Goal: Task Accomplishment & Management: Manage account settings

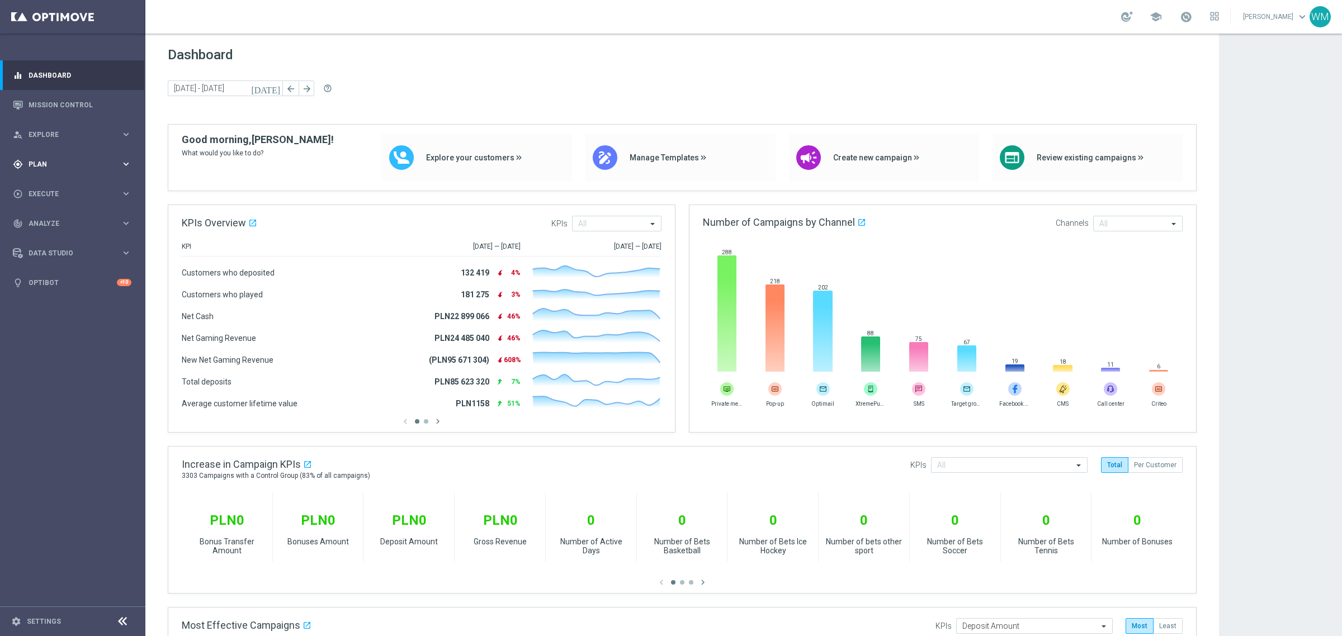
click at [62, 151] on div "gps_fixed Plan keyboard_arrow_right" at bounding box center [72, 164] width 144 height 30
click at [70, 184] on link "Target Groups" at bounding box center [72, 187] width 87 height 9
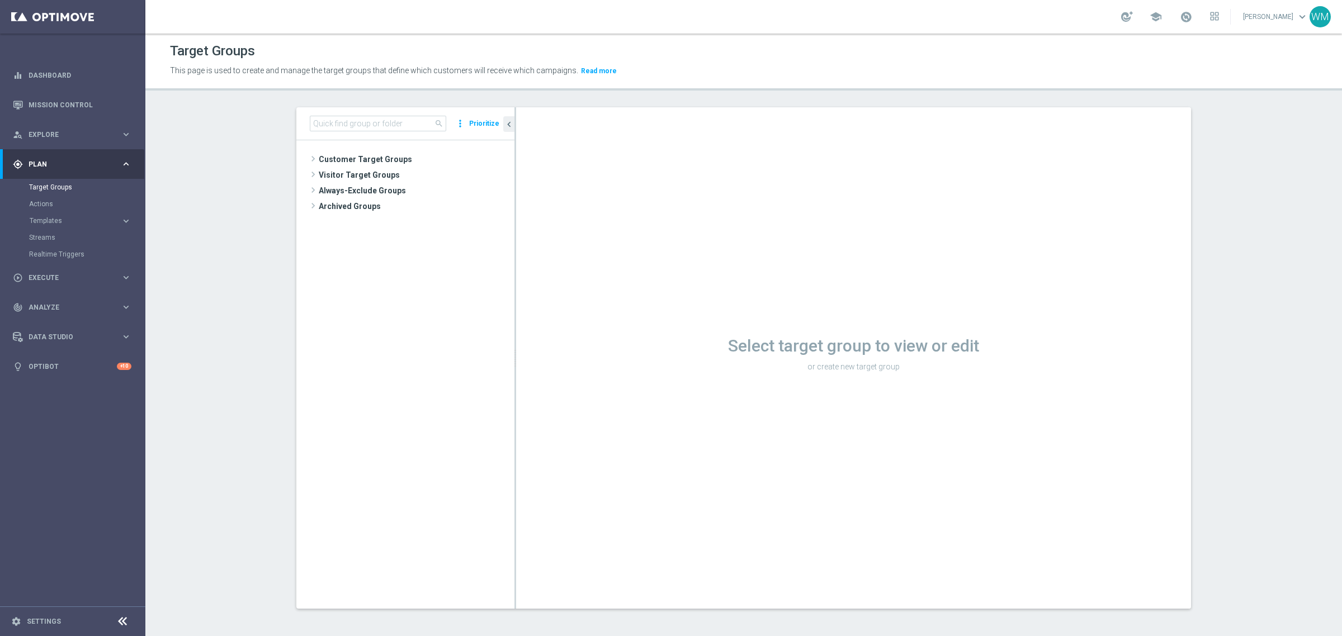
drag, startPoint x: 376, startPoint y: 154, endPoint x: 917, endPoint y: 387, distance: 588.6
click at [376, 154] on span "Customer Target Groups" at bounding box center [417, 159] width 196 height 16
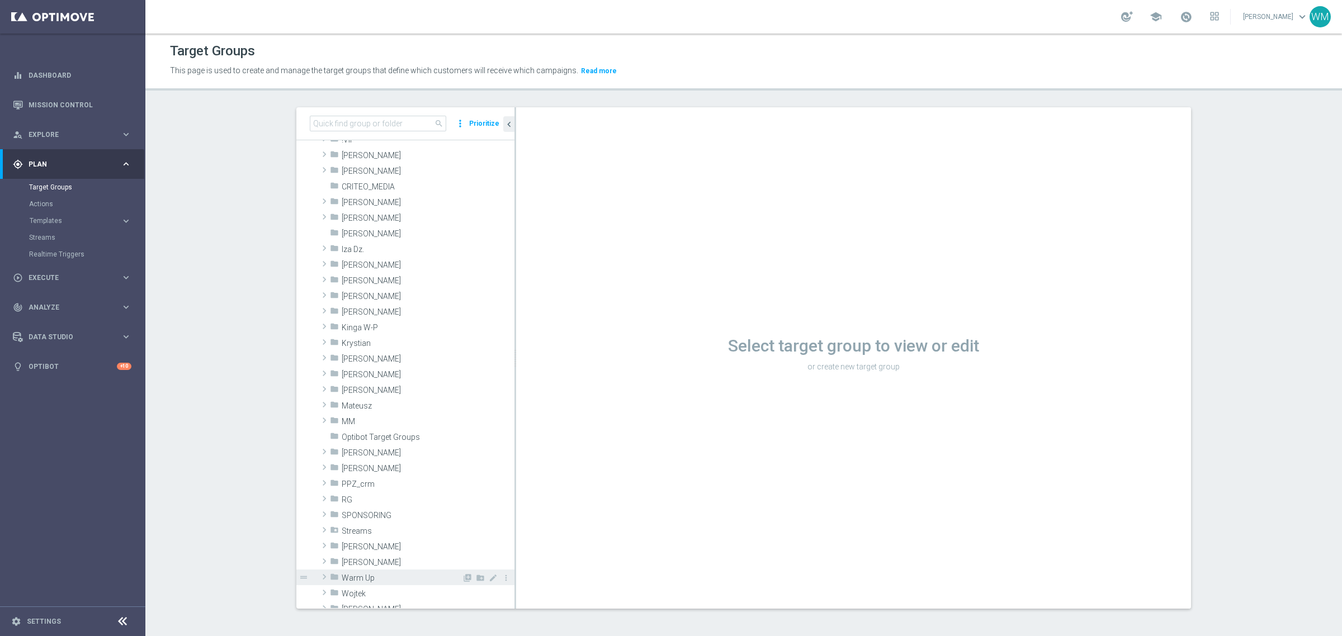
scroll to position [279, 0]
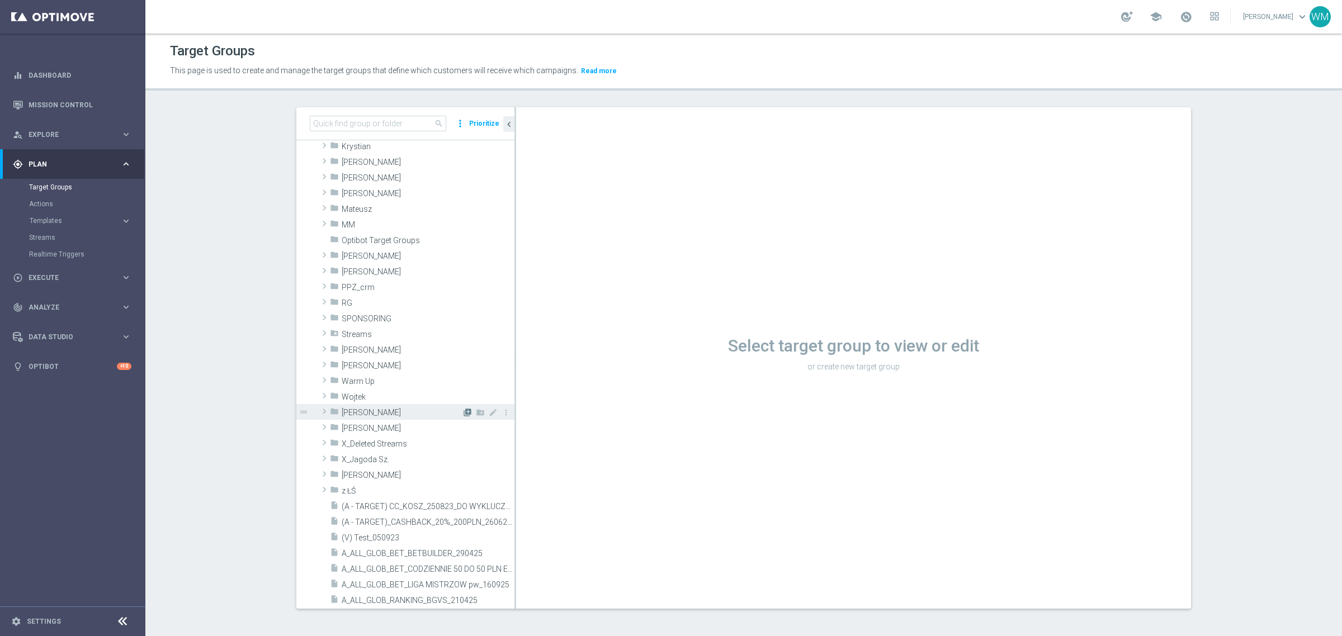
click at [463, 409] on icon "library_add" at bounding box center [467, 412] width 9 height 9
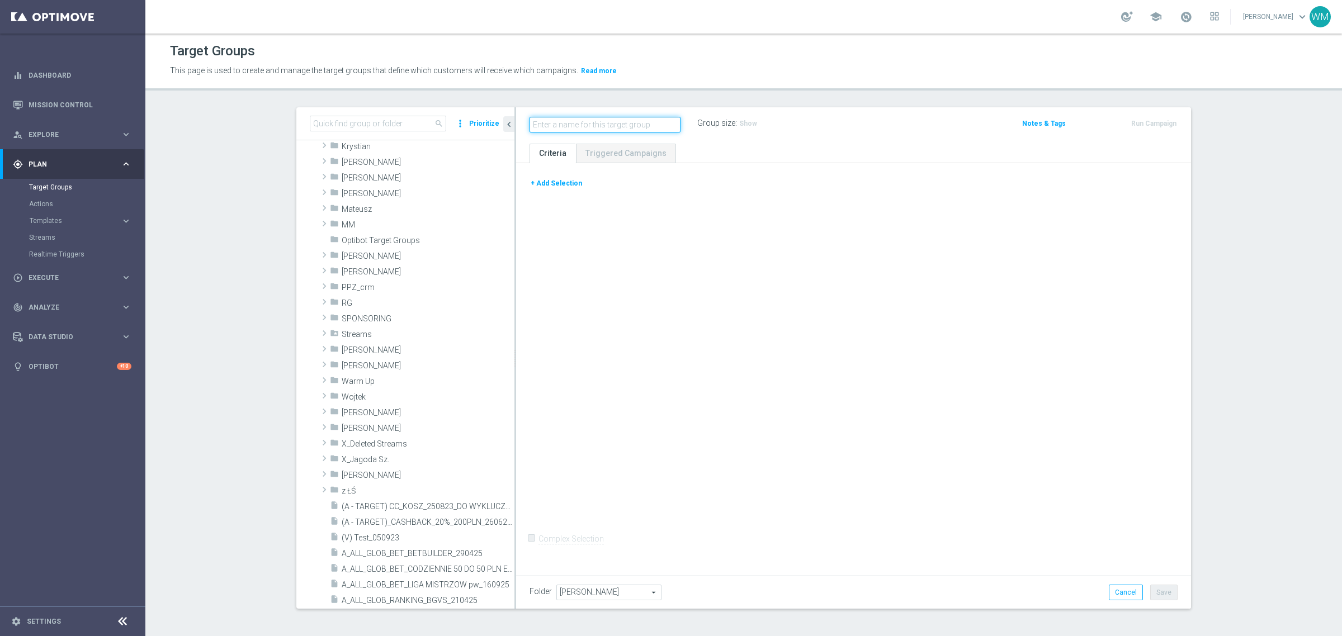
scroll to position [0, 0]
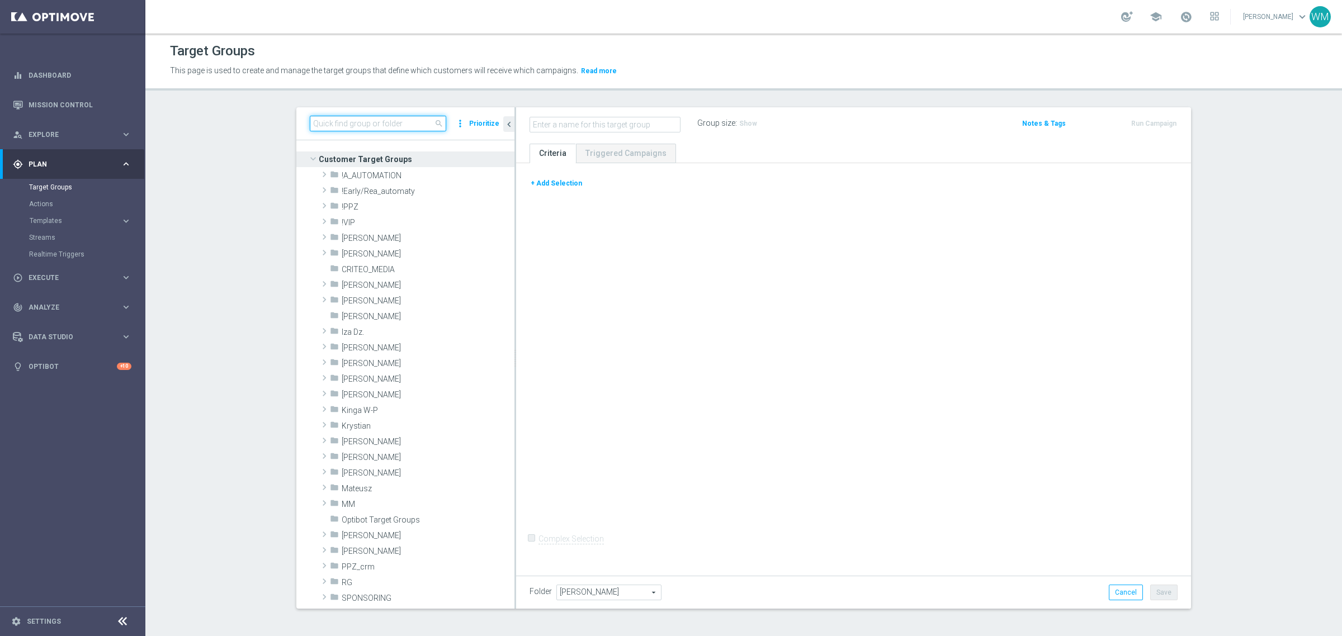
click at [333, 129] on input at bounding box center [378, 124] width 136 height 16
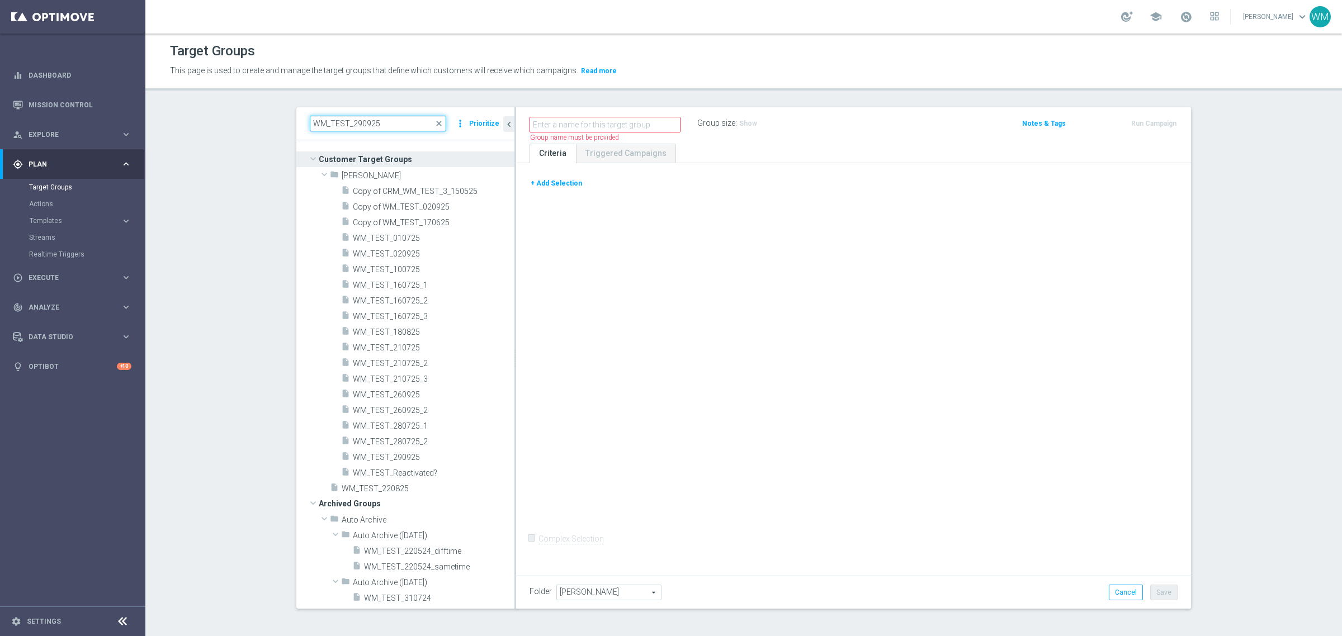
type input "WM_TEST_290925"
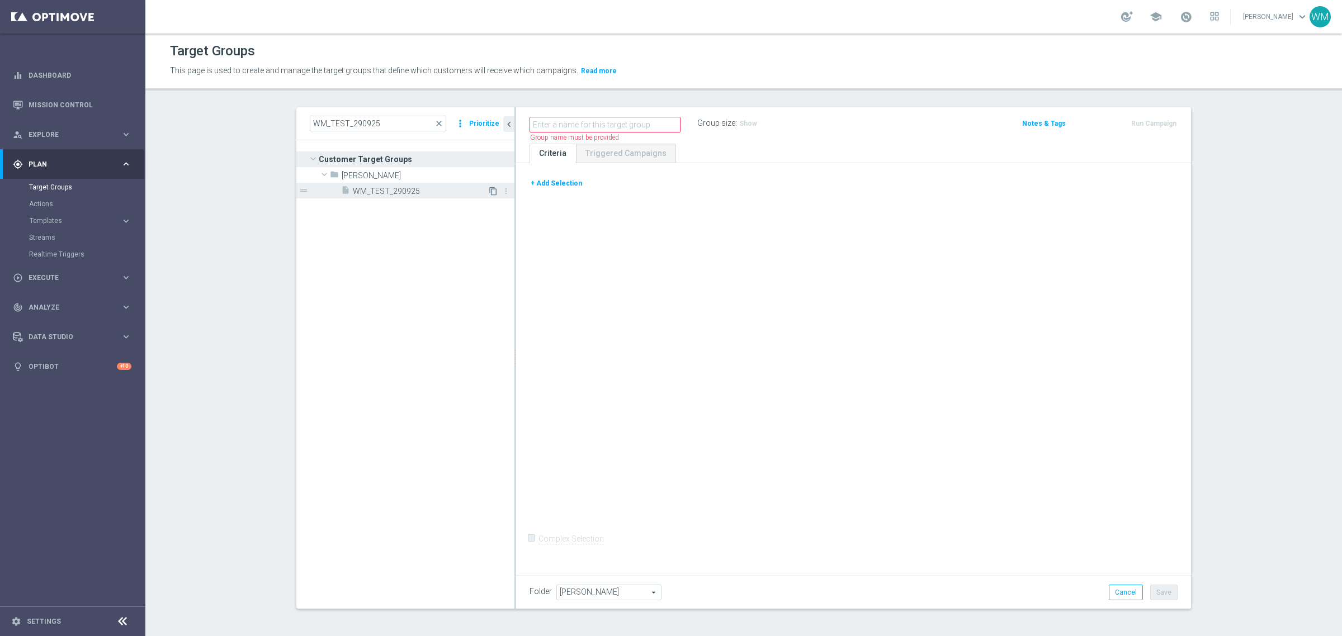
click at [489, 193] on icon "content_copy" at bounding box center [493, 191] width 9 height 9
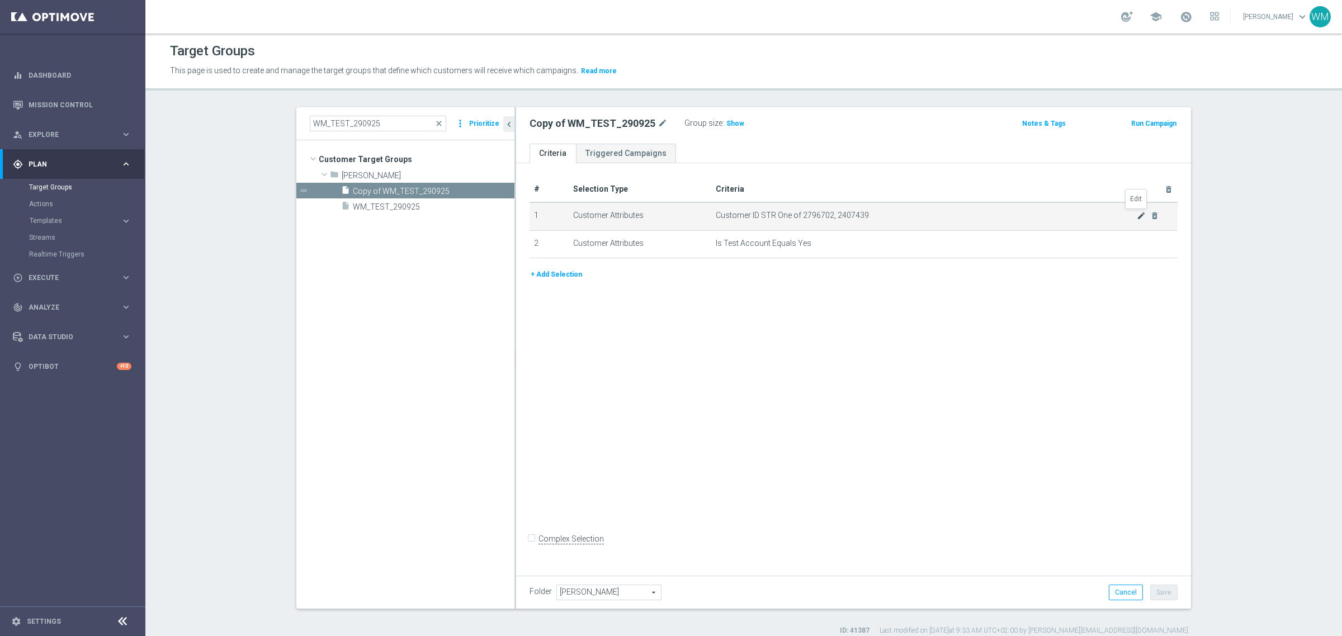
click at [1136, 214] on icon "mode_edit" at bounding box center [1140, 215] width 9 height 9
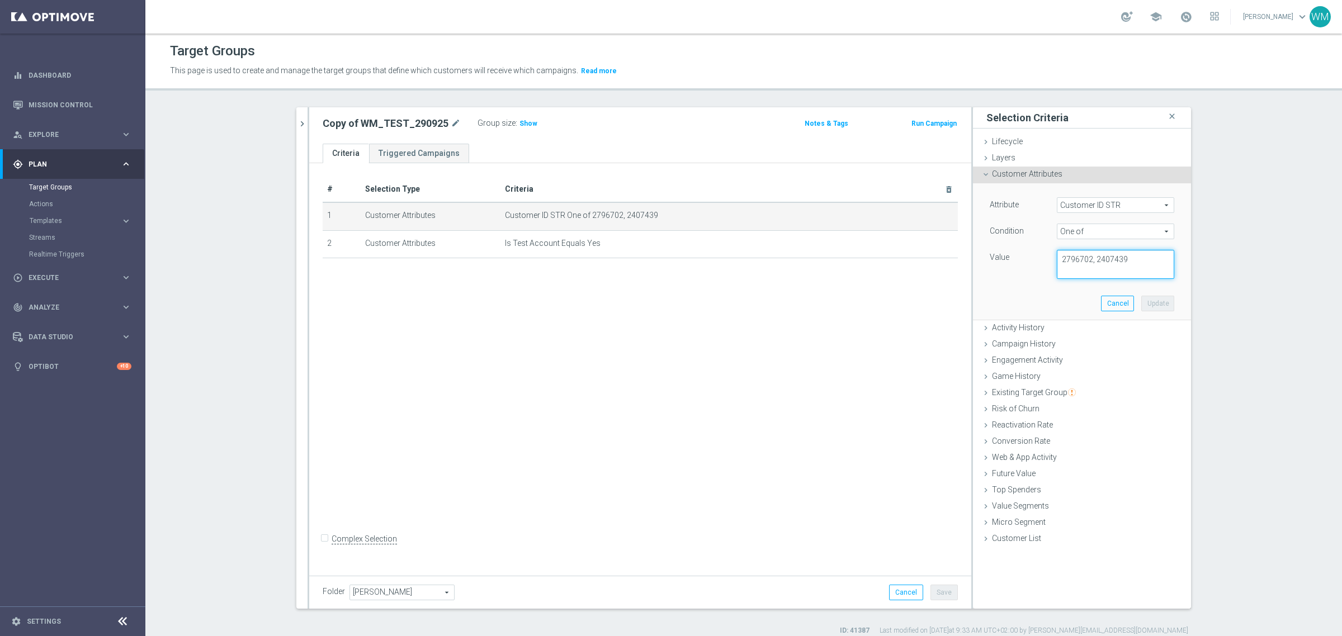
click at [1124, 267] on textarea "2796702, 2407439" at bounding box center [1114, 264] width 117 height 29
paste textarea "1618025"
type textarea "2796702, 2407439, 1618025"
click at [1155, 305] on button "Update" at bounding box center [1157, 304] width 33 height 16
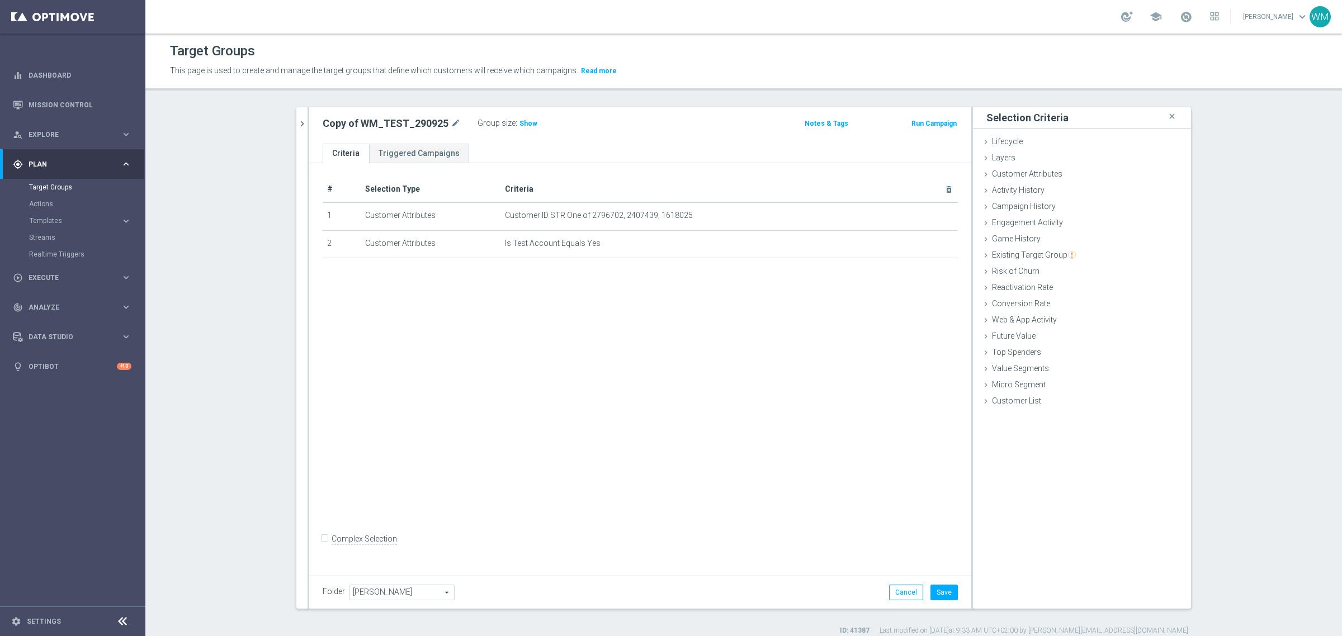
click at [506, 116] on div "Group size : Show" at bounding box center [533, 122] width 112 height 13
click at [519, 124] on span "Show" at bounding box center [528, 124] width 18 height 8
click at [451, 117] on icon "mode_edit" at bounding box center [456, 123] width 10 height 13
click at [356, 126] on input "Copy of WM_TEST_290925" at bounding box center [398, 125] width 151 height 16
drag, startPoint x: 348, startPoint y: 126, endPoint x: 264, endPoint y: 119, distance: 84.2
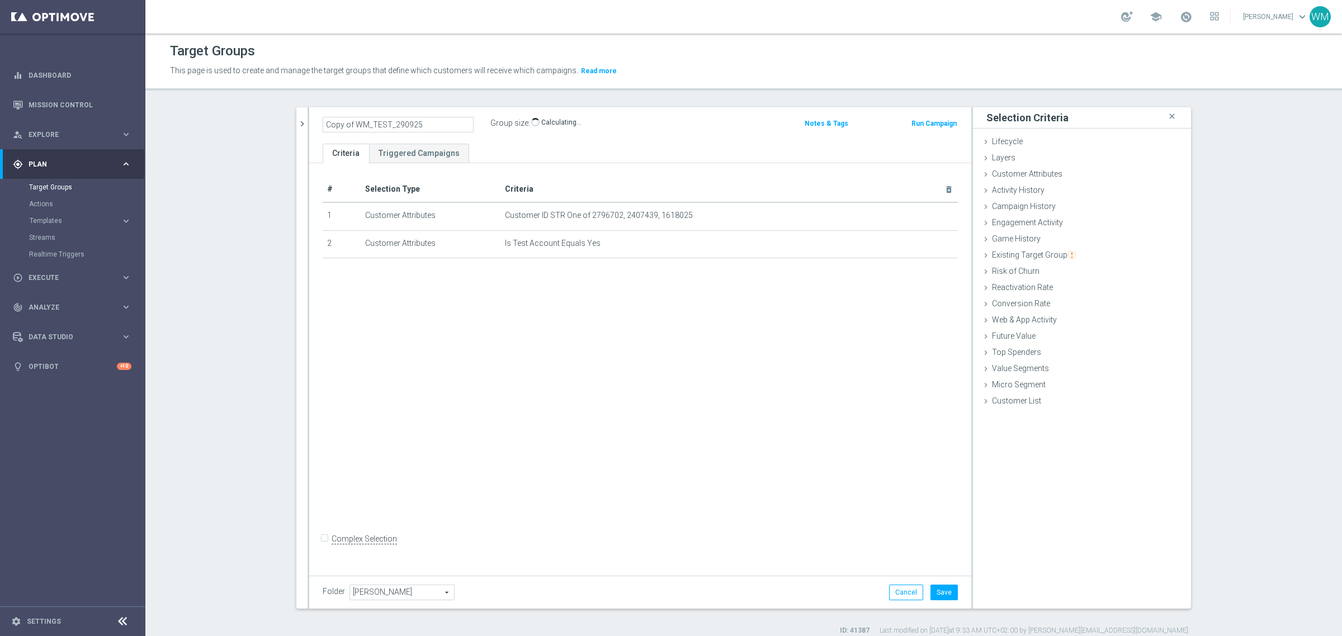
click at [264, 119] on section "WM_TEST_290925 close more_vert Prioritize Customer Target Groups library_add cr…" at bounding box center [743, 371] width 1196 height 528
click at [392, 124] on input "WM_TEST_290925" at bounding box center [398, 125] width 151 height 16
type input "WM_TEST_290925_2"
click at [761, 418] on div "# Selection Type Criteria delete_forever 1 Customer Attributes Customer ID STR …" at bounding box center [640, 367] width 662 height 408
click at [941, 590] on button "Save" at bounding box center [943, 593] width 27 height 16
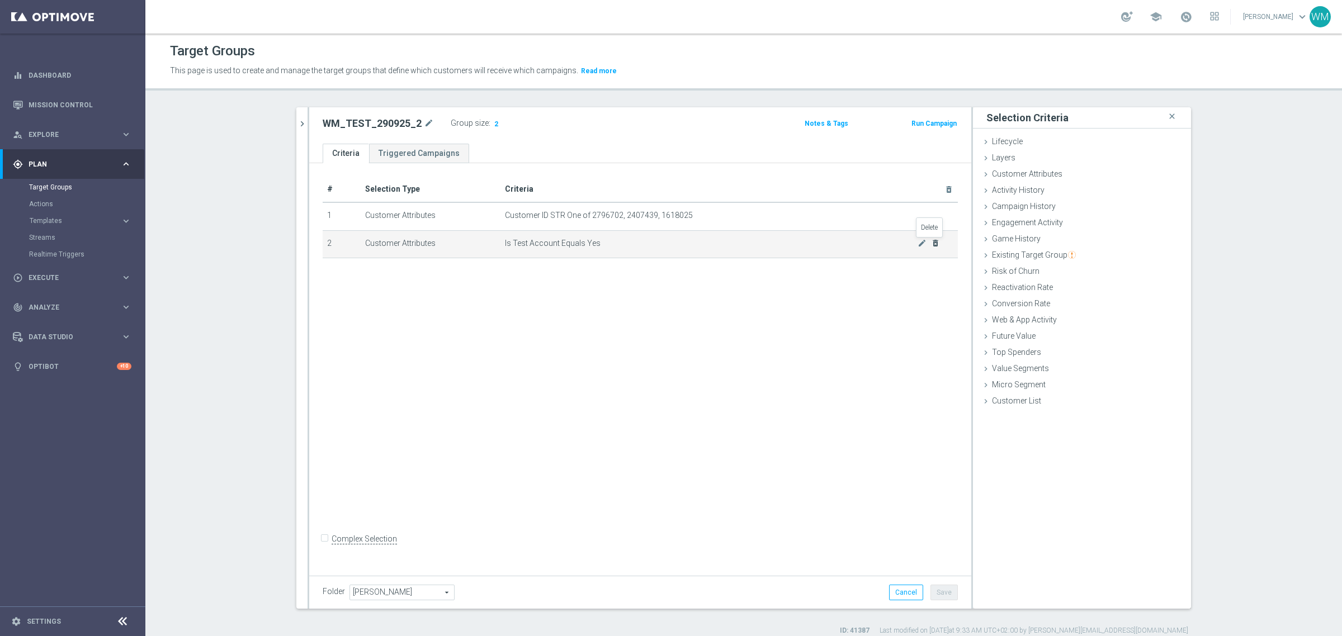
click at [931, 244] on icon "delete_forever" at bounding box center [935, 243] width 9 height 9
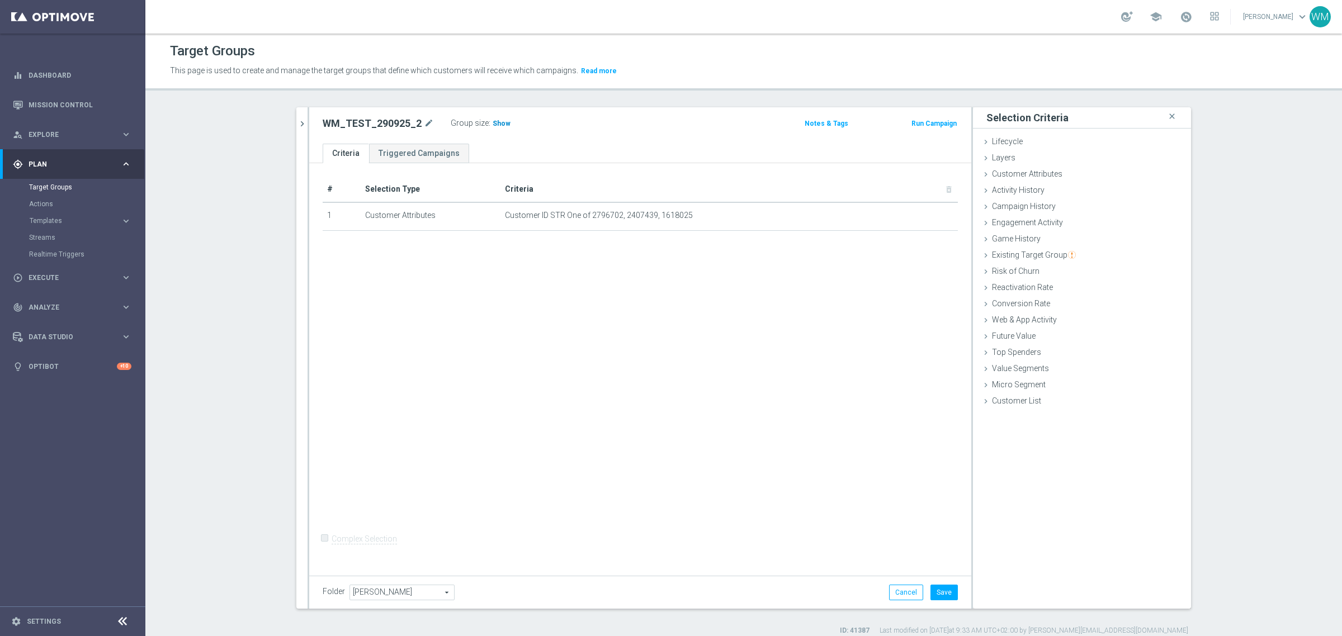
click at [492, 122] on span "Show" at bounding box center [501, 124] width 18 height 8
click at [674, 460] on div "# Selection Type Criteria delete_forever 1 Customer Attributes Customer ID STR …" at bounding box center [640, 367] width 662 height 408
click at [951, 593] on button "Save" at bounding box center [943, 593] width 27 height 16
click at [669, 211] on span "Customer ID STR One of 2796702, 2407439, 1618025" at bounding box center [711, 216] width 413 height 10
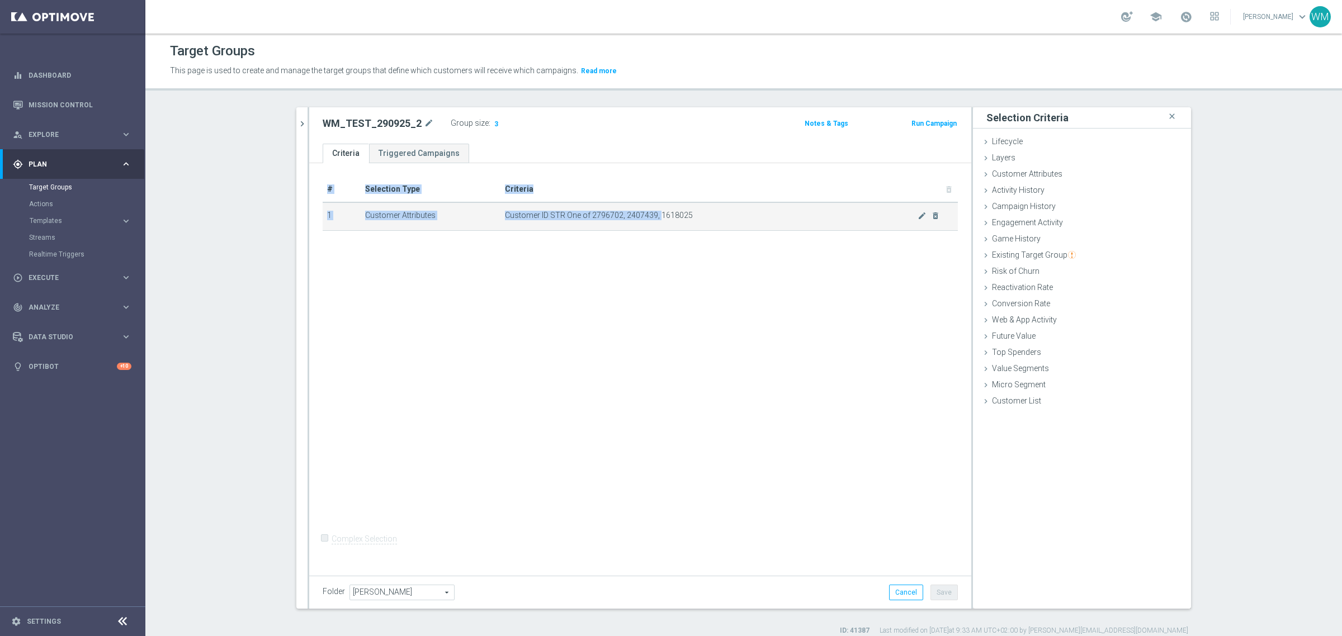
click at [669, 211] on span "Customer ID STR One of 2796702, 2407439, 1618025" at bounding box center [711, 216] width 413 height 10
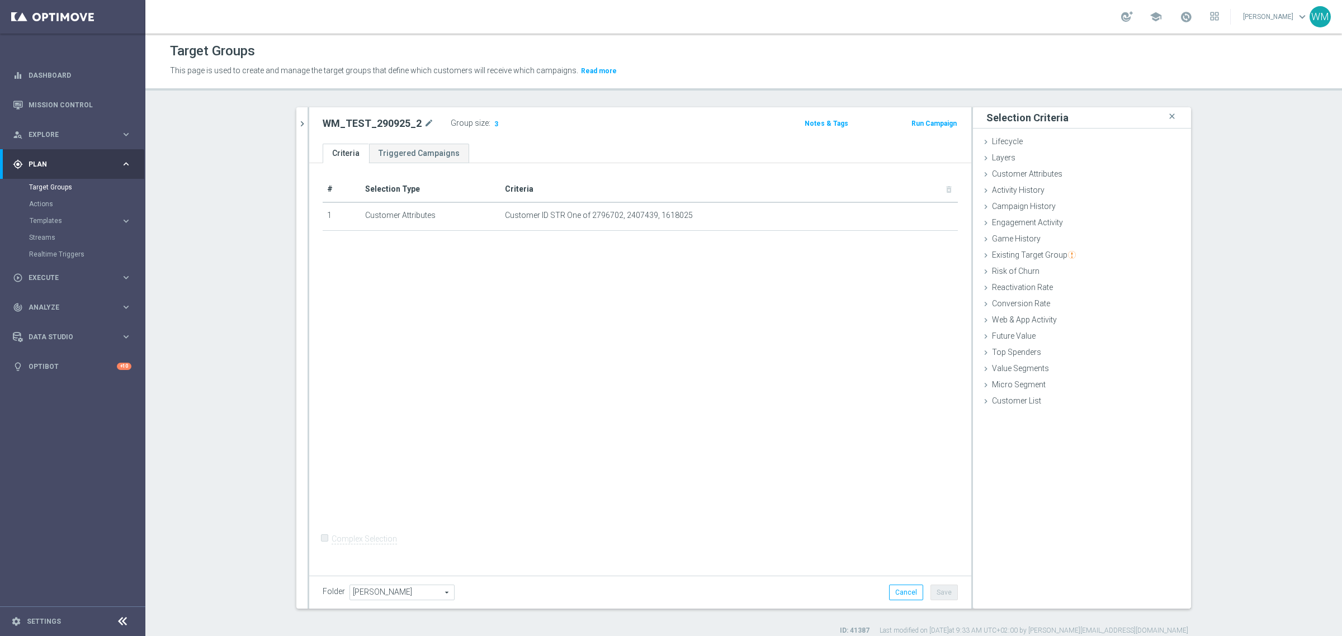
click at [621, 506] on div "# Selection Type Criteria delete_forever 1 Customer Attributes Customer ID STR …" at bounding box center [640, 367] width 662 height 408
click at [361, 124] on h2 "WM_TEST_290925_2" at bounding box center [372, 123] width 99 height 13
copy h2 "WM_TEST_290925_2"
click at [585, 354] on div "# Selection Type Criteria delete_forever 1 Customer Attributes Customer ID STR …" at bounding box center [640, 367] width 662 height 408
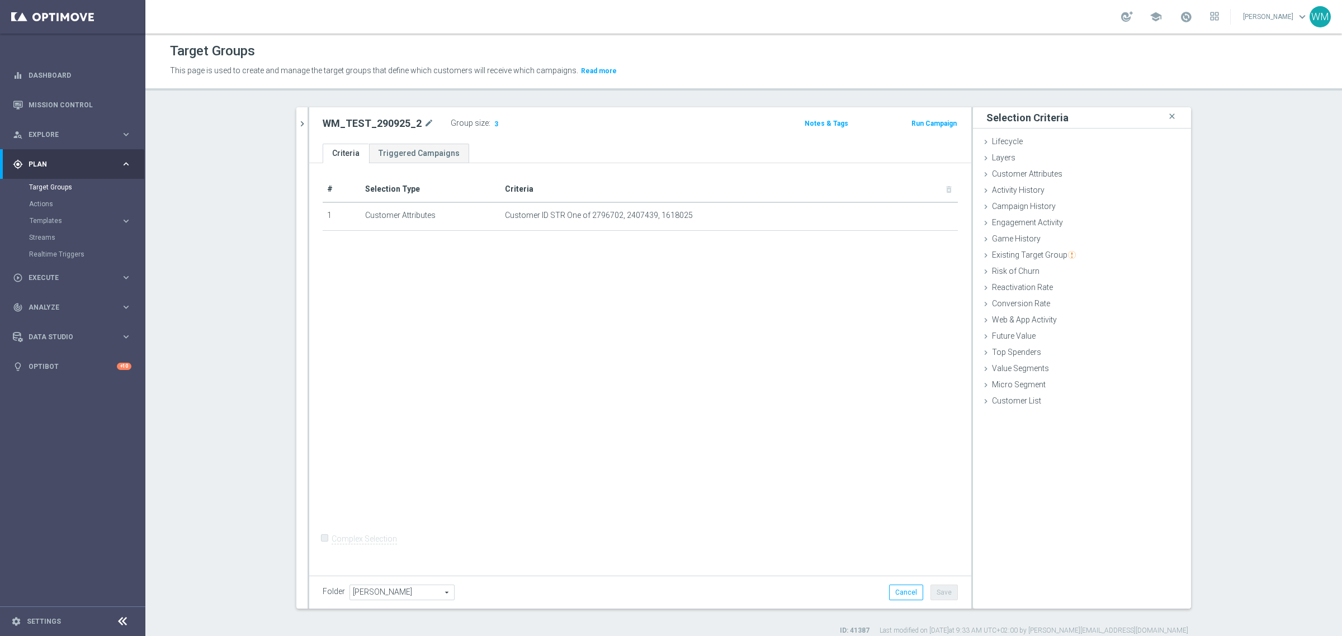
click at [364, 121] on h2 "WM_TEST_290925_2" at bounding box center [372, 123] width 99 height 13
copy h2 "WM_TEST_290925_2"
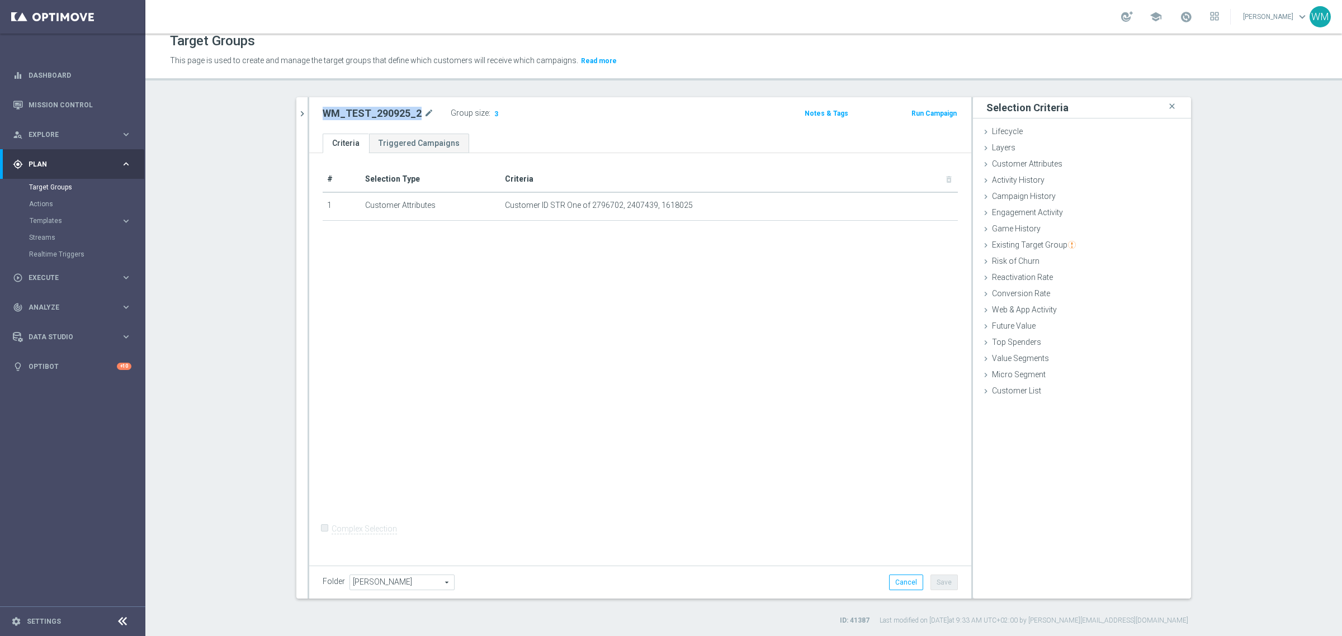
copy h2 "WM_TEST_290925_2"
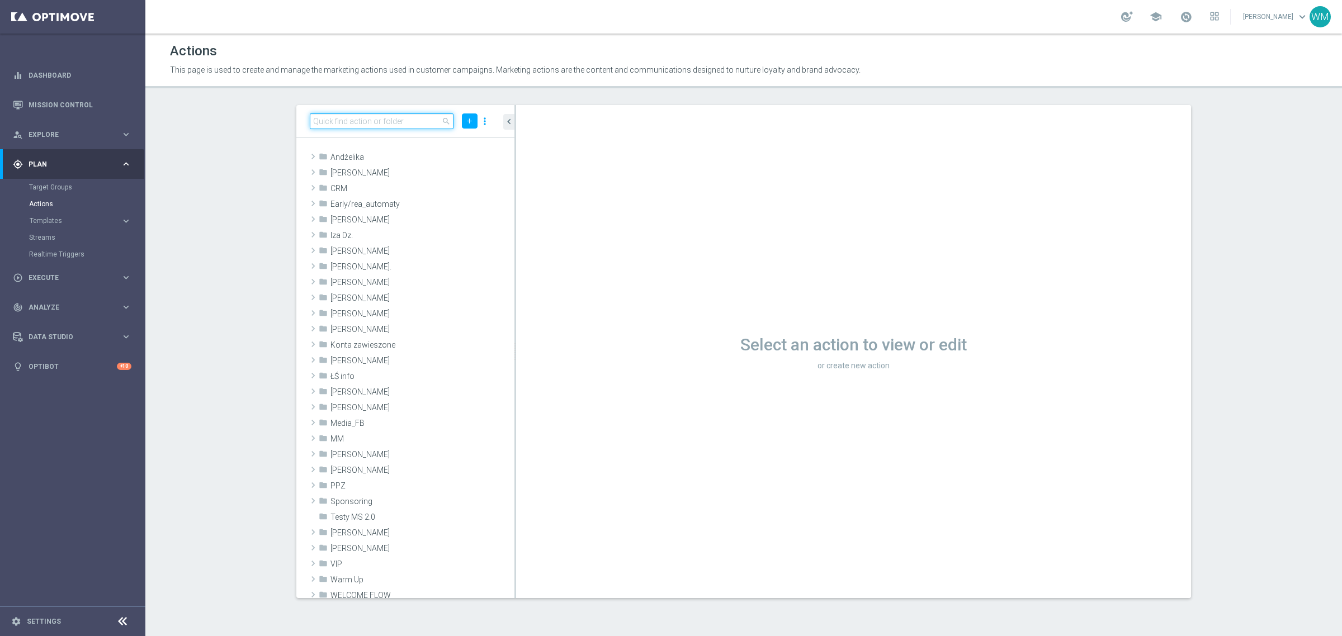
click at [368, 122] on input at bounding box center [382, 121] width 144 height 16
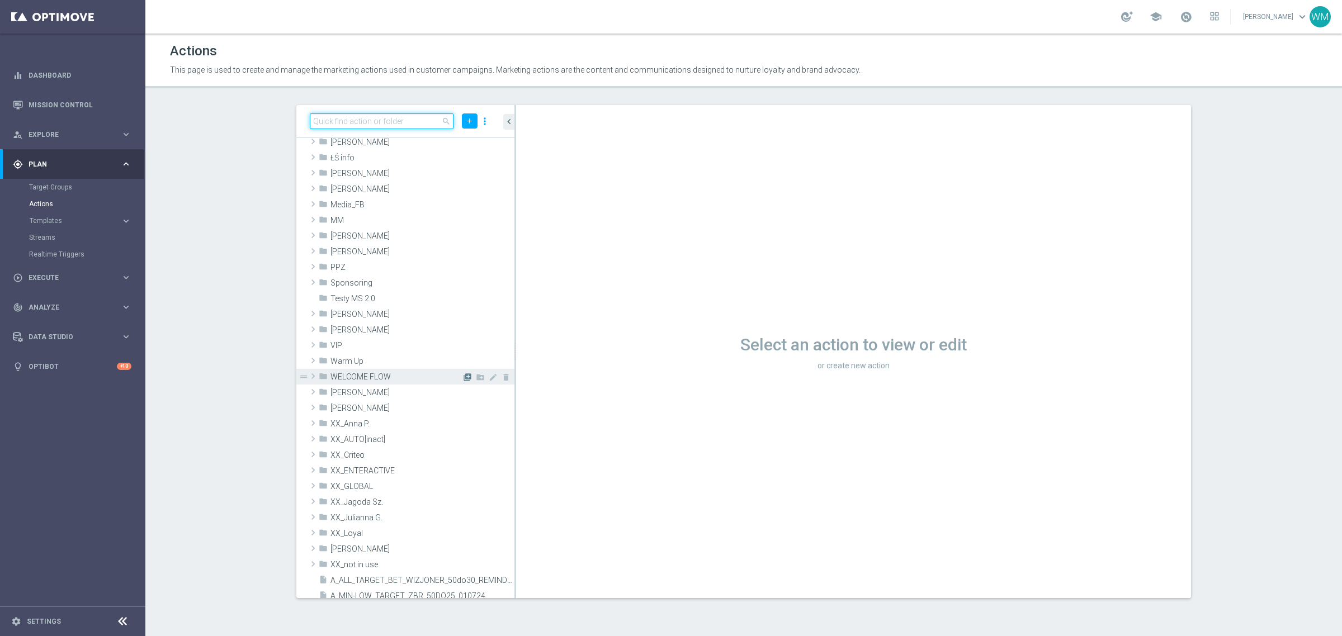
scroll to position [279, 0]
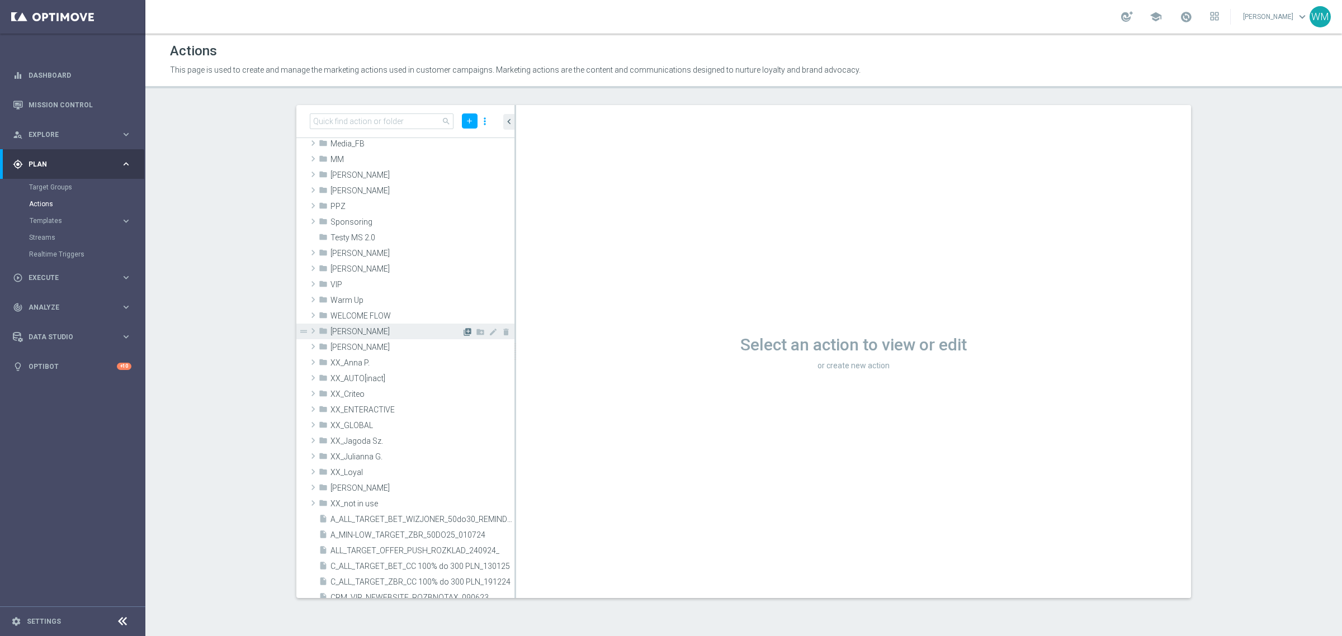
click at [463, 331] on icon "library_add" at bounding box center [467, 332] width 9 height 9
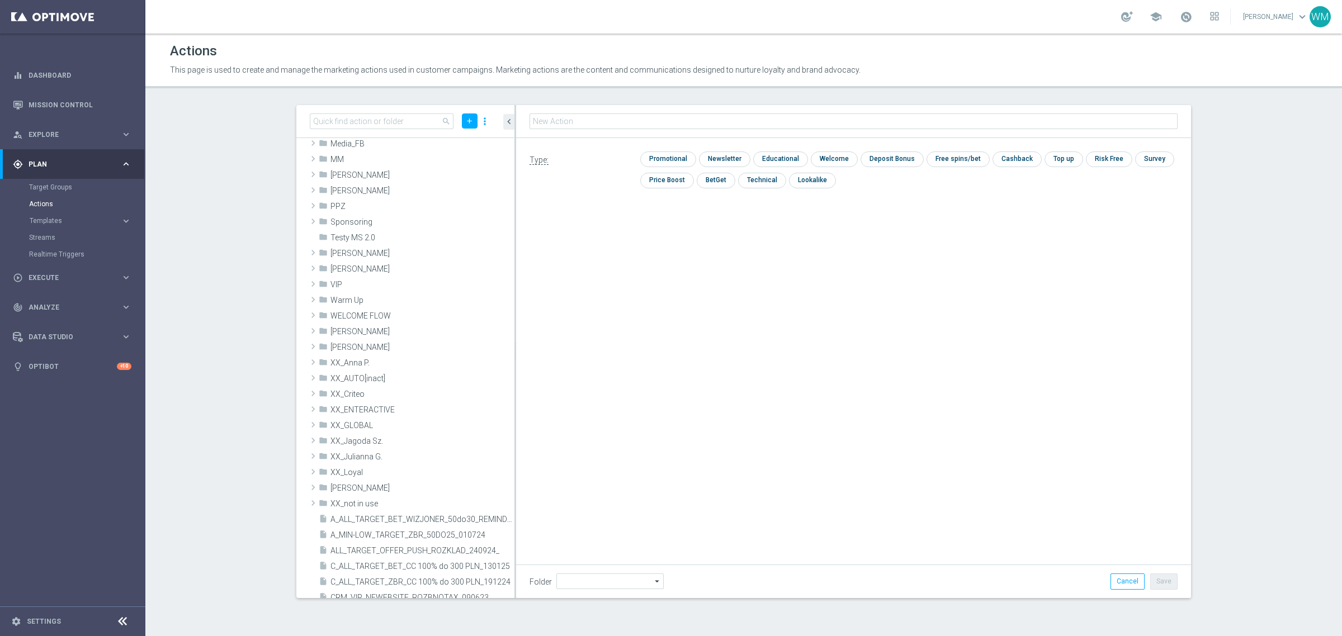
type input "[PERSON_NAME]"
type input "WM_TEST_290925_2"
click at [751, 181] on input "checkbox" at bounding box center [761, 180] width 46 height 15
checkbox input "true"
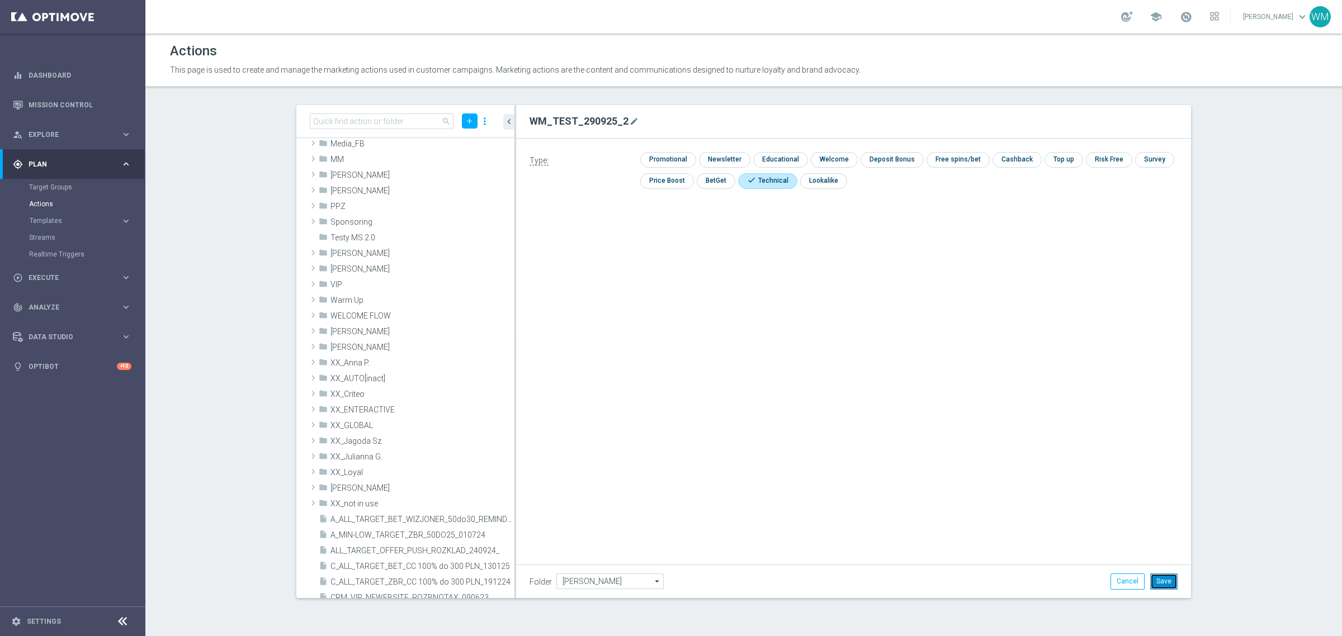
click at [1169, 585] on button "Save" at bounding box center [1163, 581] width 27 height 16
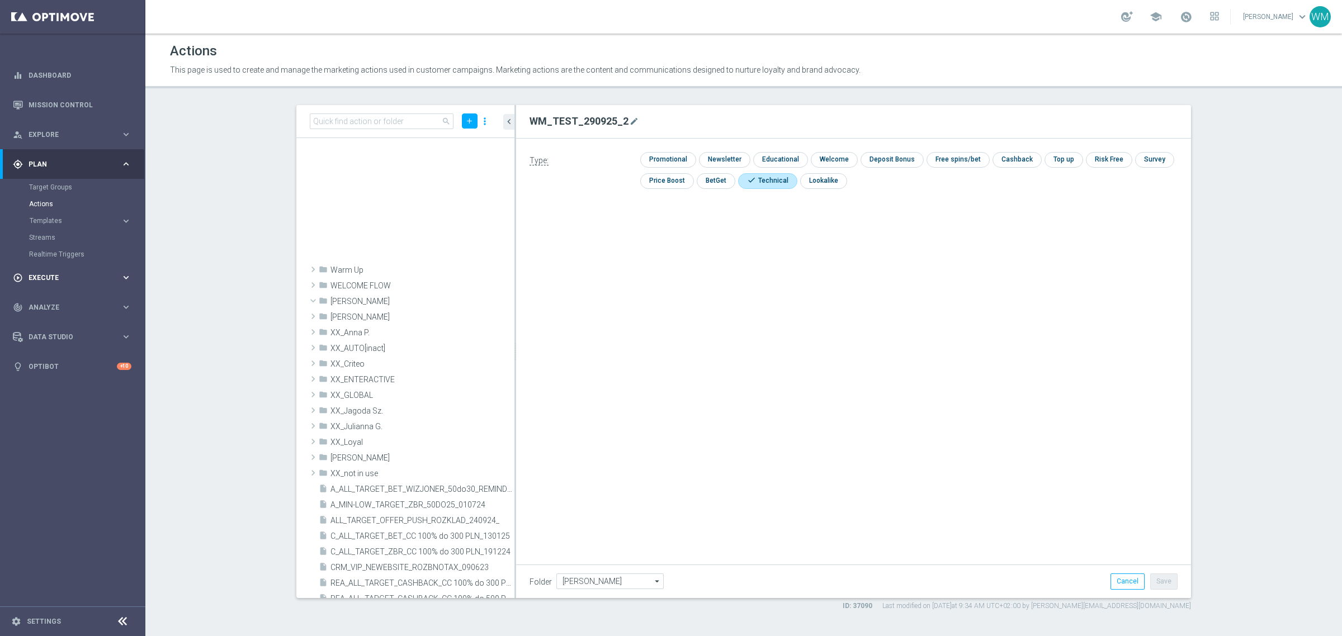
scroll to position [685, 0]
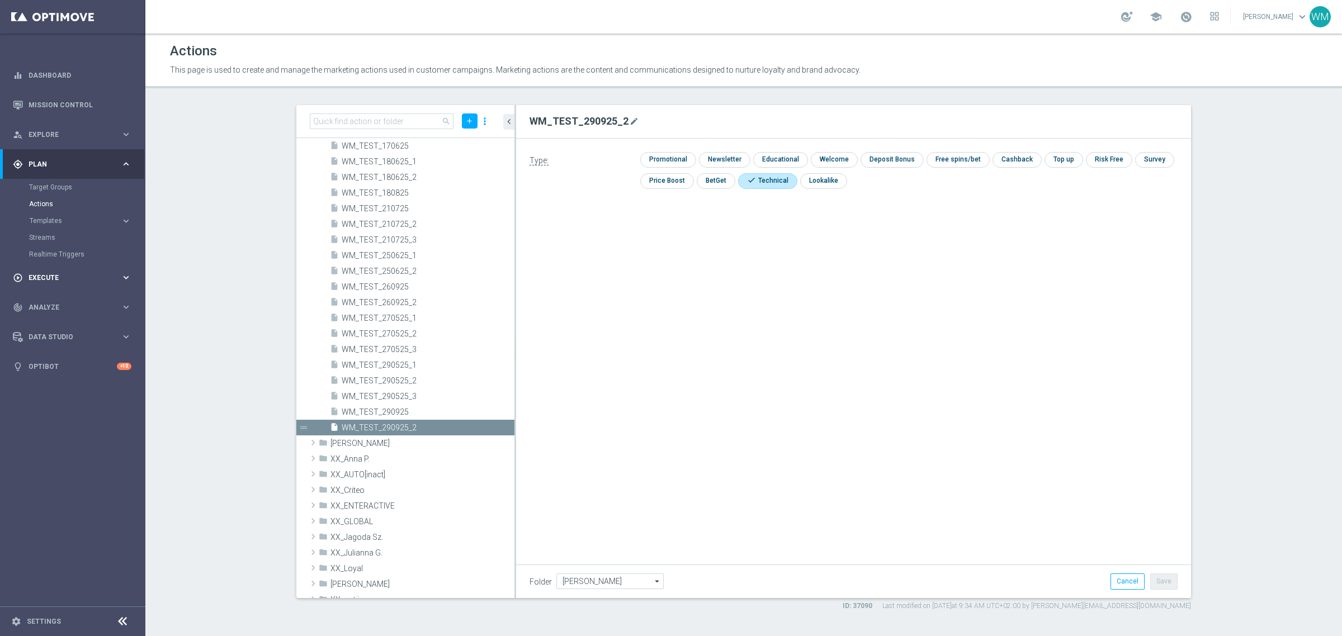
click at [46, 279] on span "Execute" at bounding box center [75, 277] width 92 height 7
click at [54, 218] on link "Campaign Builder" at bounding box center [72, 216] width 87 height 9
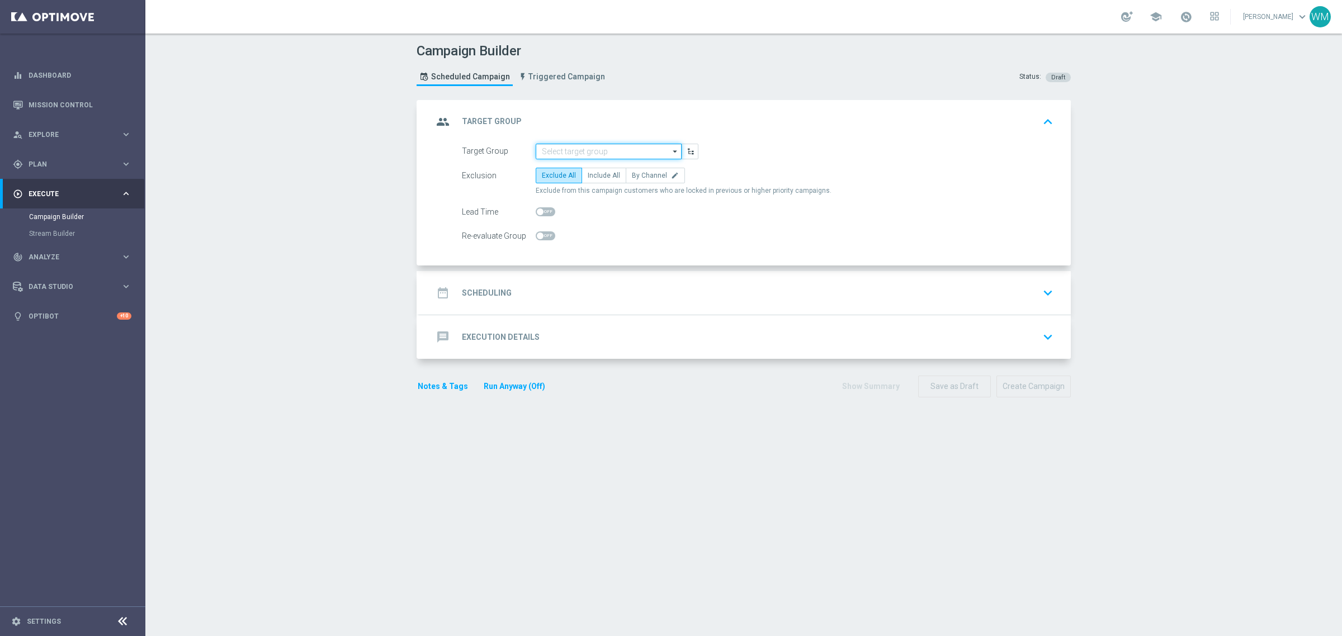
click at [569, 144] on input at bounding box center [608, 152] width 146 height 16
paste input "WM_TEST_290925_2"
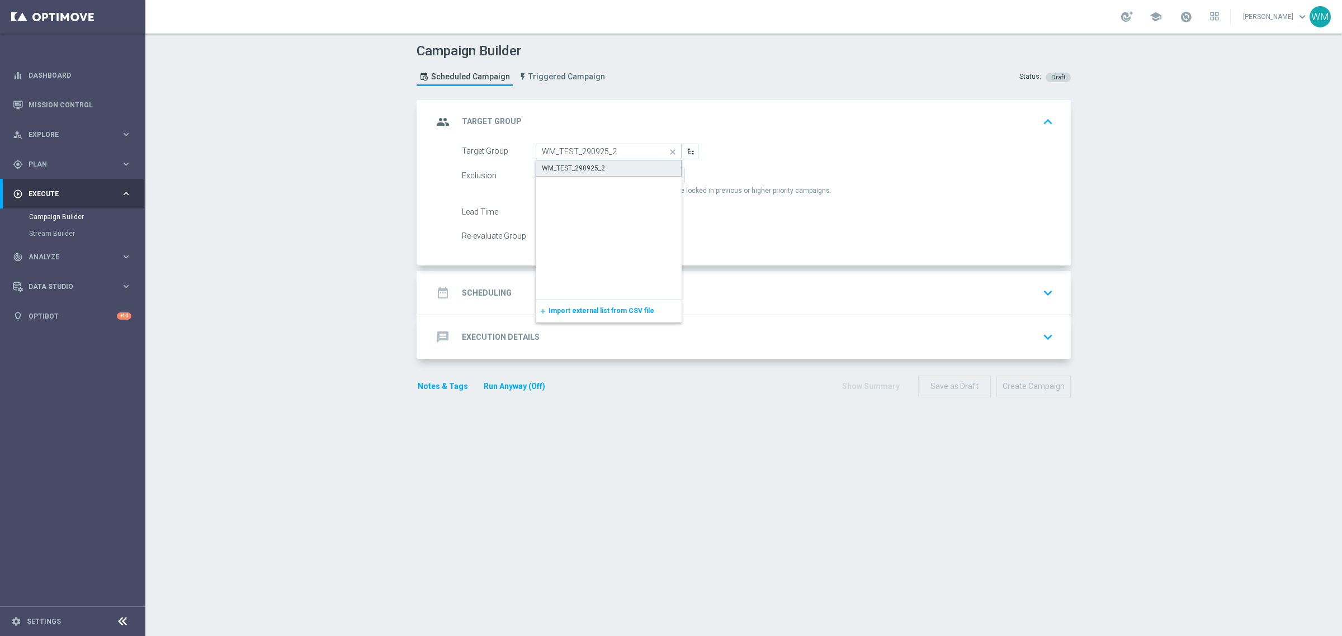
click at [579, 165] on div "WM_TEST_290925_2" at bounding box center [573, 168] width 63 height 10
type input "WM_TEST_290925_2"
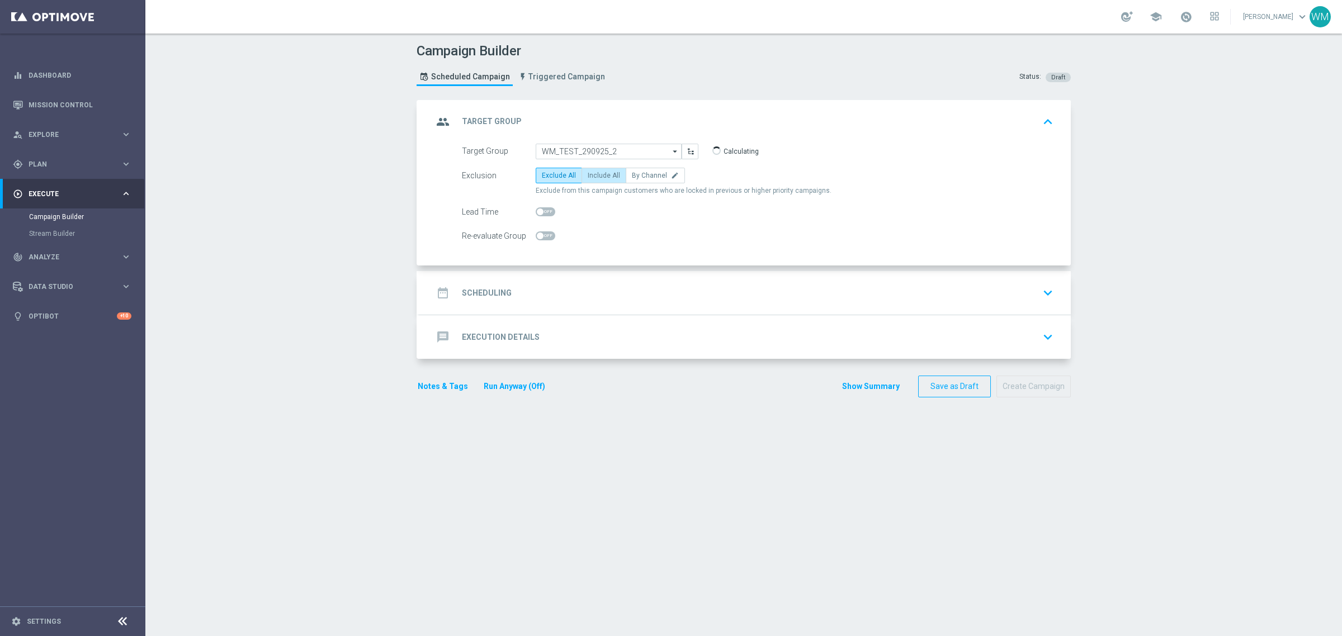
click at [593, 179] on label "Include All" at bounding box center [603, 176] width 45 height 16
click at [593, 179] on input "Include All" at bounding box center [590, 177] width 7 height 7
radio input "true"
click at [596, 295] on div "date_range Scheduling keyboard_arrow_down" at bounding box center [745, 292] width 624 height 21
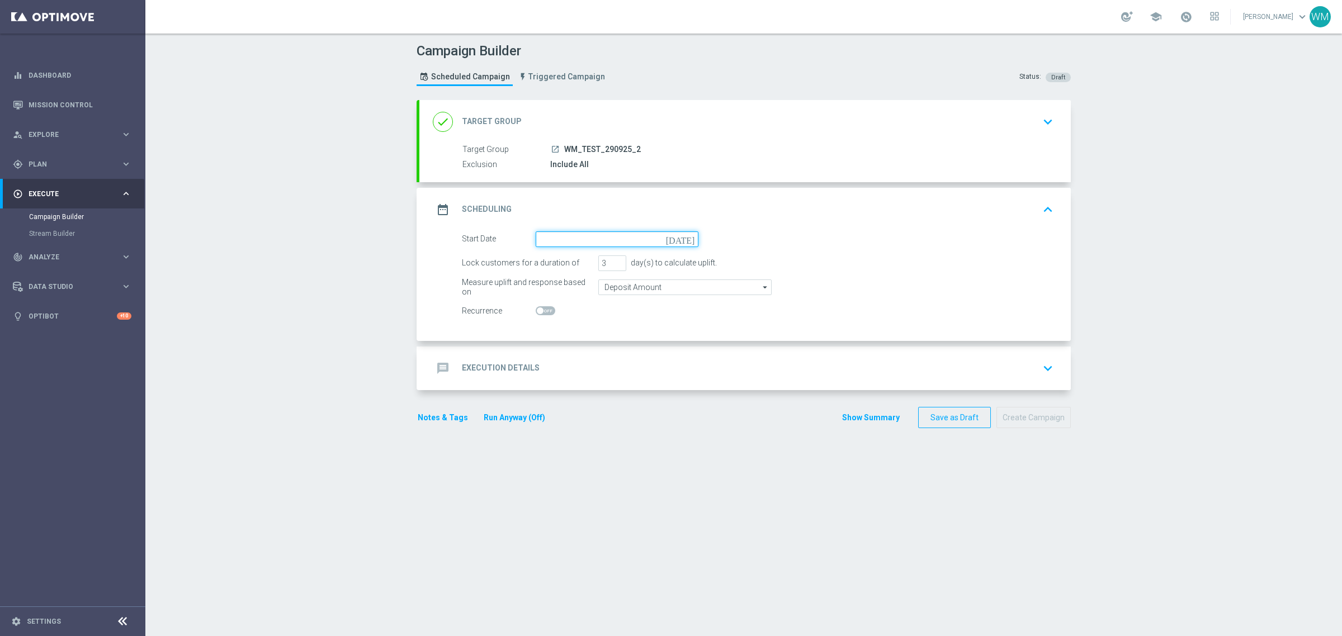
click at [596, 244] on input at bounding box center [616, 239] width 163 height 16
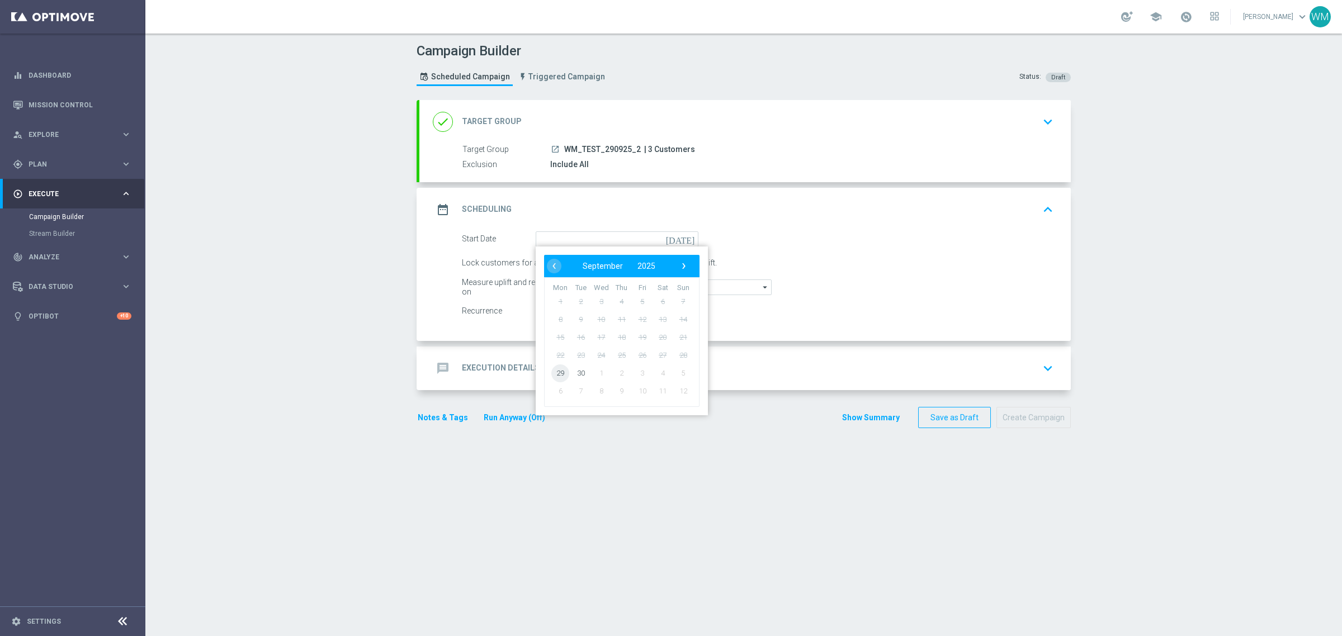
click at [556, 372] on span "29" at bounding box center [560, 373] width 18 height 18
type input "[DATE]"
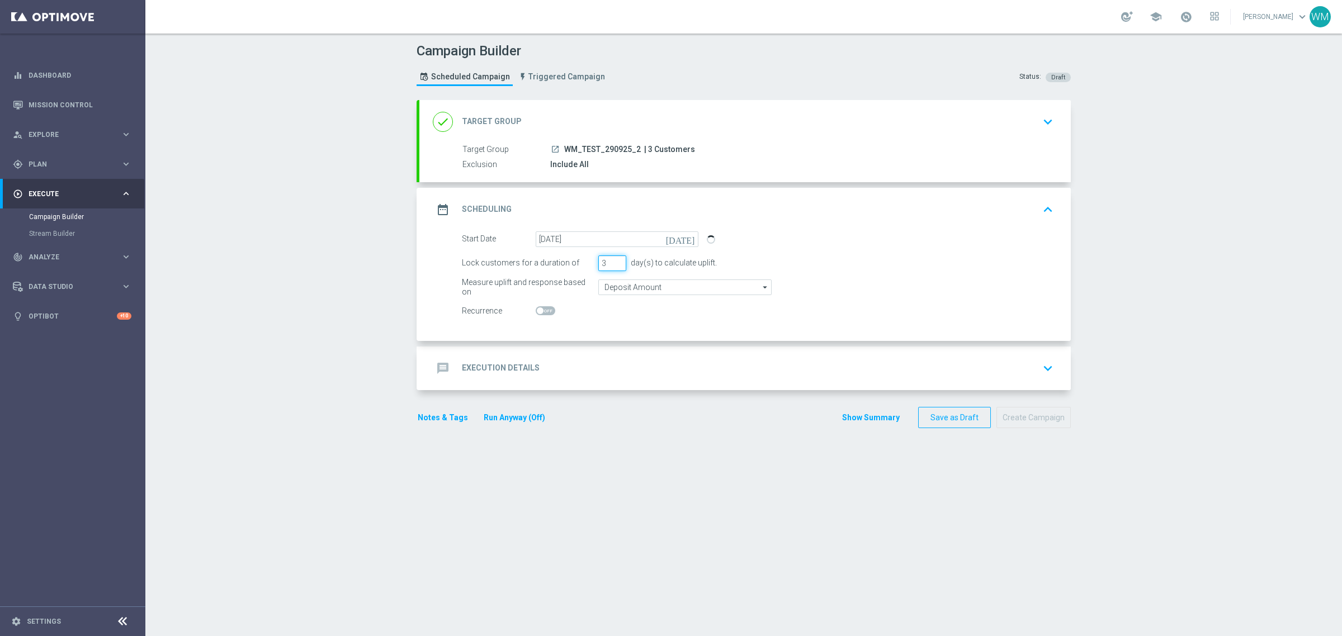
drag, startPoint x: 601, startPoint y: 262, endPoint x: 515, endPoint y: 269, distance: 85.8
click at [515, 269] on div "Lock customers for a duration of 3 day(s) to calculate uplift." at bounding box center [757, 263] width 608 height 16
type input "1"
click at [582, 369] on div "message Execution Details keyboard_arrow_down" at bounding box center [745, 368] width 624 height 21
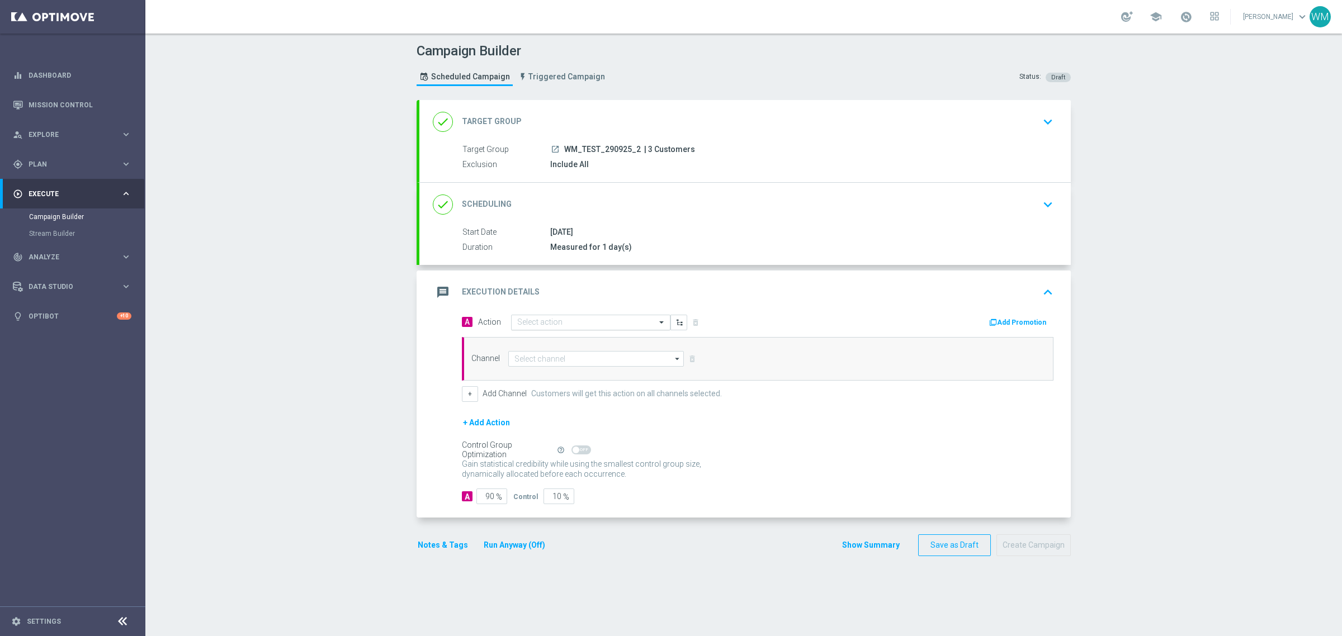
click at [535, 323] on input "text" at bounding box center [579, 323] width 125 height 10
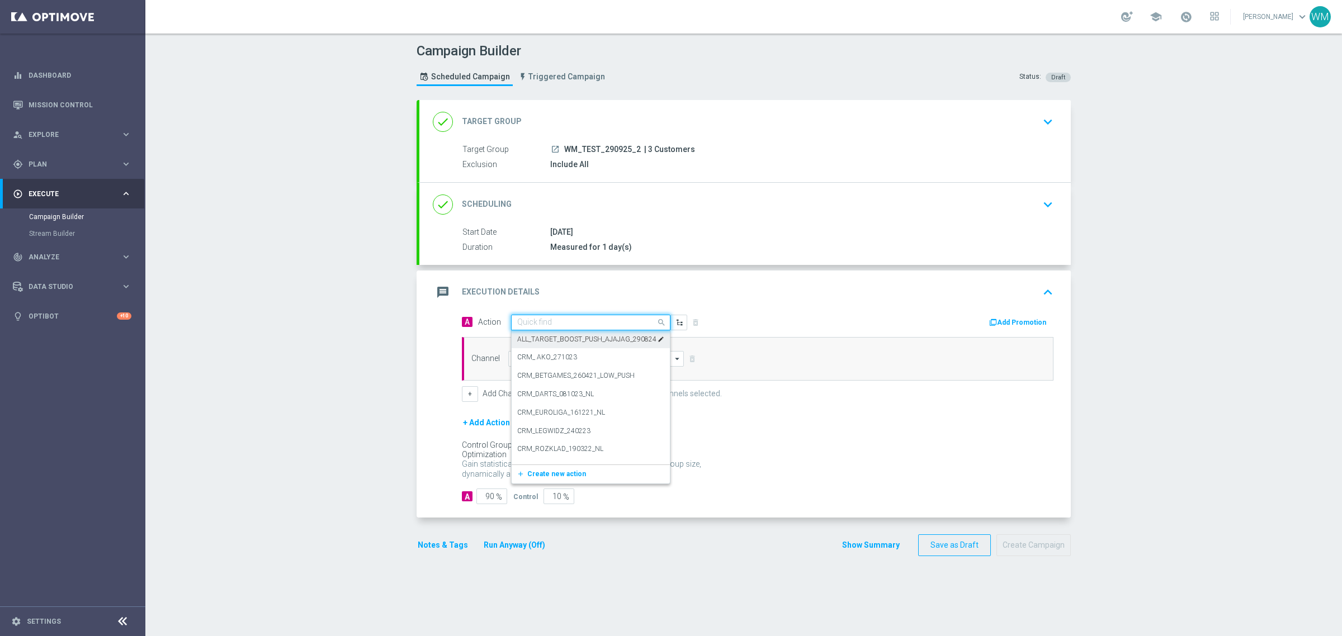
paste input "WM_TEST_290925_2"
type input "WM_TEST_290925_2"
click at [541, 339] on label "WM_TEST_290925_2" at bounding box center [549, 342] width 64 height 10
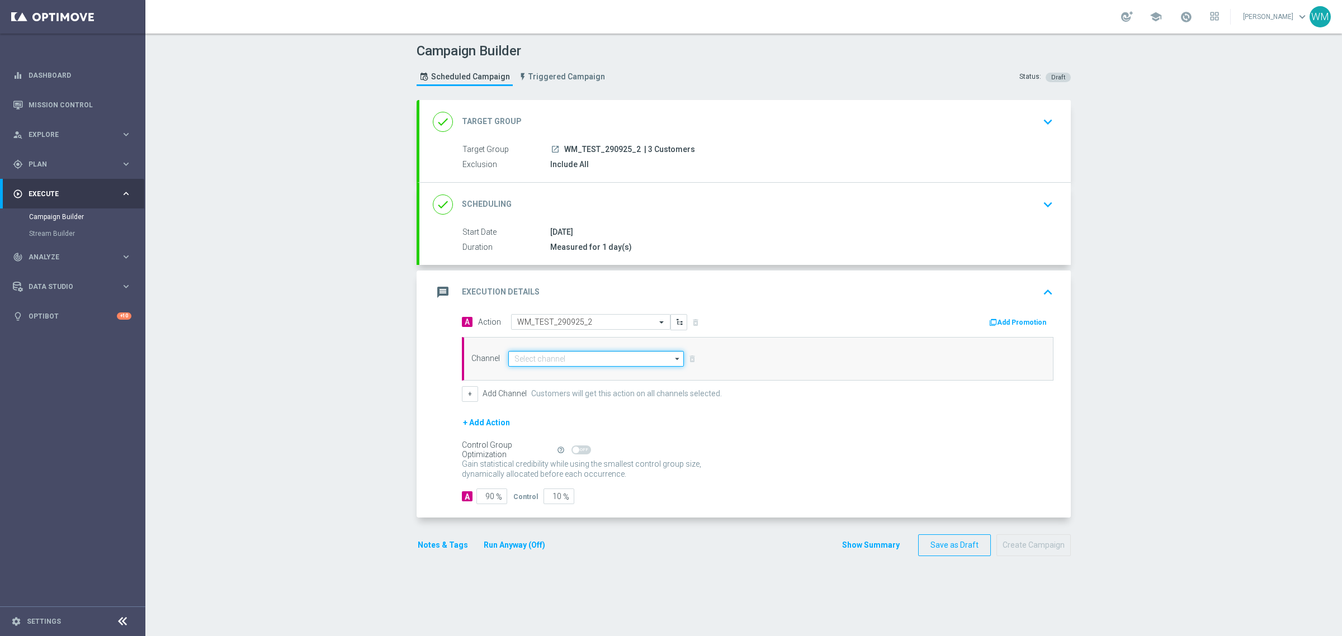
click at [542, 356] on input at bounding box center [596, 359] width 176 height 16
click at [551, 368] on div "Private message" at bounding box center [596, 375] width 176 height 16
type input "Private message"
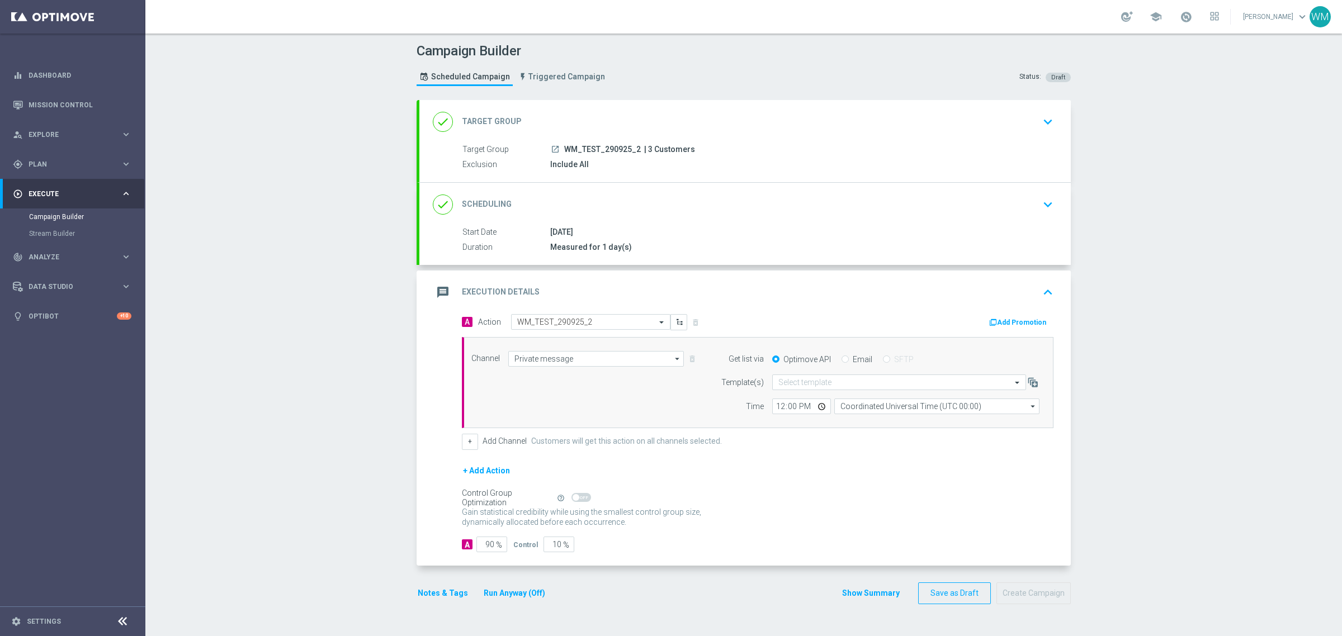
click at [791, 392] on form "Template(s) Select template Time 12:00 Coordinated Universal Time (UTC 00:00) C…" at bounding box center [877, 395] width 324 height 40
click at [791, 387] on input "text" at bounding box center [887, 383] width 219 height 10
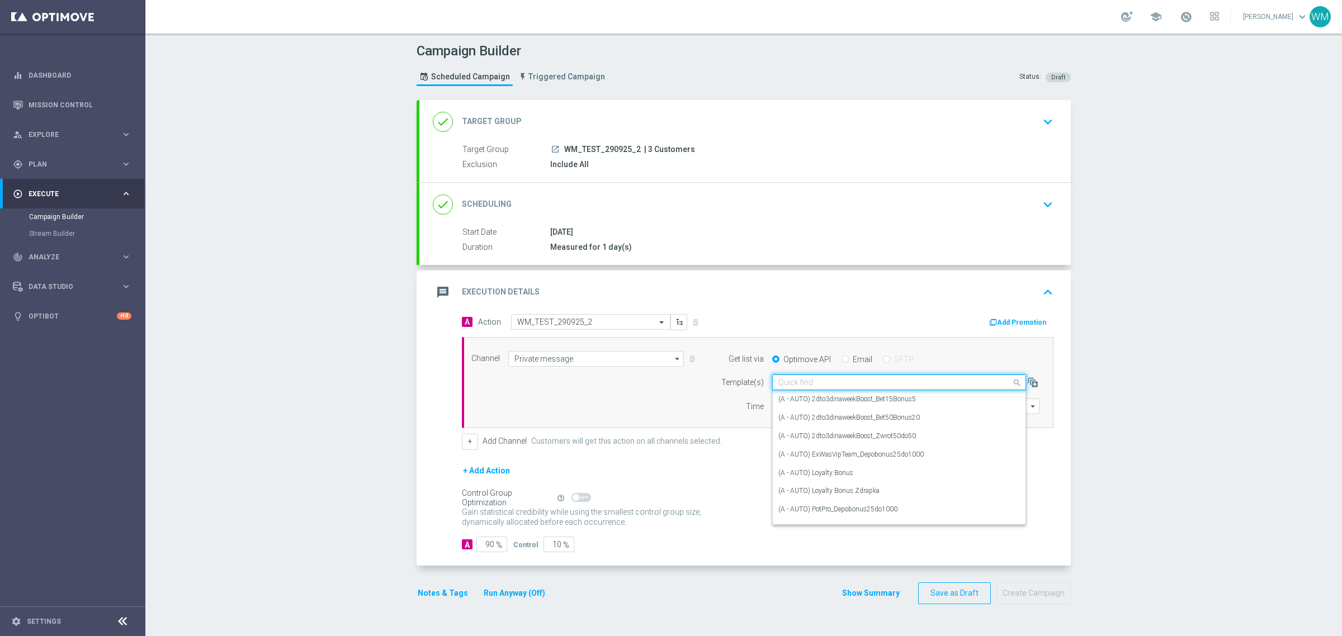
paste input "WM_TEST_290925_2"
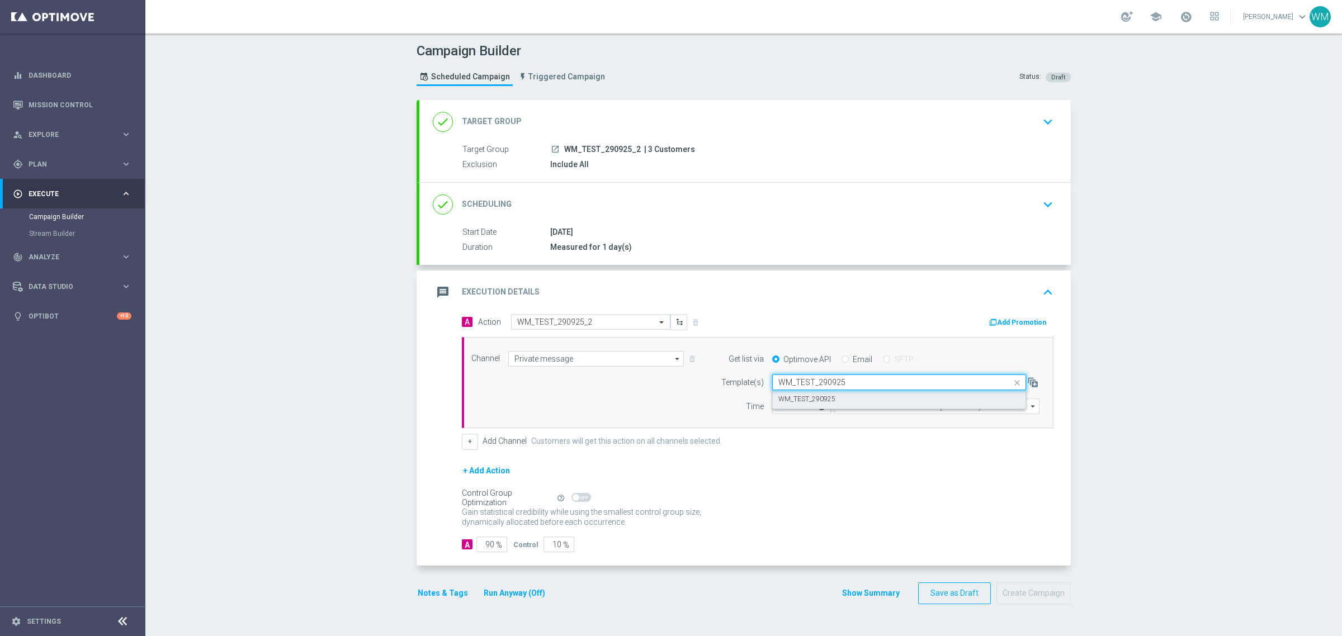
click at [836, 392] on div "WM_TEST_290925" at bounding box center [898, 399] width 241 height 18
type input "WM_TEST_290925"
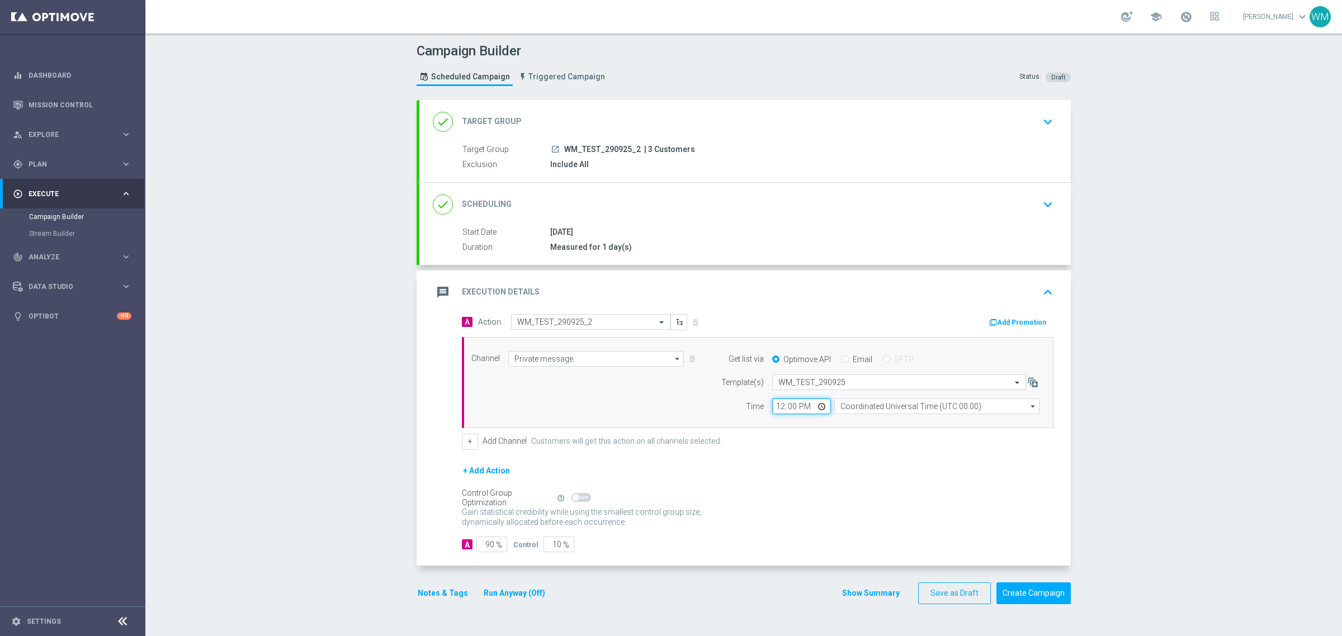
click at [772, 406] on input "12:00" at bounding box center [801, 407] width 59 height 16
type input "09:45"
click at [870, 400] on input "Coordinated Universal Time (UTC 00:00)" at bounding box center [936, 407] width 205 height 16
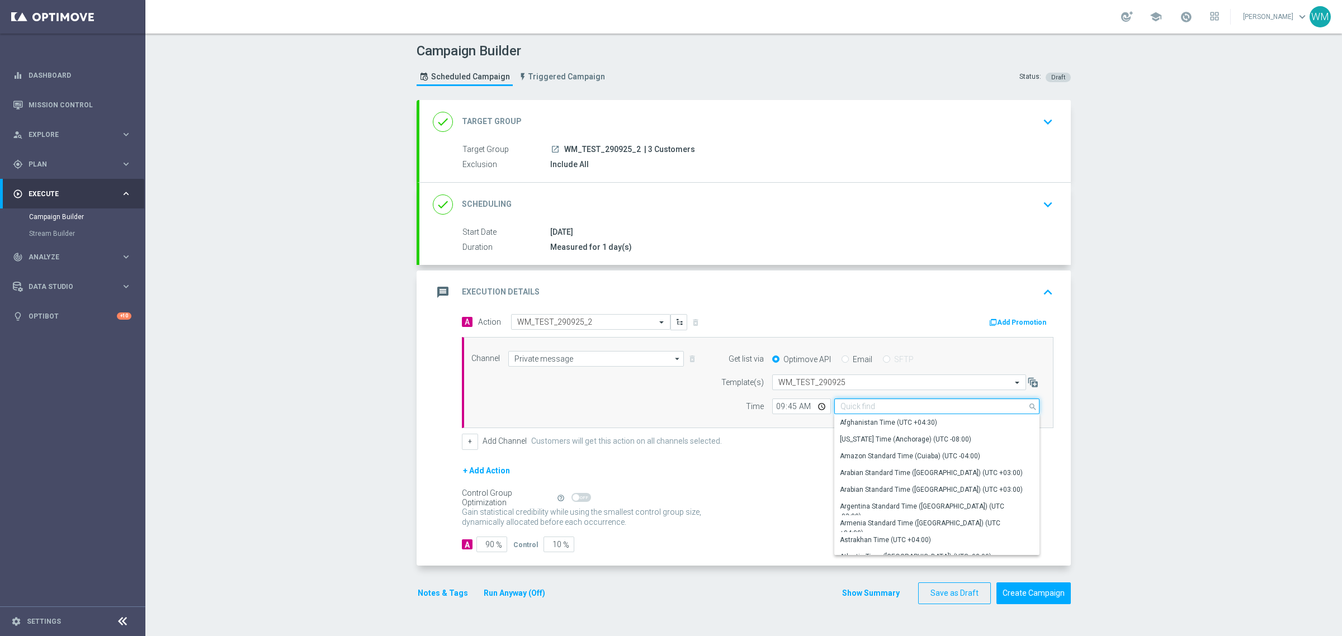
click at [870, 402] on input at bounding box center [936, 407] width 205 height 16
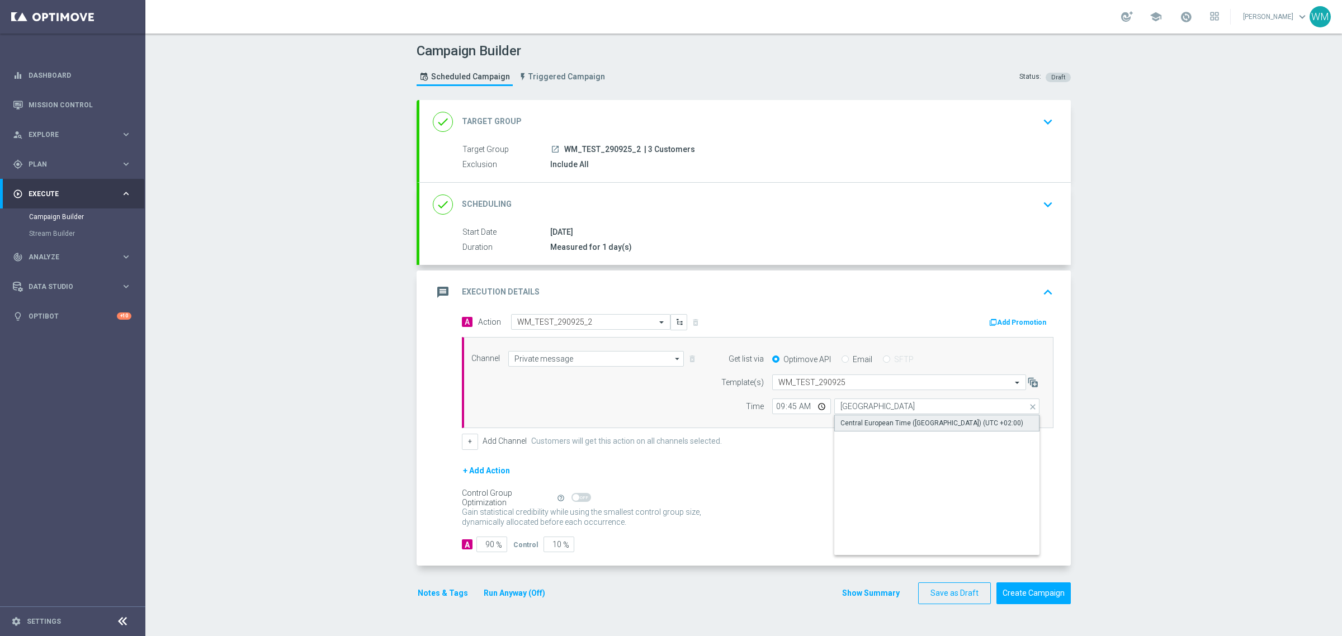
click at [870, 421] on div "Central European Time ([GEOGRAPHIC_DATA]) (UTC +02:00)" at bounding box center [931, 423] width 183 height 10
type input "Central European Time ([GEOGRAPHIC_DATA]) (UTC +02:00)"
drag, startPoint x: 484, startPoint y: 545, endPoint x: 466, endPoint y: 542, distance: 18.1
click at [466, 542] on div "A 90 %" at bounding box center [483, 545] width 42 height 16
type input "100"
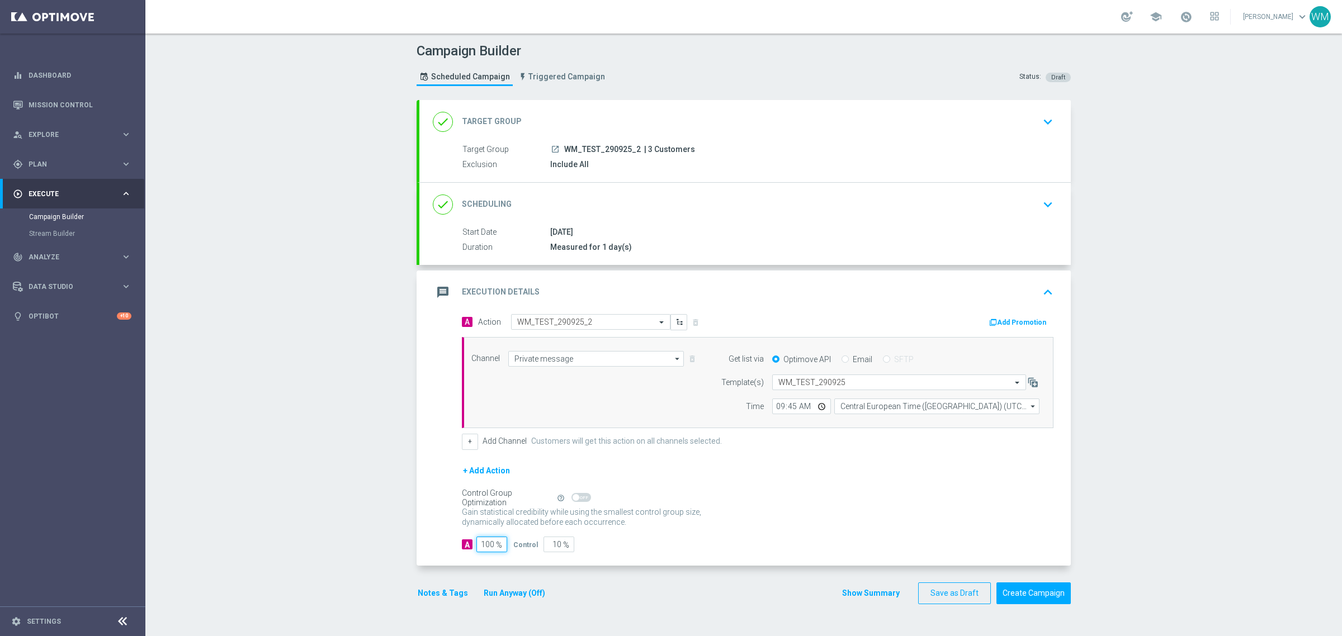
type input "0"
type input "100"
click at [471, 445] on button "+" at bounding box center [470, 442] width 16 height 16
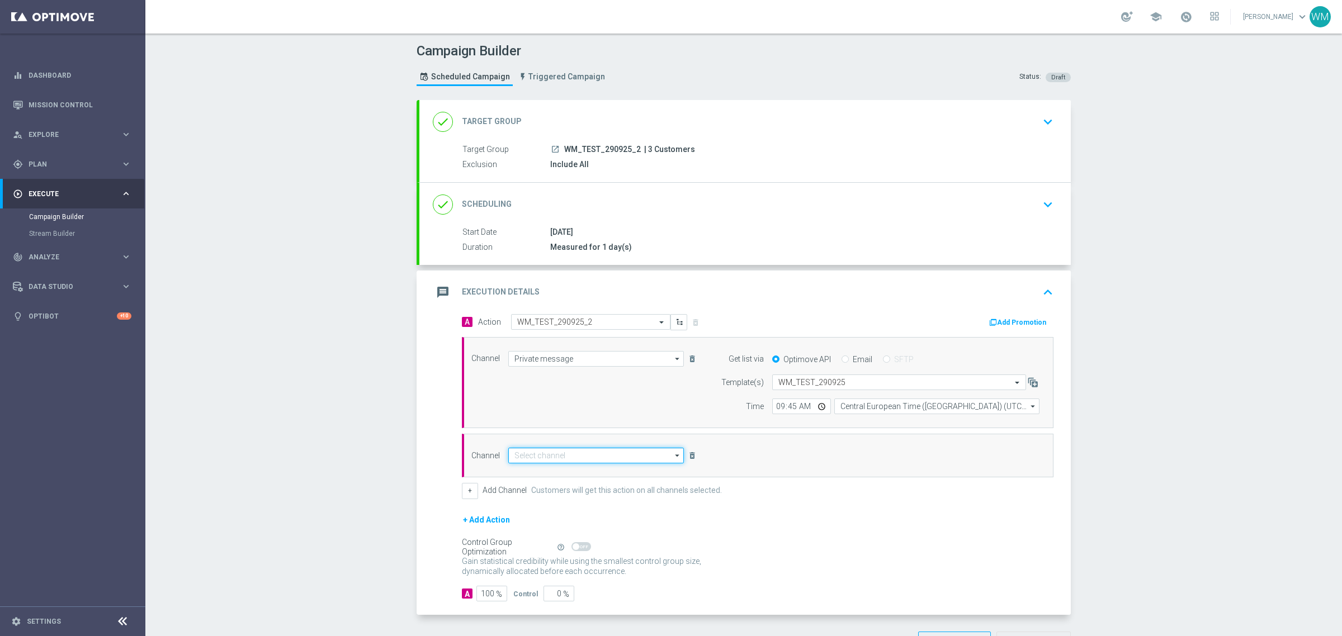
click at [532, 458] on input at bounding box center [596, 456] width 176 height 16
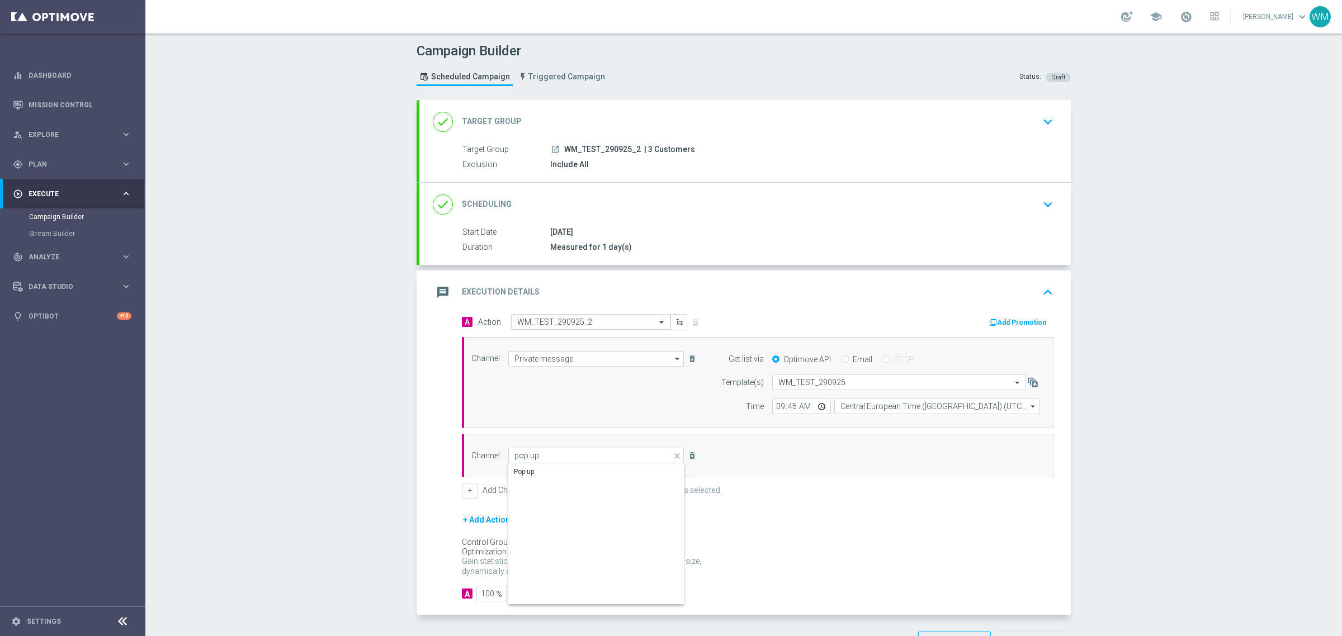
click at [526, 482] on div "Pop-up" at bounding box center [596, 534] width 176 height 140
click at [528, 473] on div "Pop-up" at bounding box center [524, 472] width 20 height 10
type input "Pop-up"
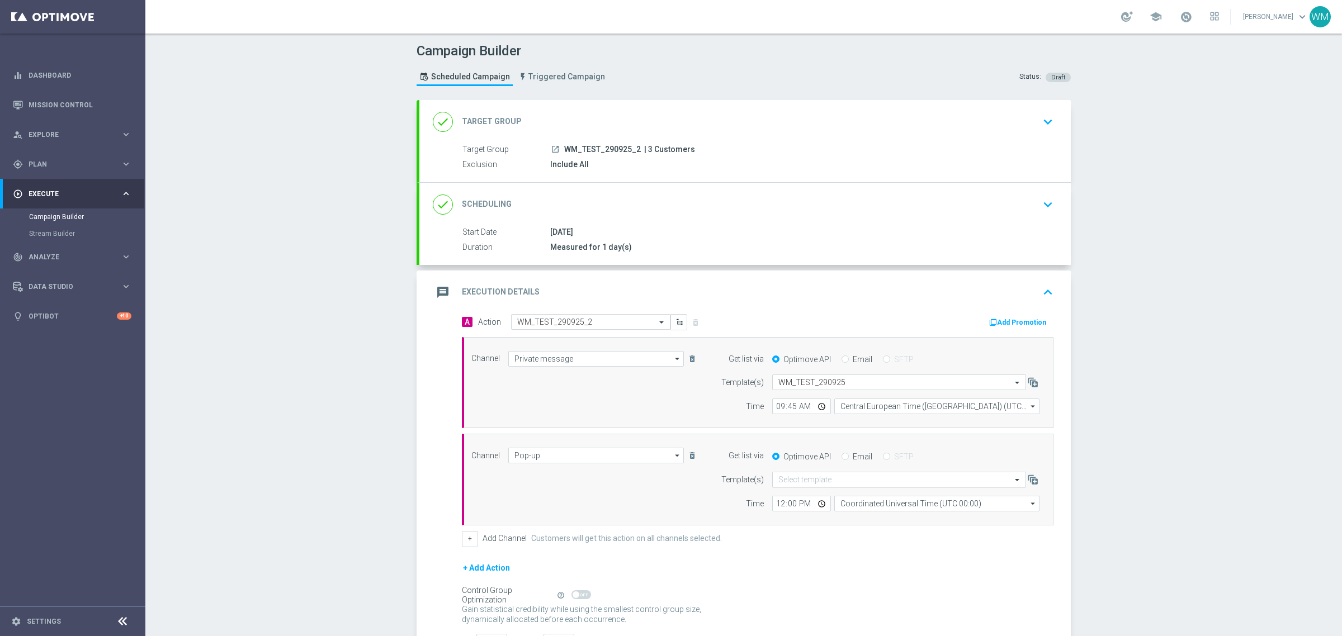
click at [794, 476] on input "text" at bounding box center [887, 480] width 219 height 10
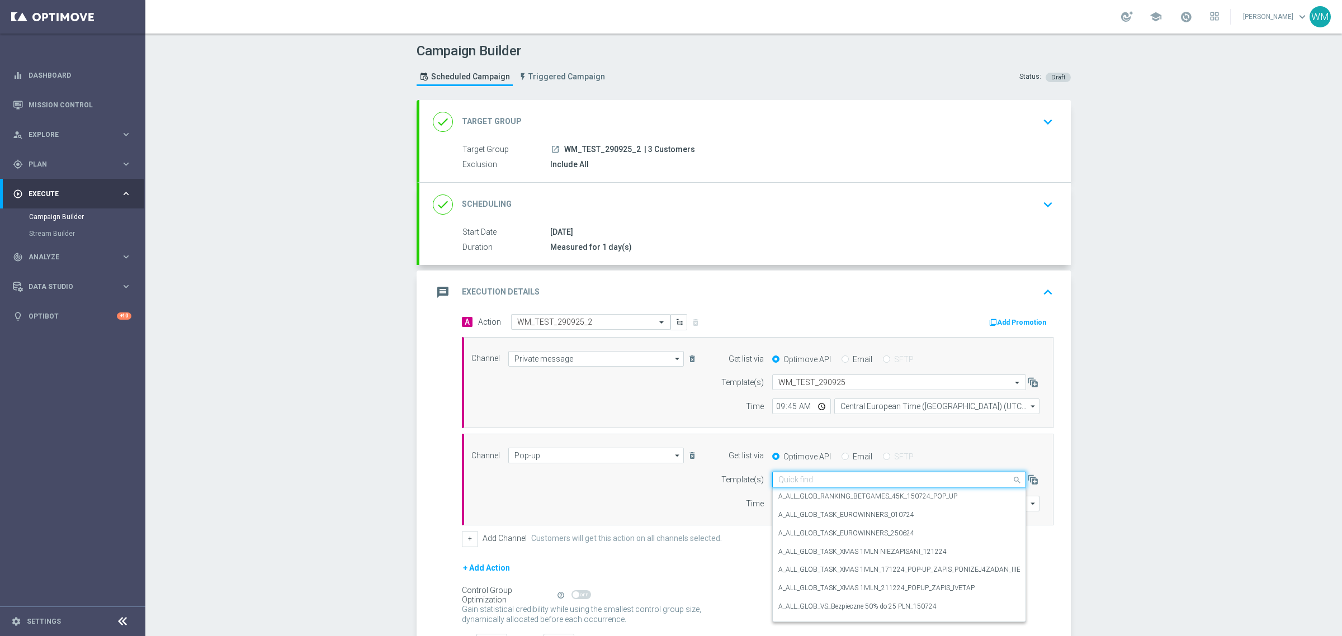
paste input "WM_TEST_290925_2"
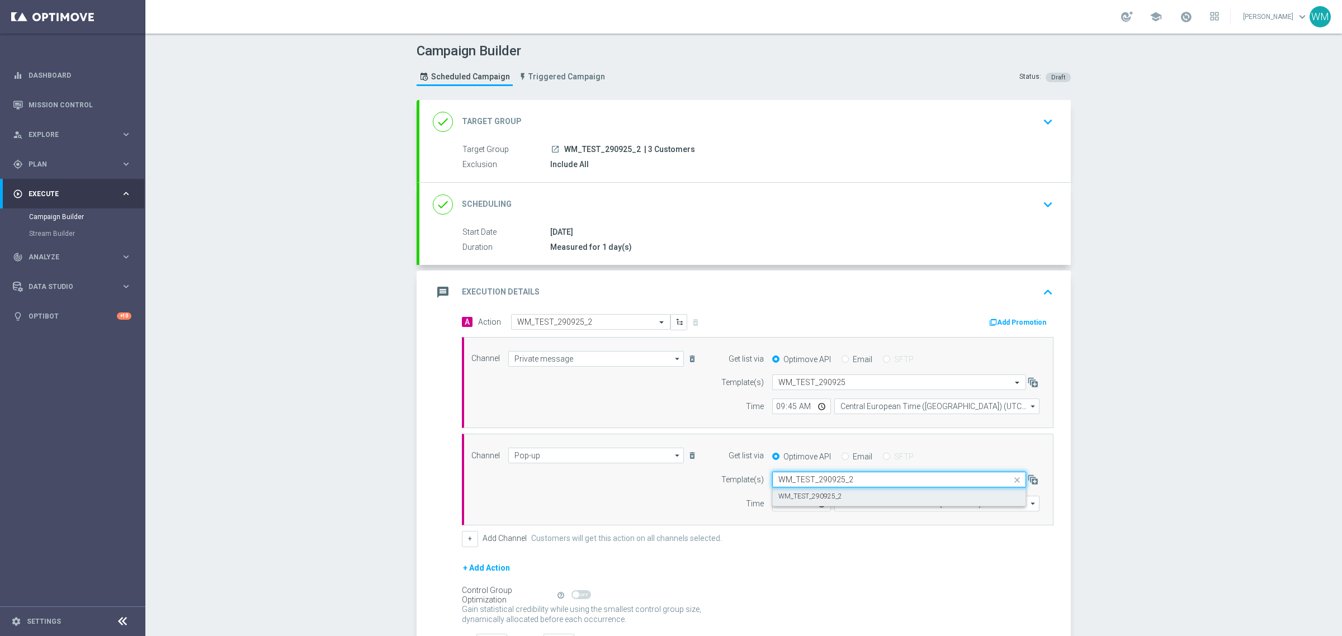
click at [795, 496] on label "WM_TEST_290925_2" at bounding box center [810, 497] width 64 height 10
type input "WM_TEST_290925_2"
click at [775, 504] on input "12:00" at bounding box center [801, 504] width 59 height 16
type input "09:45"
click at [916, 509] on input "Coordinated Universal Time (UTC 00:00)" at bounding box center [936, 504] width 205 height 16
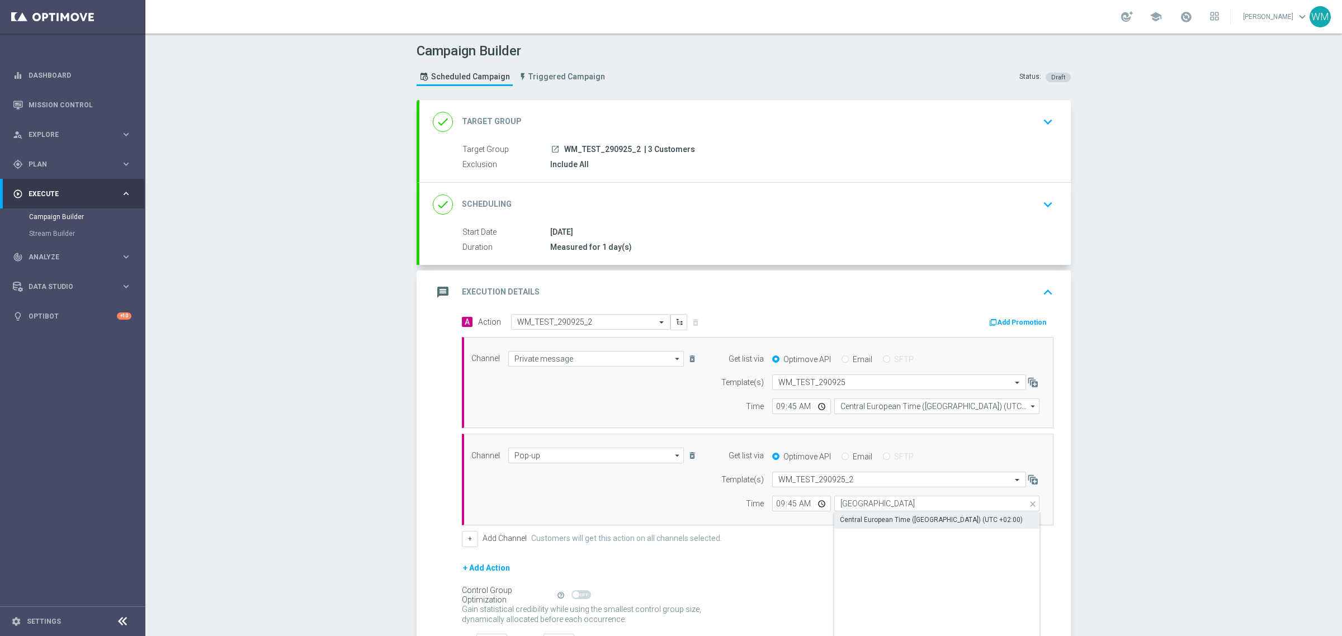
click at [916, 520] on div "Central European Time ([GEOGRAPHIC_DATA]) (UTC +02:00)" at bounding box center [931, 520] width 183 height 10
type input "Central European Time ([GEOGRAPHIC_DATA]) (UTC +02:00)"
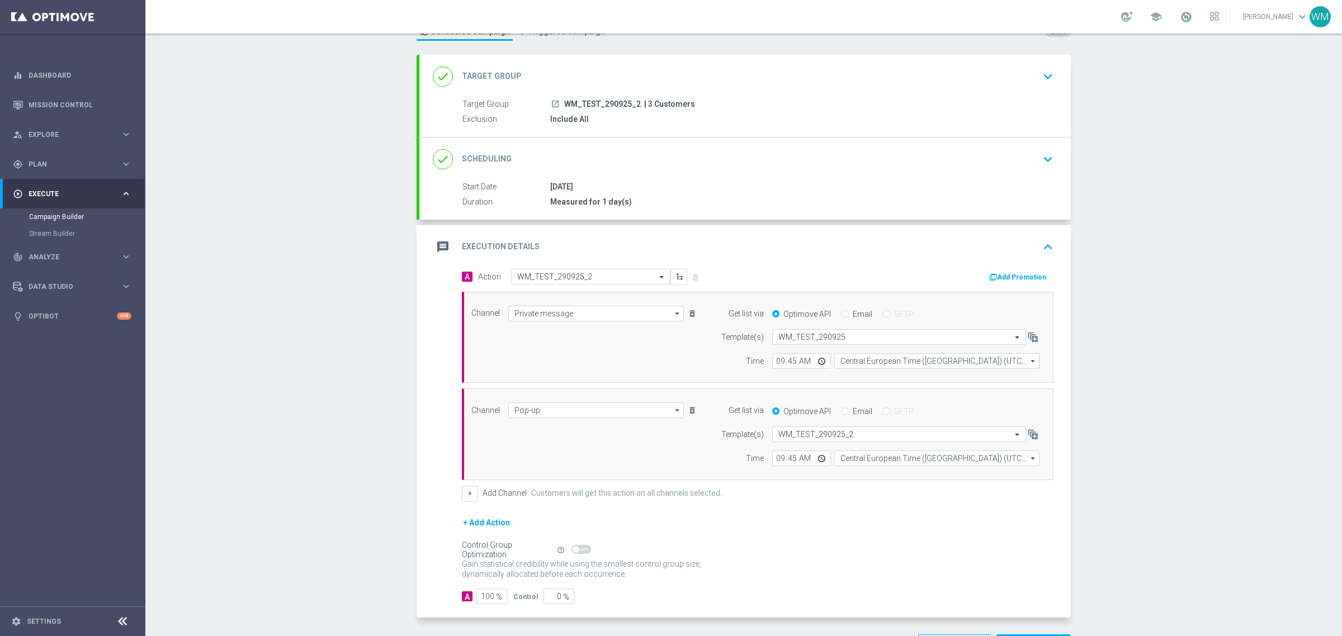
scroll to position [89, 0]
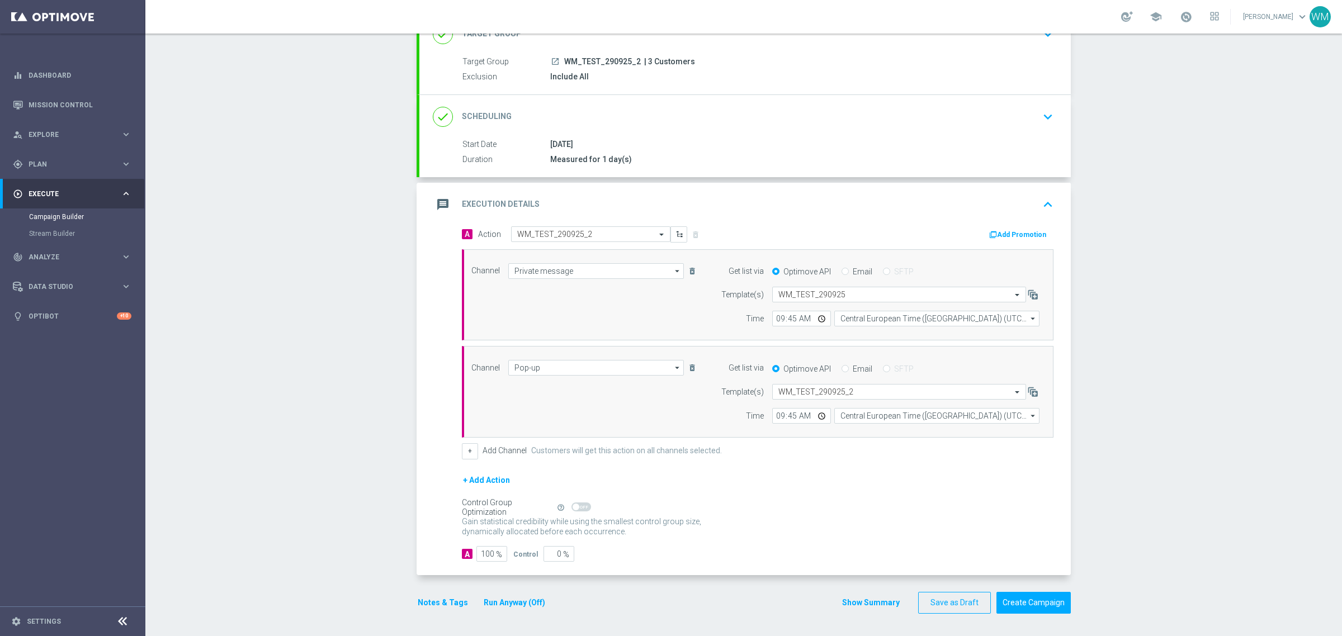
click at [856, 599] on button "Show Summary" at bounding box center [870, 602] width 59 height 13
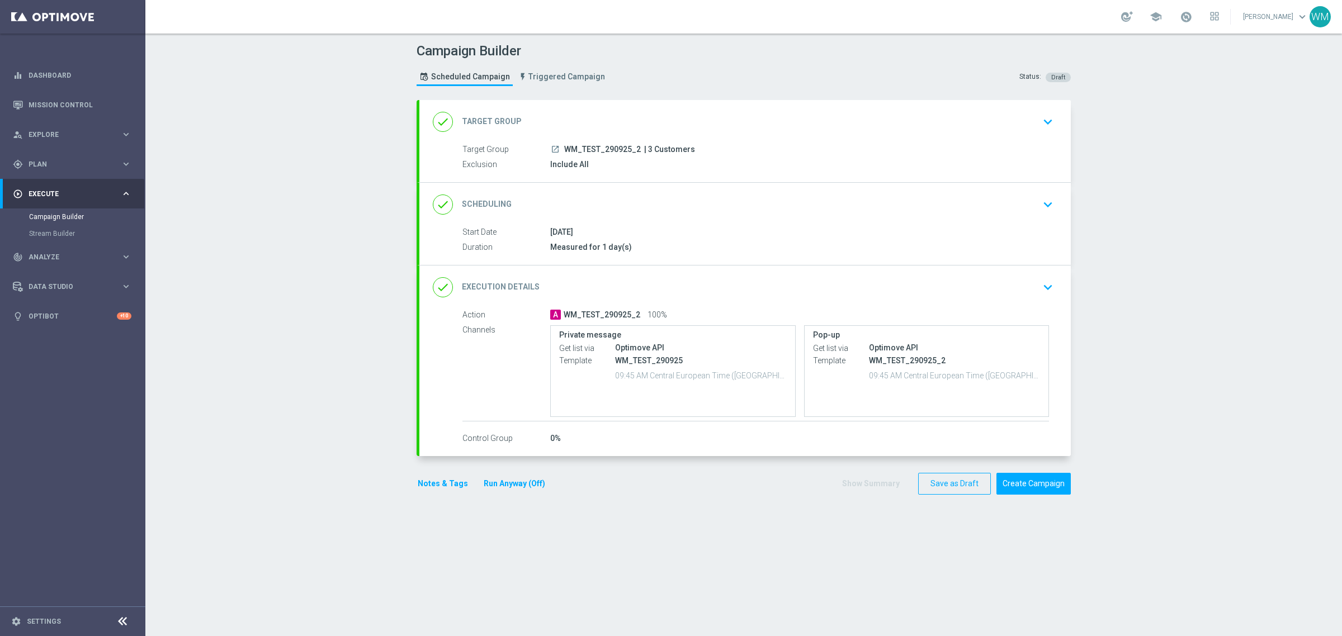
scroll to position [0, 0]
click at [277, 366] on div "Campaign Builder Scheduled Campaign Triggered Campaign Status: Draft done Targe…" at bounding box center [743, 335] width 1196 height 603
click at [614, 145] on span "WM_TEST_290925_2" at bounding box center [602, 150] width 77 height 10
click at [619, 146] on span "WM_TEST_290925_2" at bounding box center [602, 150] width 77 height 10
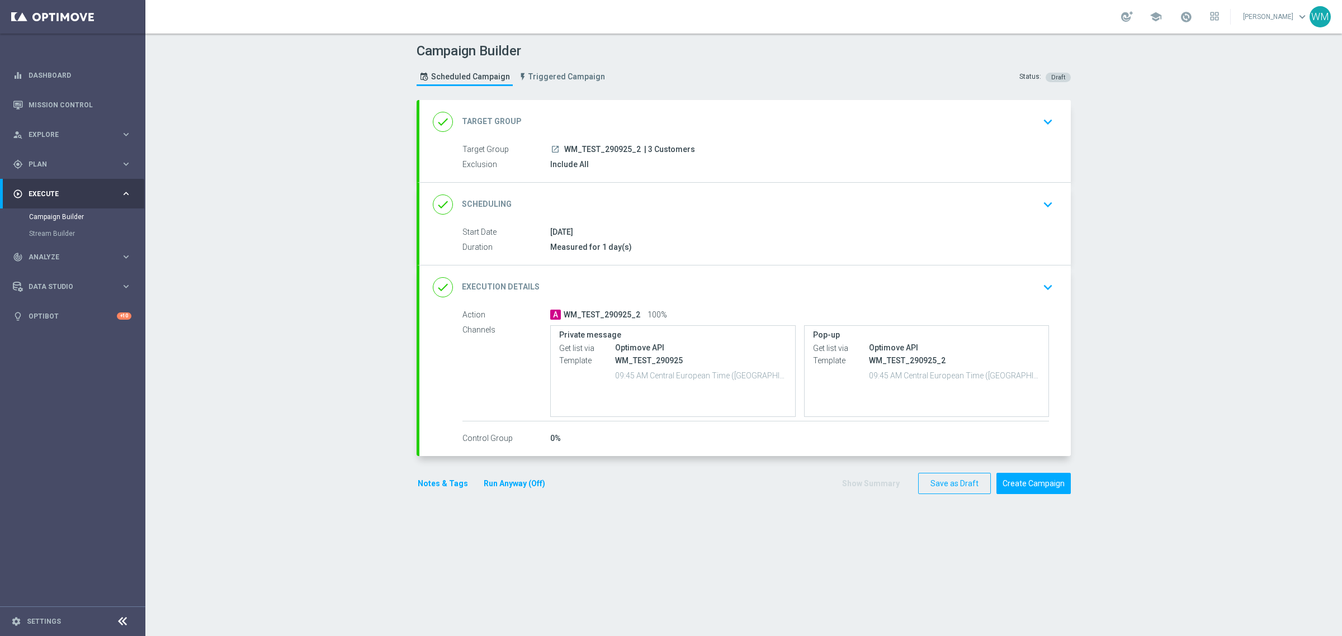
drag, startPoint x: 623, startPoint y: 146, endPoint x: 561, endPoint y: 151, distance: 62.8
click at [564, 151] on span "WM_TEST_290925_2" at bounding box center [602, 150] width 77 height 10
copy span "WM_TEST_290925"
click at [941, 489] on button "Save as Draft" at bounding box center [954, 484] width 73 height 22
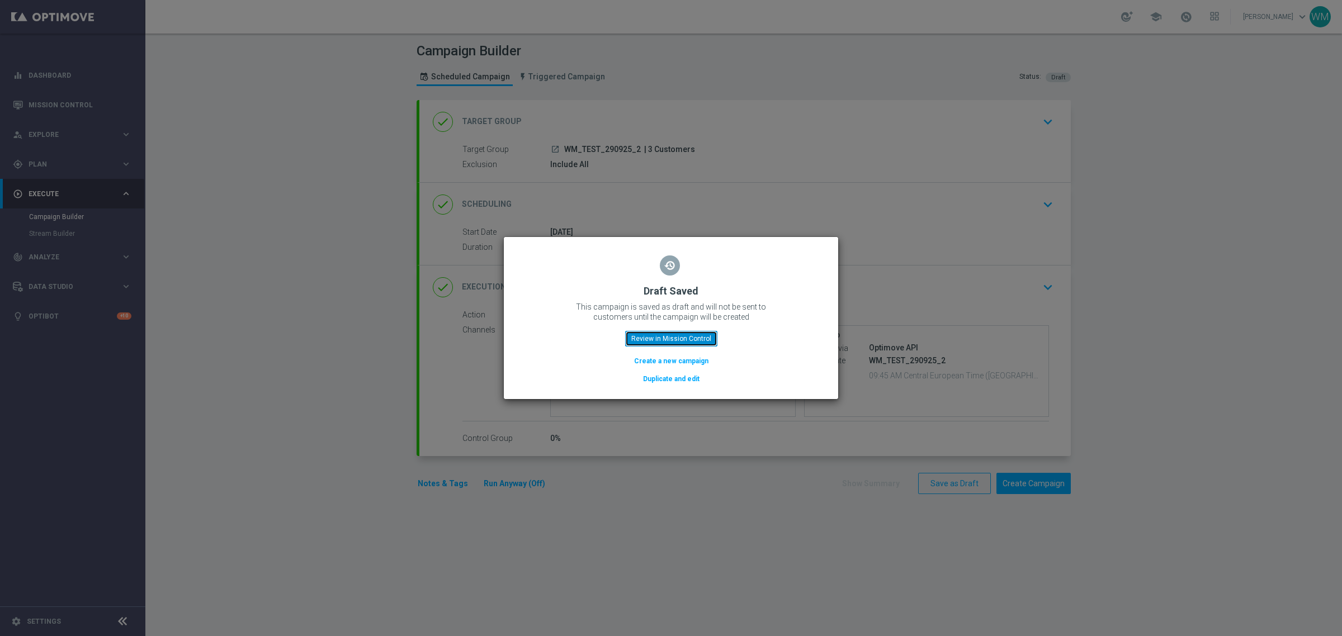
click at [662, 333] on button "Review in Mission Control" at bounding box center [671, 339] width 92 height 16
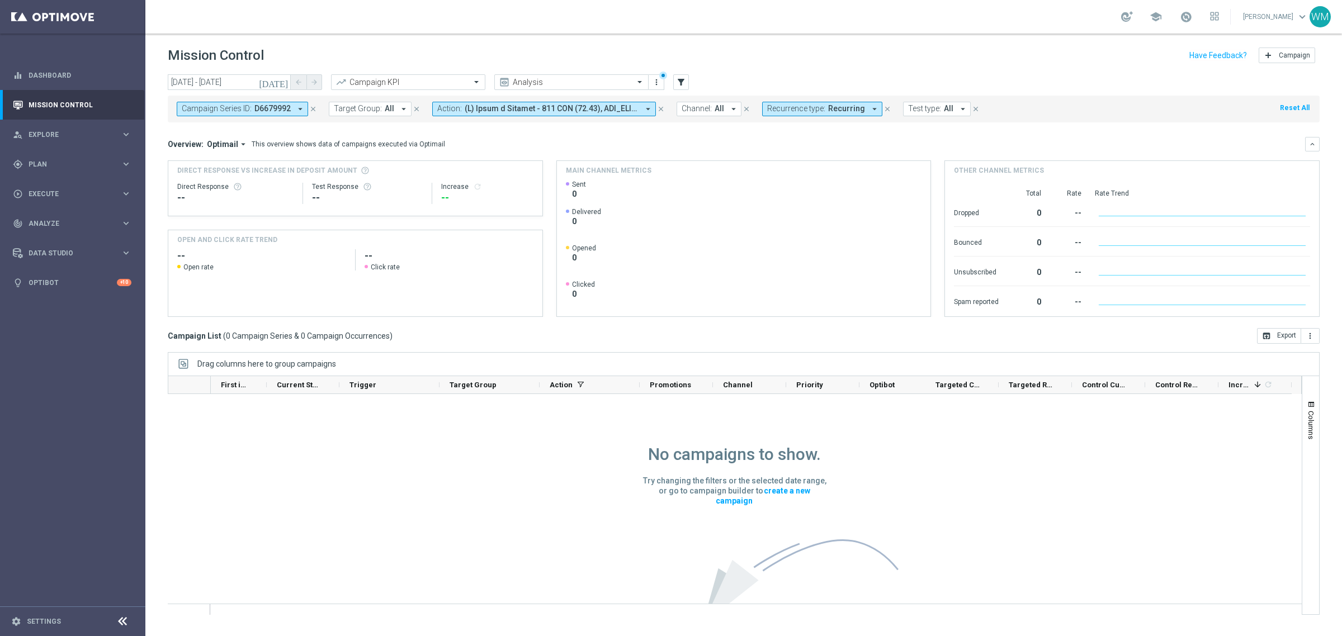
drag, startPoint x: 795, startPoint y: 484, endPoint x: 840, endPoint y: 487, distance: 44.8
click at [840, 487] on div "No campaigns to show. Try changing the filters or the selected date range, or g…" at bounding box center [735, 529] width 328 height 270
drag, startPoint x: 684, startPoint y: 451, endPoint x: 577, endPoint y: 437, distance: 107.7
click at [577, 437] on div "No campaigns to show. Try changing the filters or the selected date range, or g…" at bounding box center [735, 529] width 328 height 270
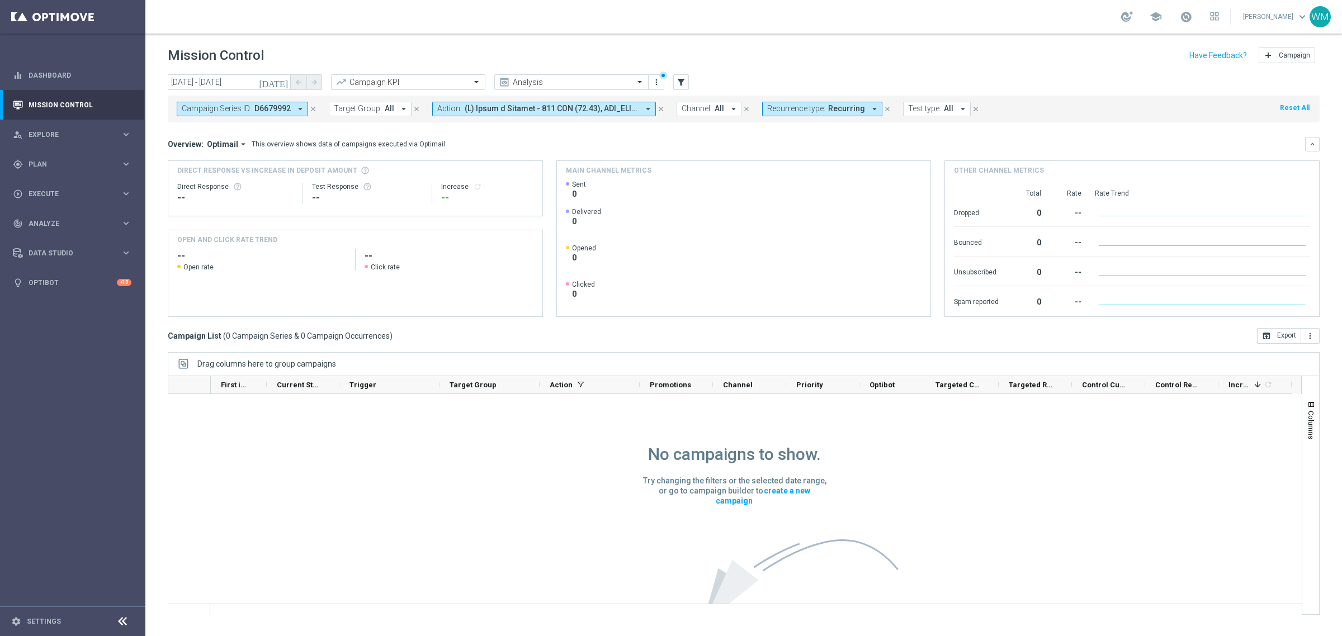
click at [577, 437] on div "No campaigns to show. Try changing the filters or the selected date range, or g…" at bounding box center [735, 529] width 328 height 270
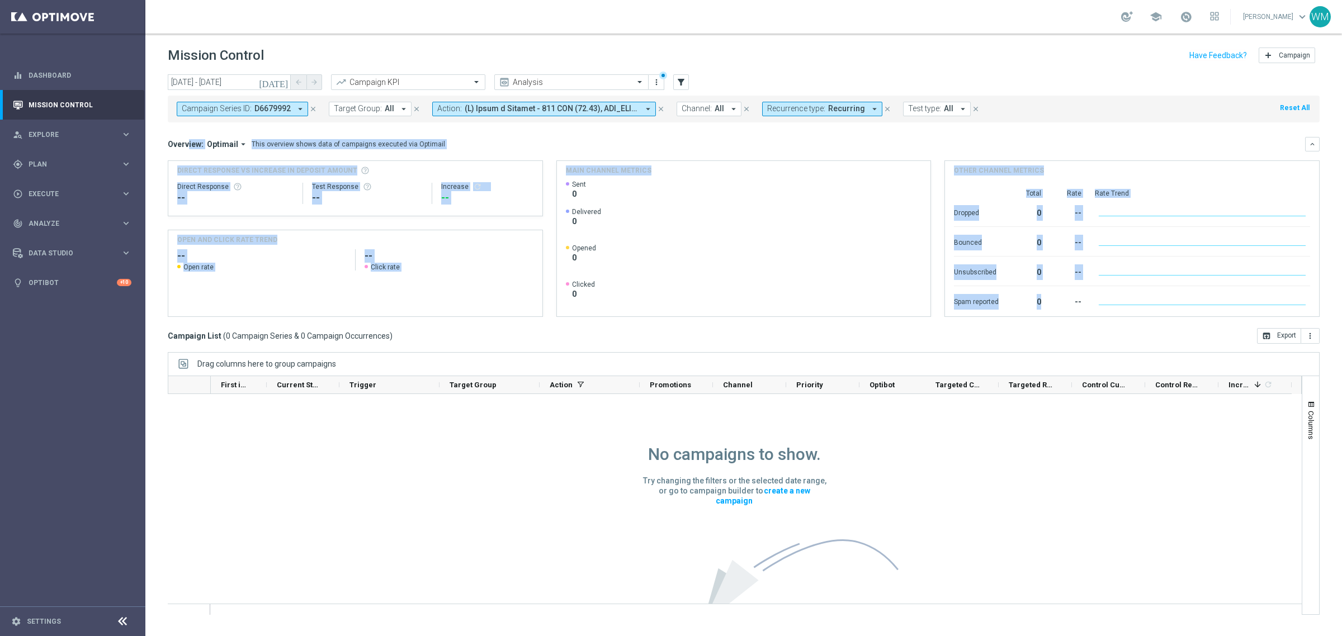
drag, startPoint x: 1046, startPoint y: 300, endPoint x: 169, endPoint y: 141, distance: 891.9
click at [169, 141] on div "Overview: Optimail arrow_drop_down This overview shows data of campaigns execut…" at bounding box center [743, 227] width 1151 height 180
click at [169, 141] on h3 "Overview:" at bounding box center [186, 144] width 36 height 10
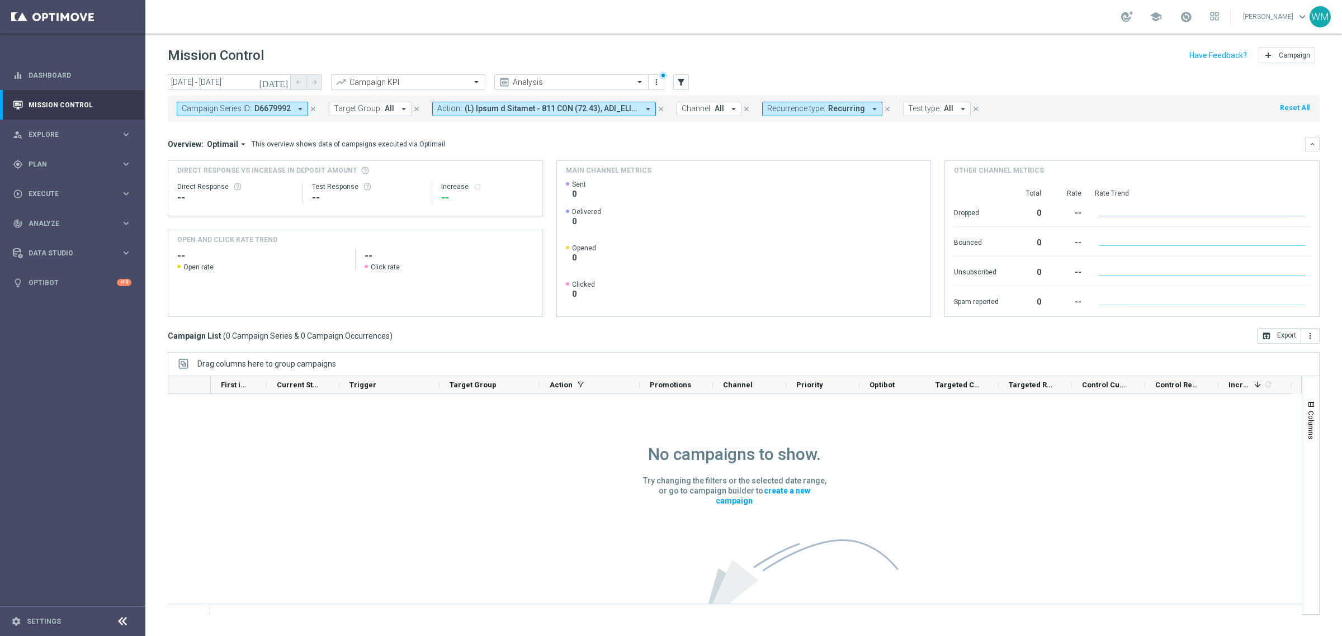
drag, startPoint x: 169, startPoint y: 141, endPoint x: 1152, endPoint y: 305, distance: 996.8
click at [1152, 305] on div "Overview: Optimail arrow_drop_down This overview shows data of campaigns execut…" at bounding box center [743, 227] width 1151 height 180
click at [1152, 305] on icon at bounding box center [1202, 305] width 206 height 0
drag, startPoint x: 1152, startPoint y: 305, endPoint x: 191, endPoint y: 119, distance: 979.2
click at [194, 117] on div "[DATE] [DATE] - [DATE] arrow_back arrow_forward Campaign KPI trending_up Analys…" at bounding box center [743, 350] width 1196 height 552
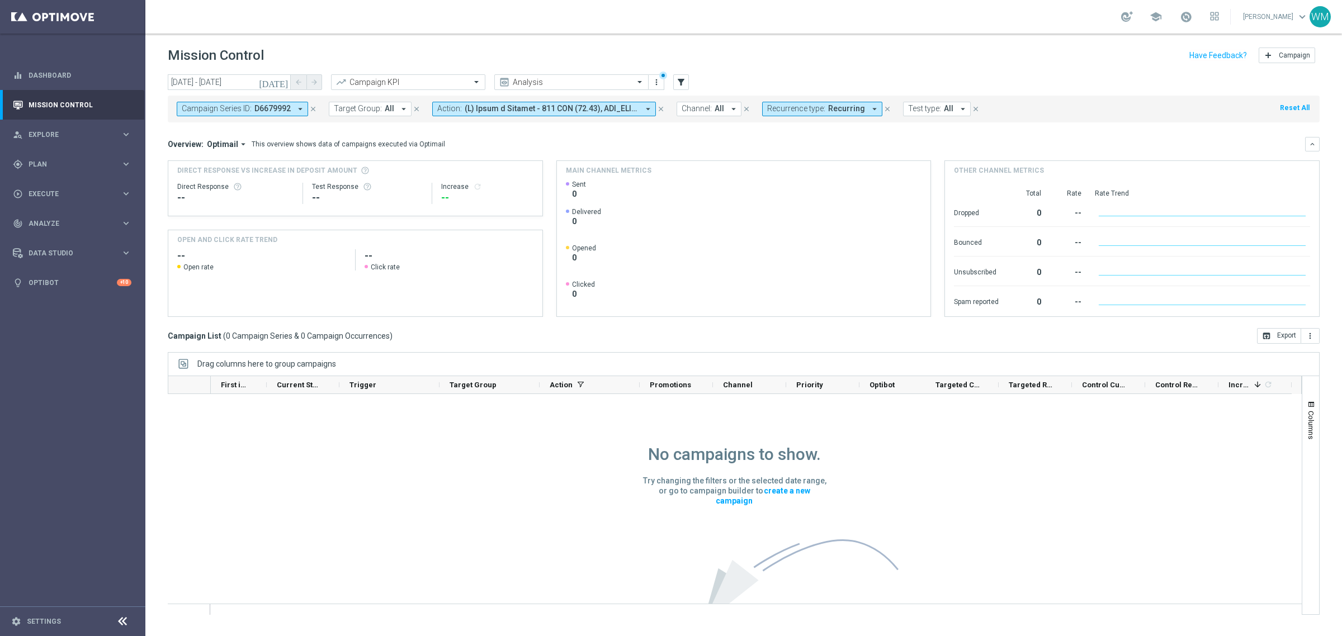
click at [188, 132] on mini-dashboard "Overview: Optimail arrow_drop_down This overview shows data of campaigns execut…" at bounding box center [743, 225] width 1151 height 206
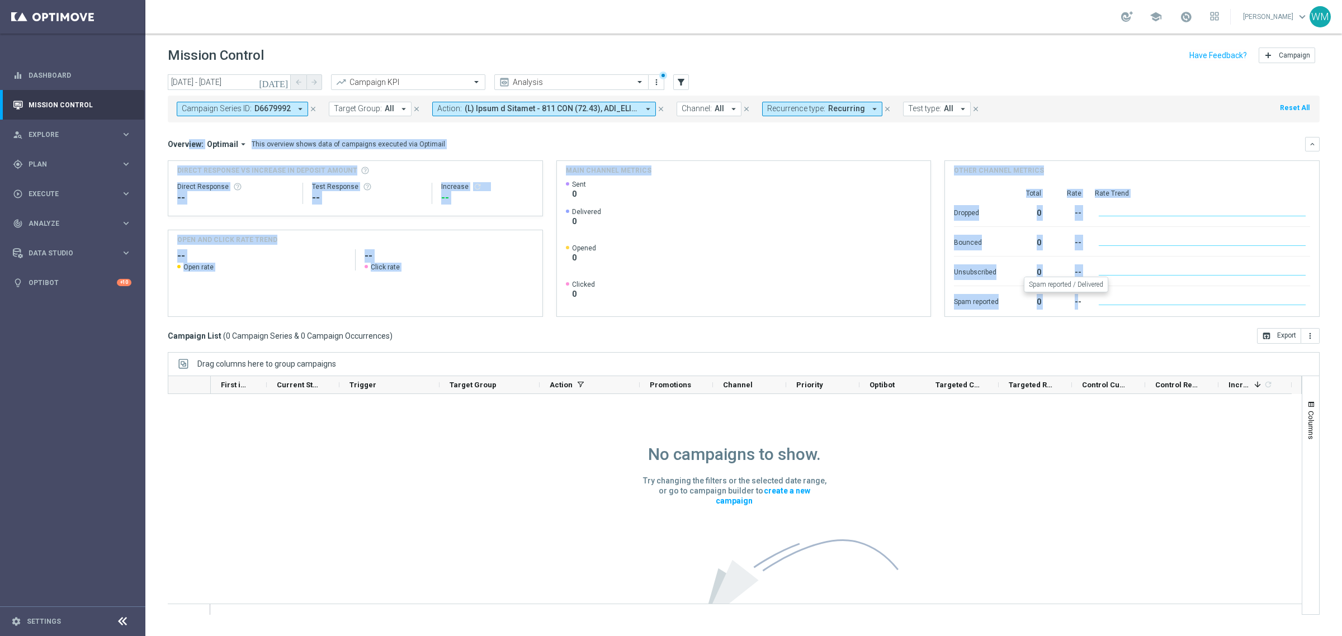
drag, startPoint x: 530, startPoint y: 199, endPoint x: 1072, endPoint y: 305, distance: 551.9
click at [1072, 305] on mini-dashboard "Overview: Optimail arrow_drop_down This overview shows data of campaigns execut…" at bounding box center [743, 225] width 1151 height 206
click at [1072, 305] on div "--" at bounding box center [1067, 301] width 27 height 18
drag, startPoint x: 1082, startPoint y: 305, endPoint x: 160, endPoint y: 135, distance: 936.7
click at [160, 135] on div "[DATE] [DATE] - [DATE] arrow_back arrow_forward Campaign KPI trending_up Analys…" at bounding box center [743, 350] width 1196 height 552
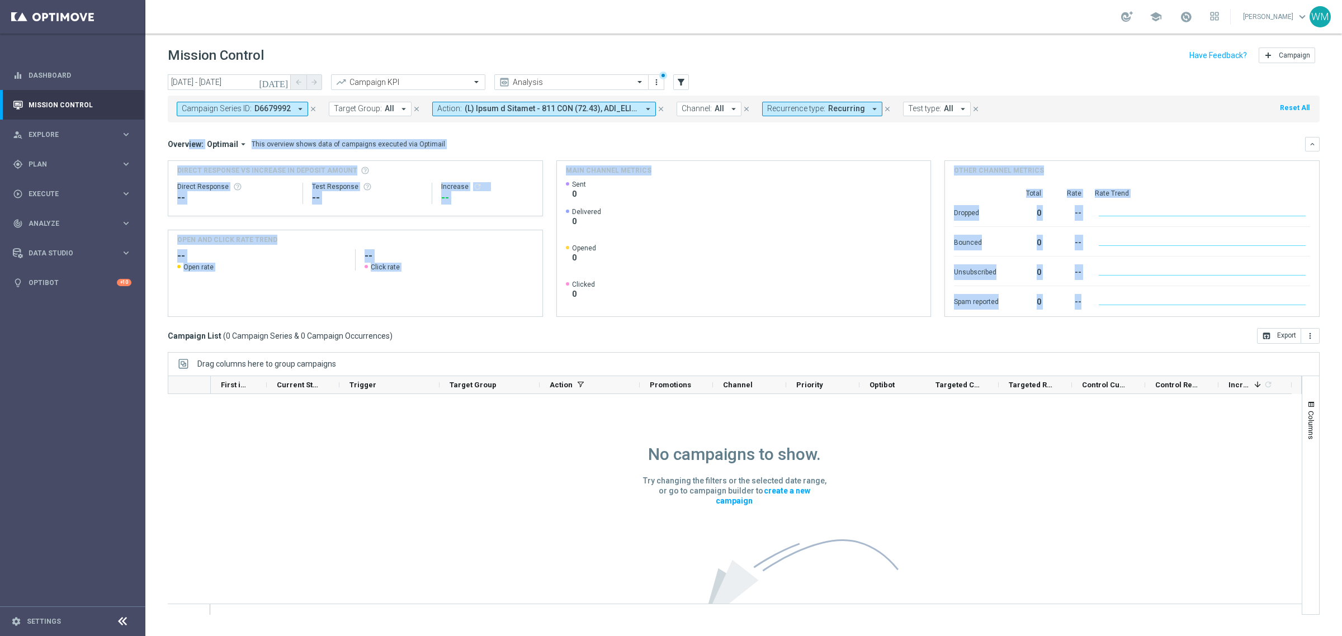
click at [160, 135] on div "[DATE] [DATE] - [DATE] arrow_back arrow_forward Campaign KPI trending_up Analys…" at bounding box center [743, 350] width 1196 height 552
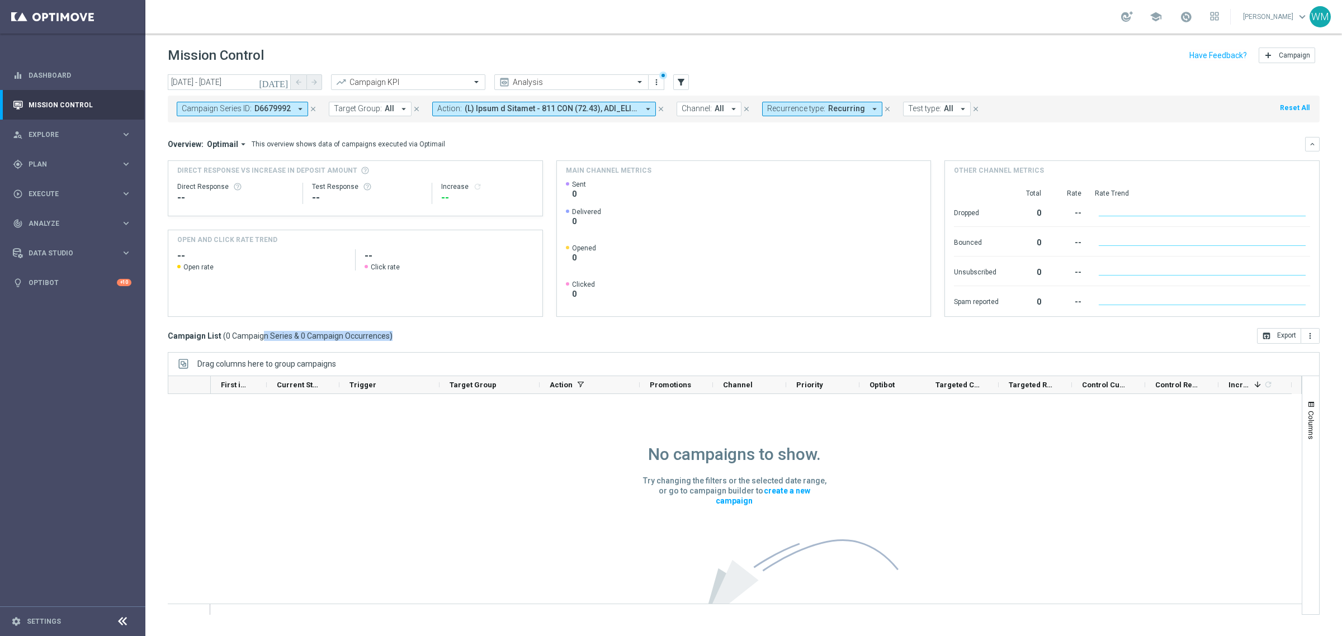
drag, startPoint x: 222, startPoint y: 336, endPoint x: 387, endPoint y: 333, distance: 164.4
click at [387, 333] on span "( 0 Campaign Series & 0 Campaign Occurrences )" at bounding box center [307, 336] width 169 height 10
click at [390, 333] on span ")" at bounding box center [391, 336] width 3 height 10
drag, startPoint x: 660, startPoint y: 113, endPoint x: 675, endPoint y: 119, distance: 16.6
click at [660, 113] on button "close" at bounding box center [661, 109] width 10 height 12
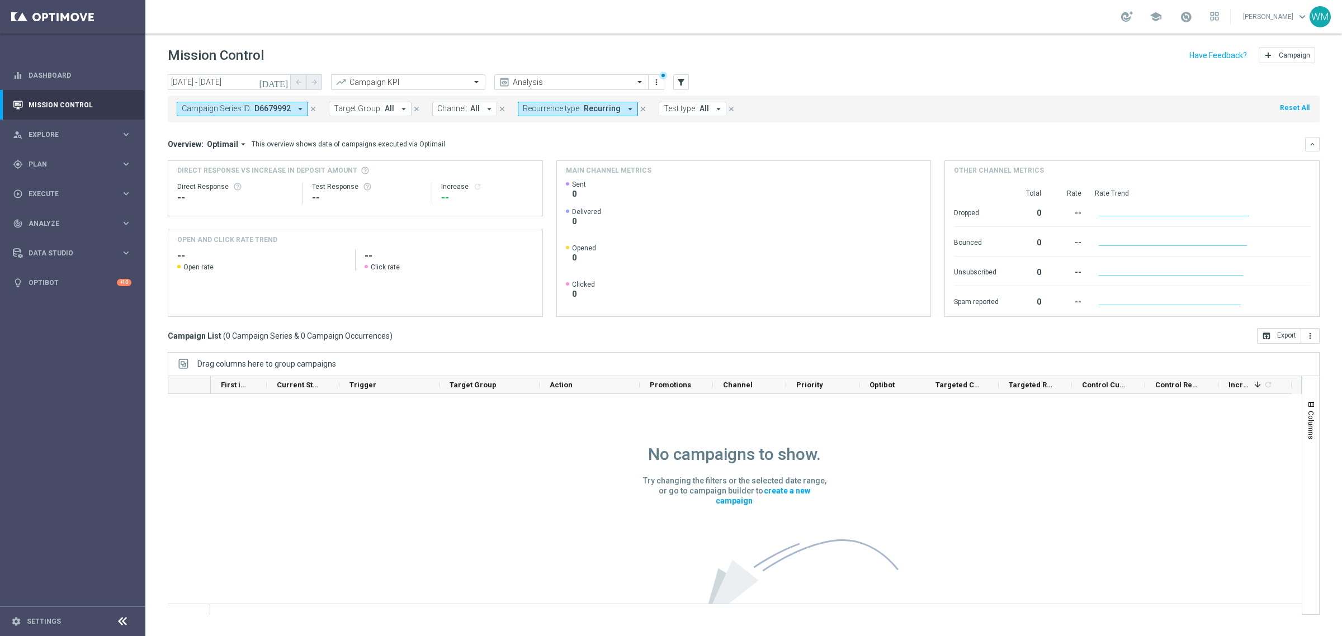
click at [639, 110] on icon "close" at bounding box center [643, 109] width 8 height 8
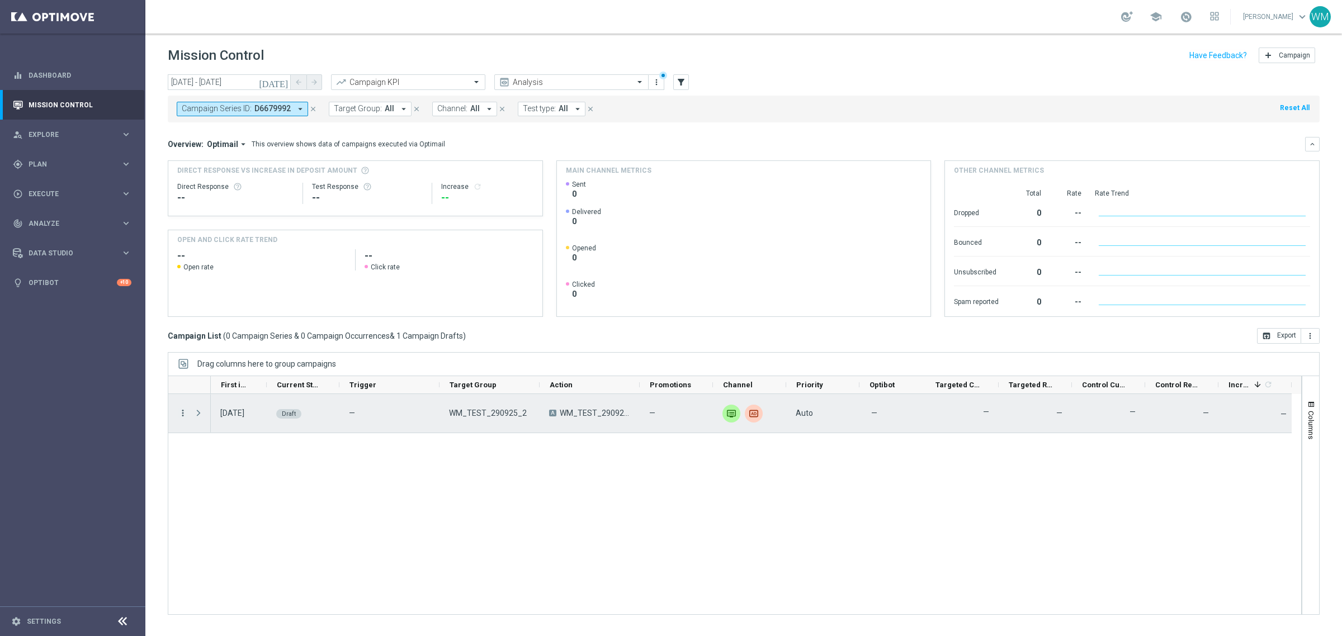
click at [182, 414] on icon "more_vert" at bounding box center [183, 413] width 10 height 10
click at [208, 459] on span "Edit" at bounding box center [211, 457] width 12 height 8
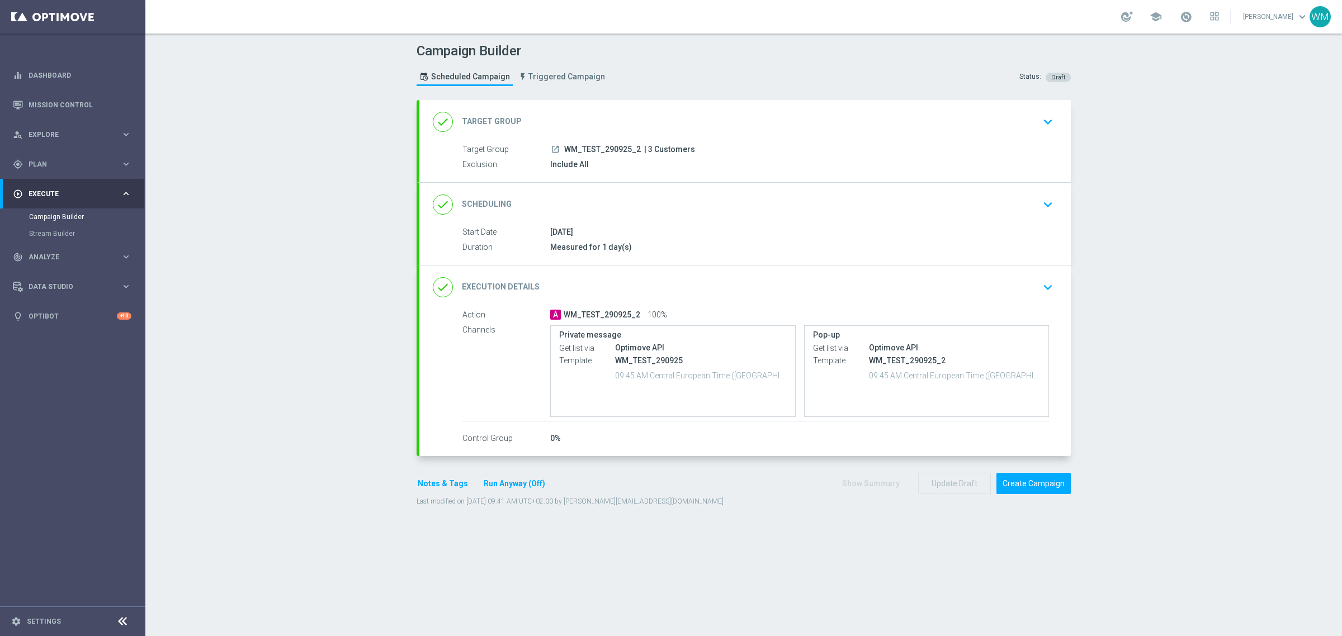
click at [784, 286] on div "done Execution Details keyboard_arrow_down" at bounding box center [745, 287] width 624 height 21
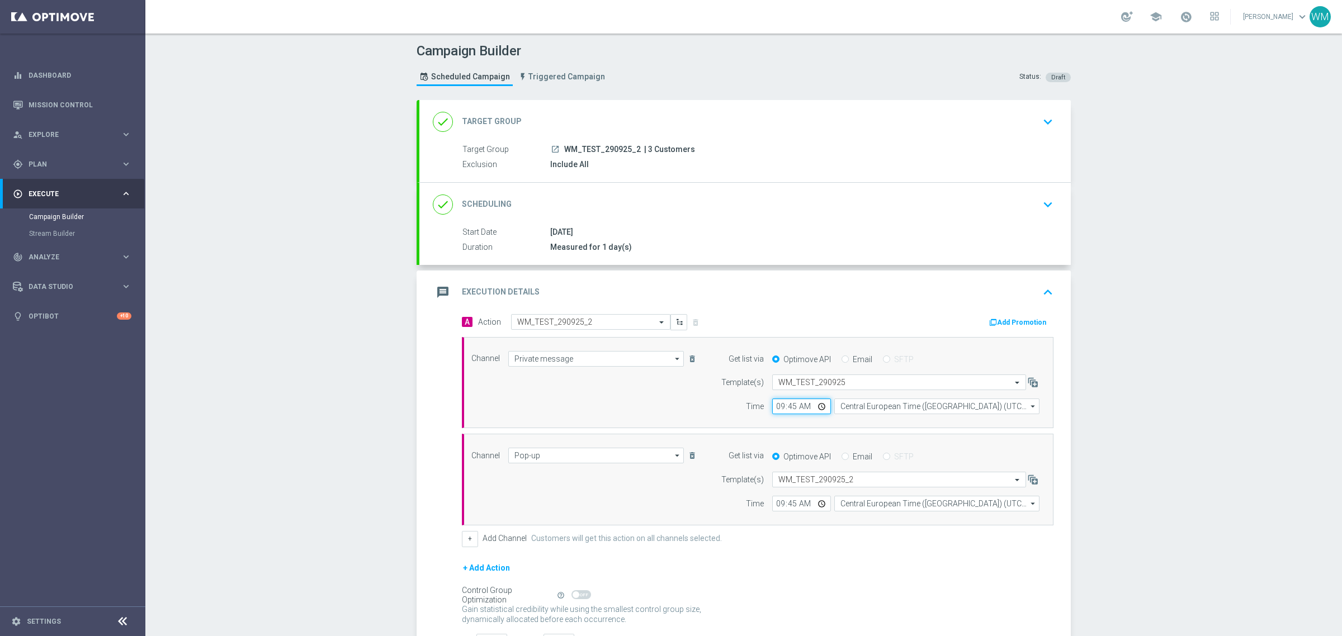
click at [783, 406] on input "09:45" at bounding box center [801, 407] width 59 height 16
type input "09:50"
click at [786, 507] on input "09:45" at bounding box center [801, 504] width 59 height 16
type input "09:50"
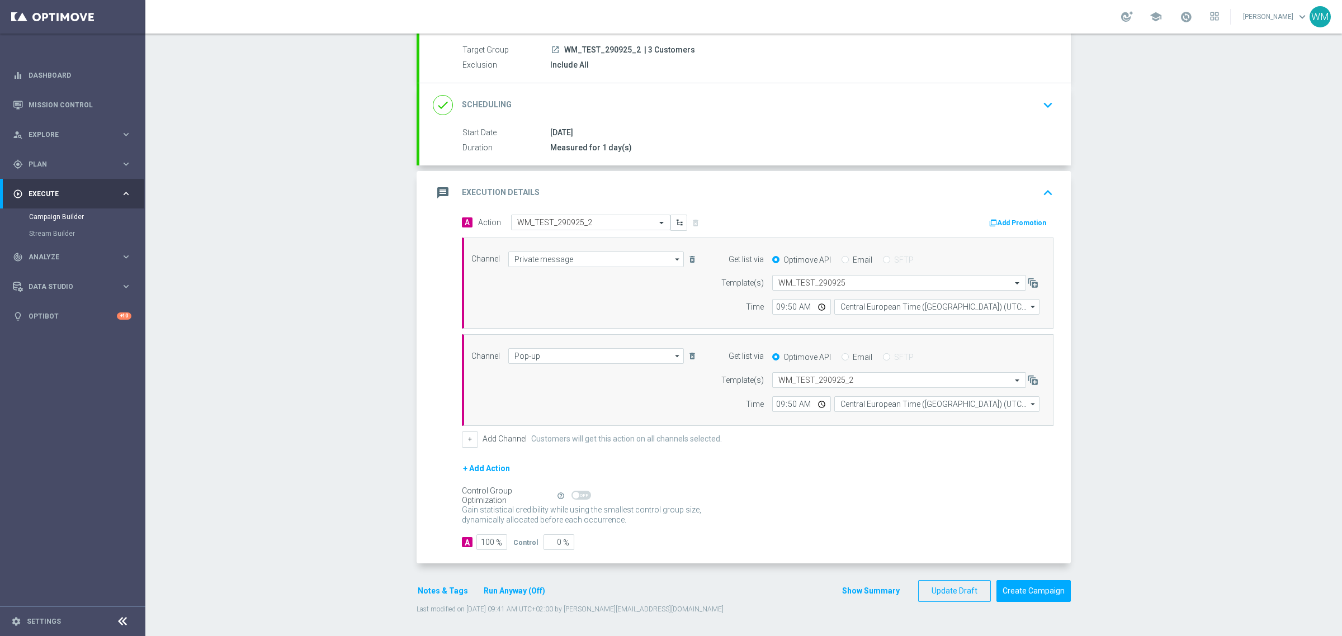
click at [882, 590] on button "Show Summary" at bounding box center [870, 591] width 59 height 13
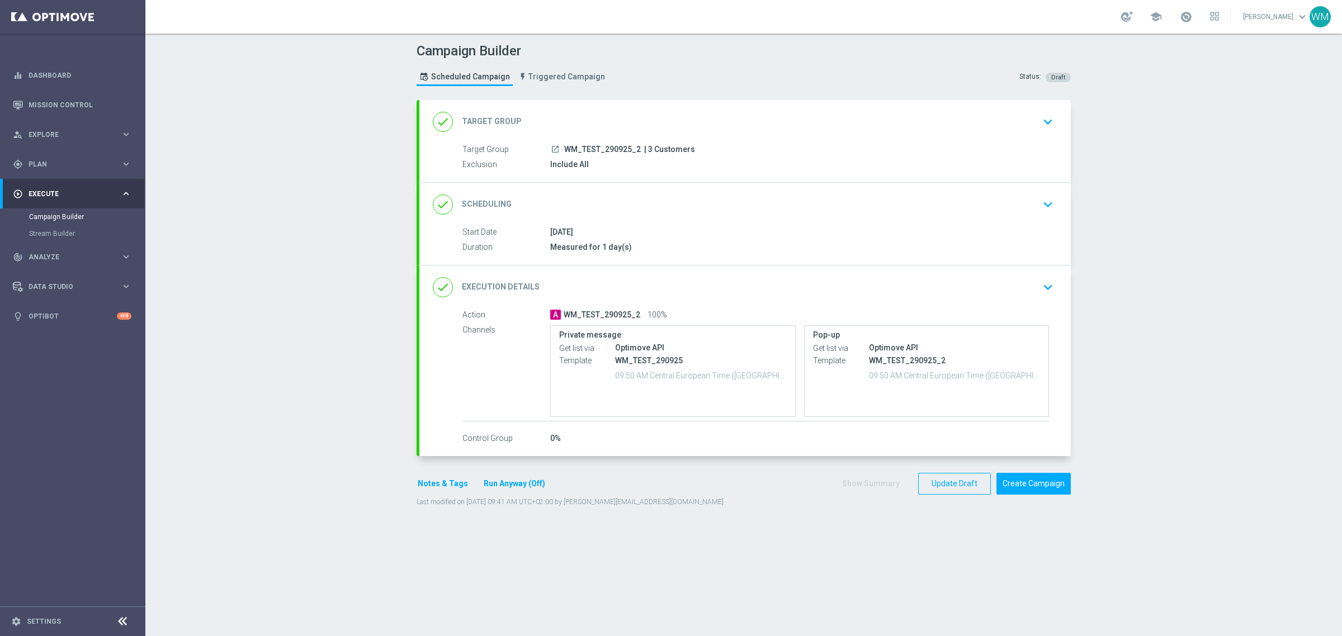
scroll to position [0, 0]
click at [1046, 487] on button "Create Campaign" at bounding box center [1033, 484] width 74 height 22
click at [68, 330] on link "Optibot" at bounding box center [73, 316] width 88 height 30
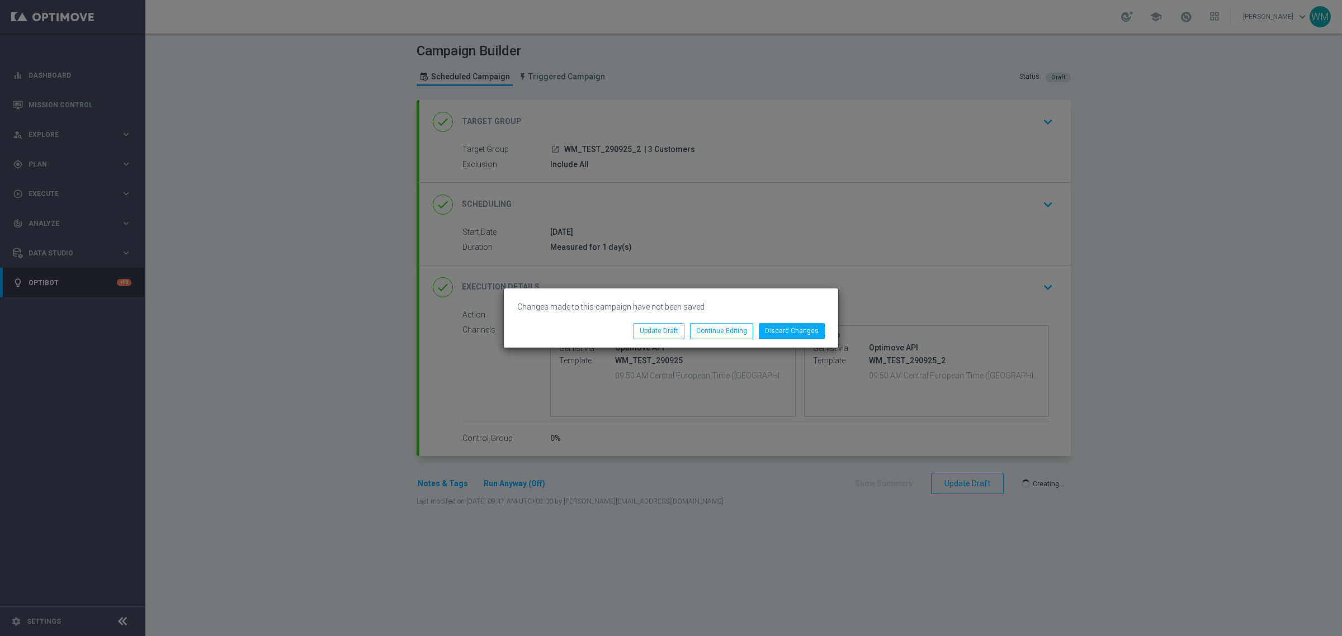
click at [657, 311] on p "Changes made to this campaign have not been saved" at bounding box center [670, 307] width 307 height 10
click at [696, 333] on button "Continue Editing" at bounding box center [721, 331] width 63 height 16
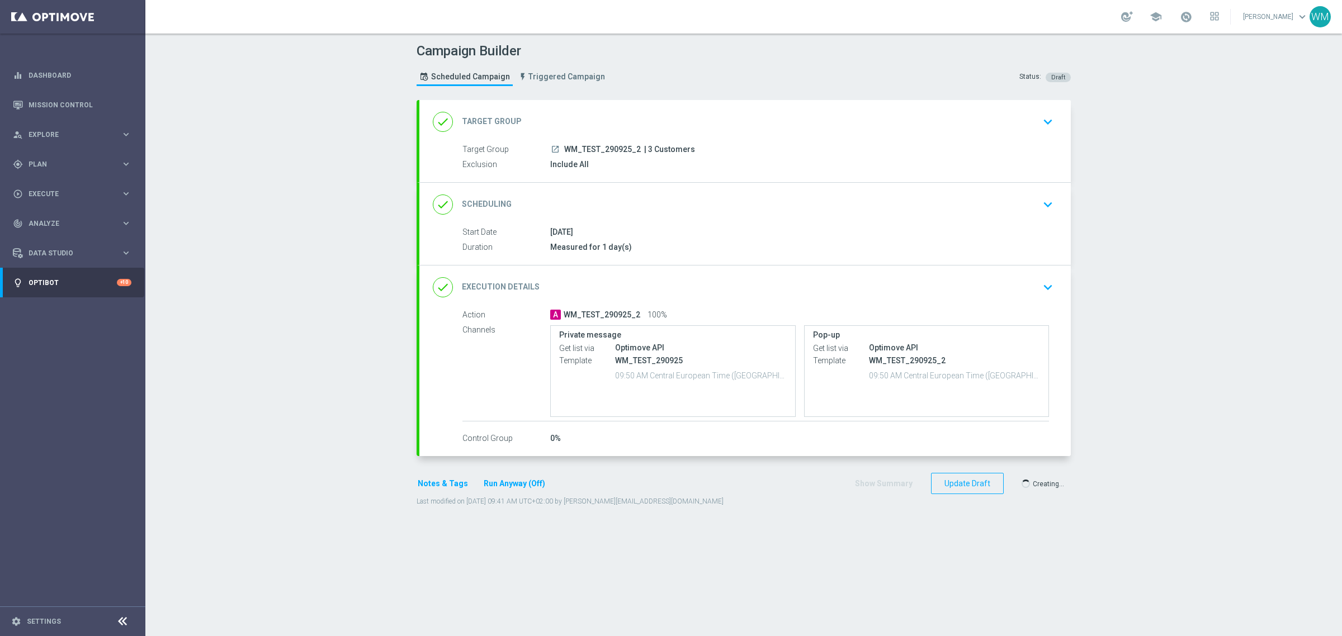
click at [1032, 482] on div at bounding box center [660, 318] width 1342 height 636
click at [764, 532] on section "done Target Group keyboard_arrow_down Target Group launch WM_TEST_290925_2 | 3 …" at bounding box center [743, 362] width 671 height 525
click at [928, 481] on button "Update Draft" at bounding box center [954, 484] width 73 height 22
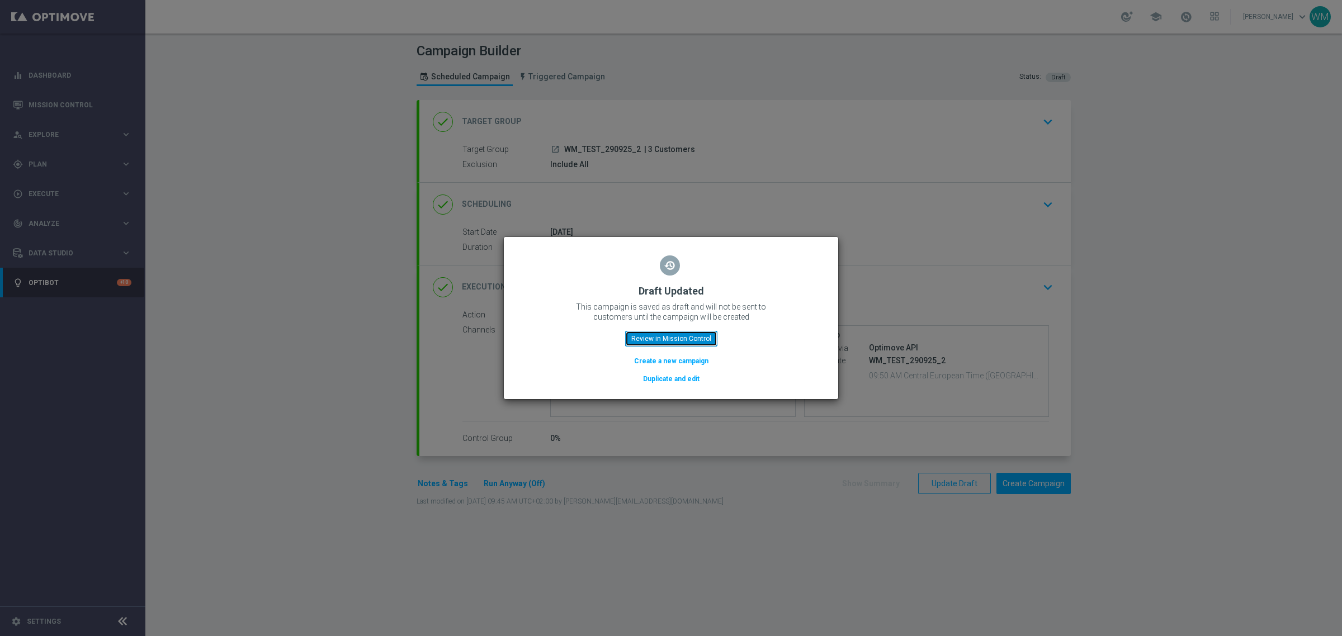
click at [642, 333] on button "Review in Mission Control" at bounding box center [671, 339] width 92 height 16
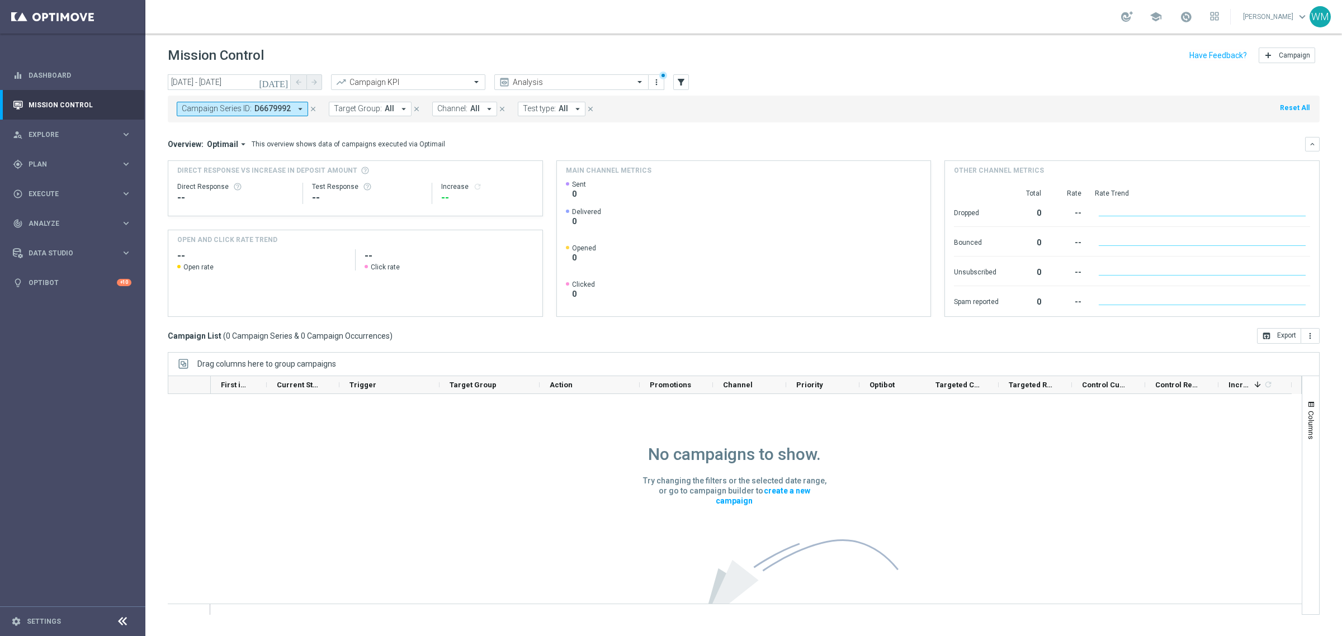
click at [311, 112] on icon "close" at bounding box center [313, 109] width 8 height 8
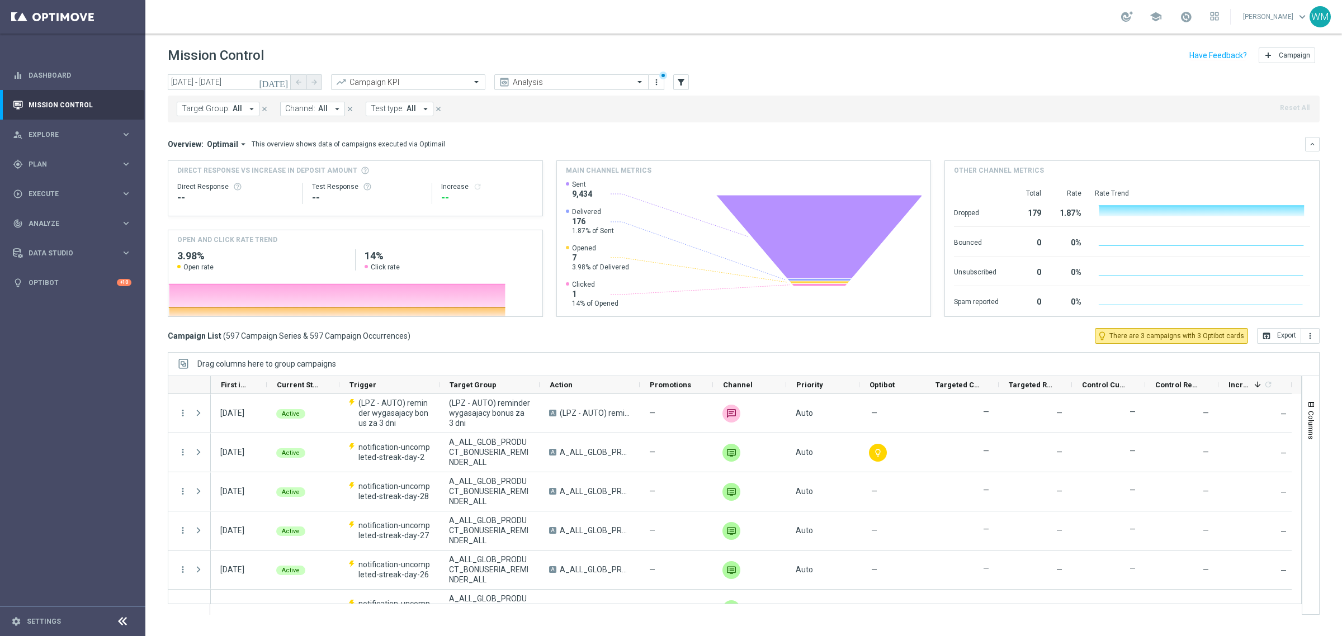
click at [329, 111] on button "Channel: All arrow_drop_down" at bounding box center [312, 109] width 65 height 15
click at [286, 158] on div "(All Search Results)" at bounding box center [368, 162] width 164 height 10
type input "WM_TEST_290925"
click at [286, 160] on div "(All Search Results)" at bounding box center [368, 162] width 164 height 10
click at [288, 160] on div "(All Search Results)" at bounding box center [368, 162] width 164 height 10
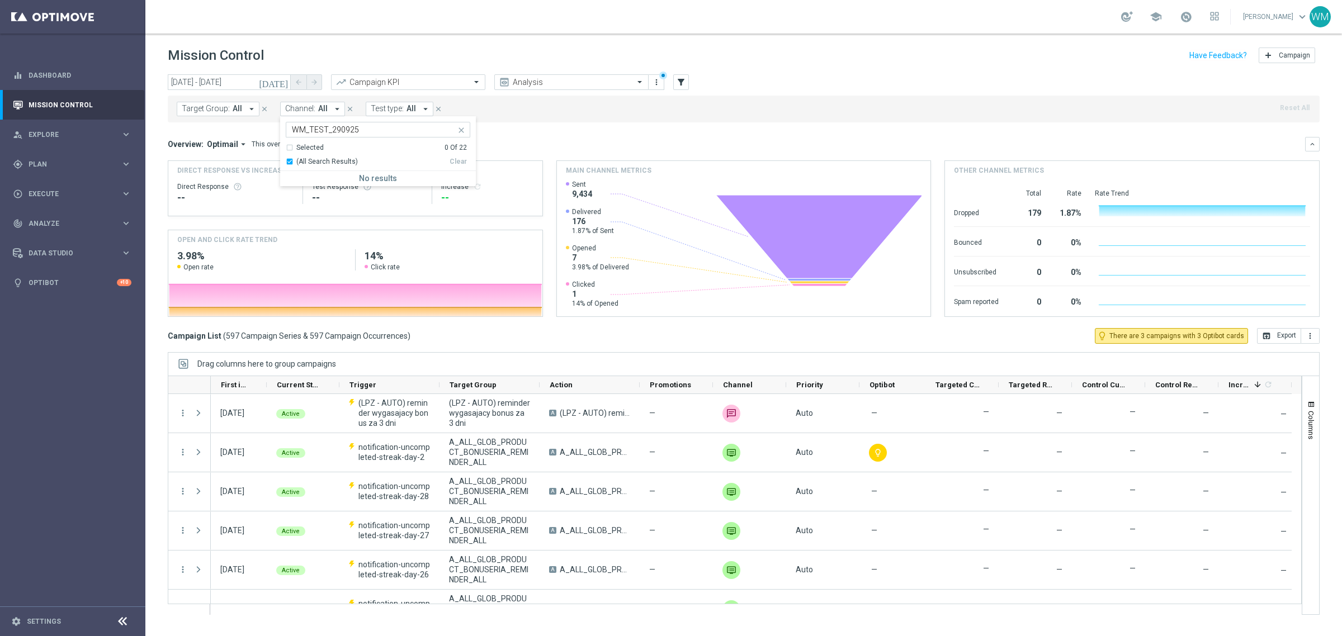
click at [288, 160] on div "(All Search Results)" at bounding box center [368, 162] width 164 height 10
click at [563, 147] on div "Overview: Optimail arrow_drop_down This overview shows data of campaigns execut…" at bounding box center [736, 144] width 1137 height 10
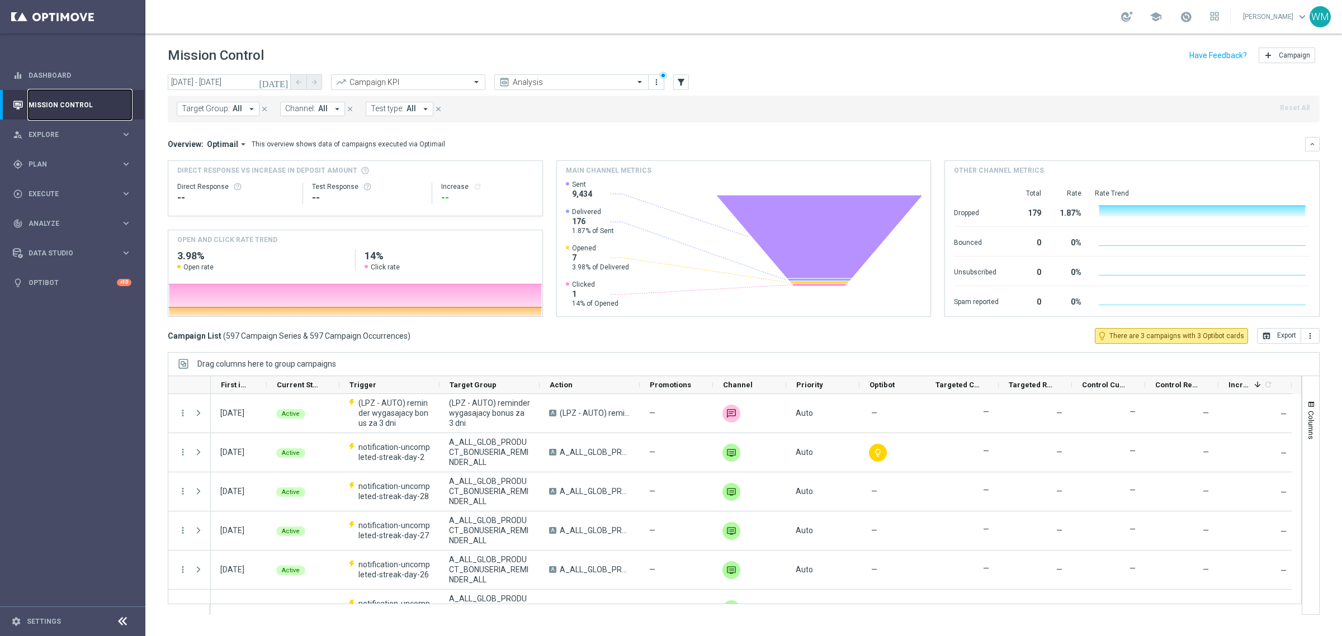
click at [101, 108] on link "Mission Control" at bounding box center [80, 105] width 103 height 30
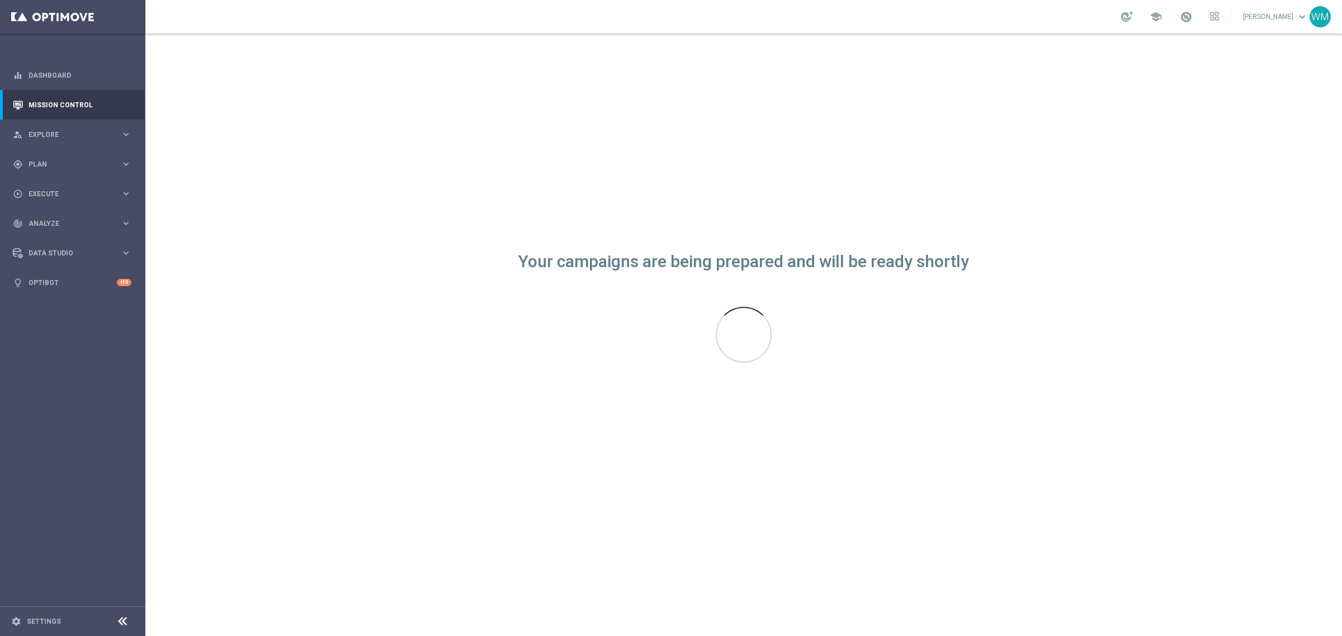
click at [629, 279] on div "Your campaigns are being prepared and will be ready shortly" at bounding box center [743, 335] width 1196 height 603
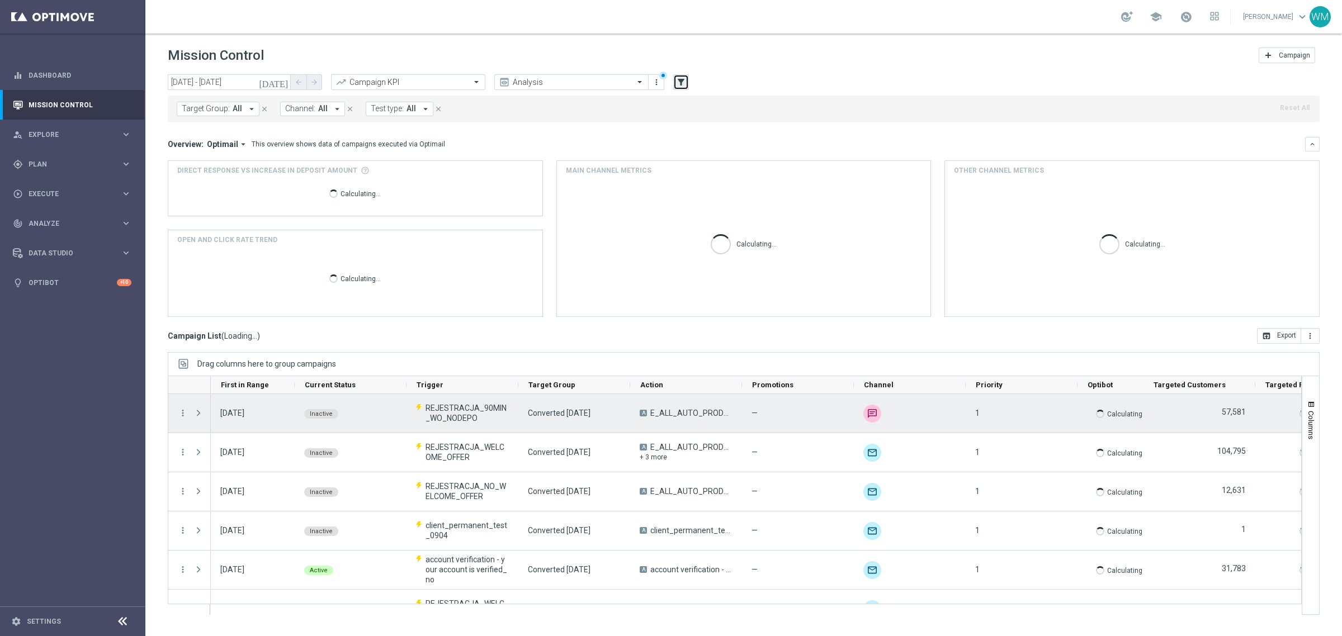
click at [685, 82] on icon "filter_alt" at bounding box center [681, 82] width 10 height 10
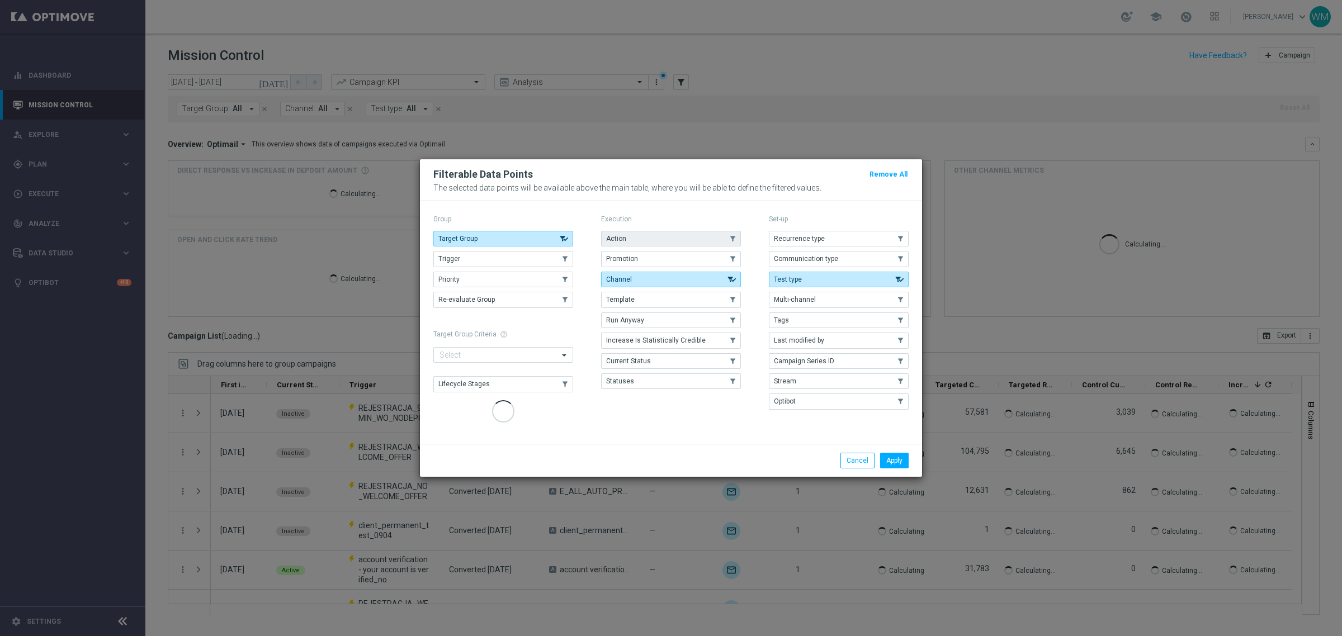
click at [655, 246] on button "Action" at bounding box center [671, 239] width 140 height 16
click at [890, 463] on button "Apply" at bounding box center [894, 461] width 29 height 16
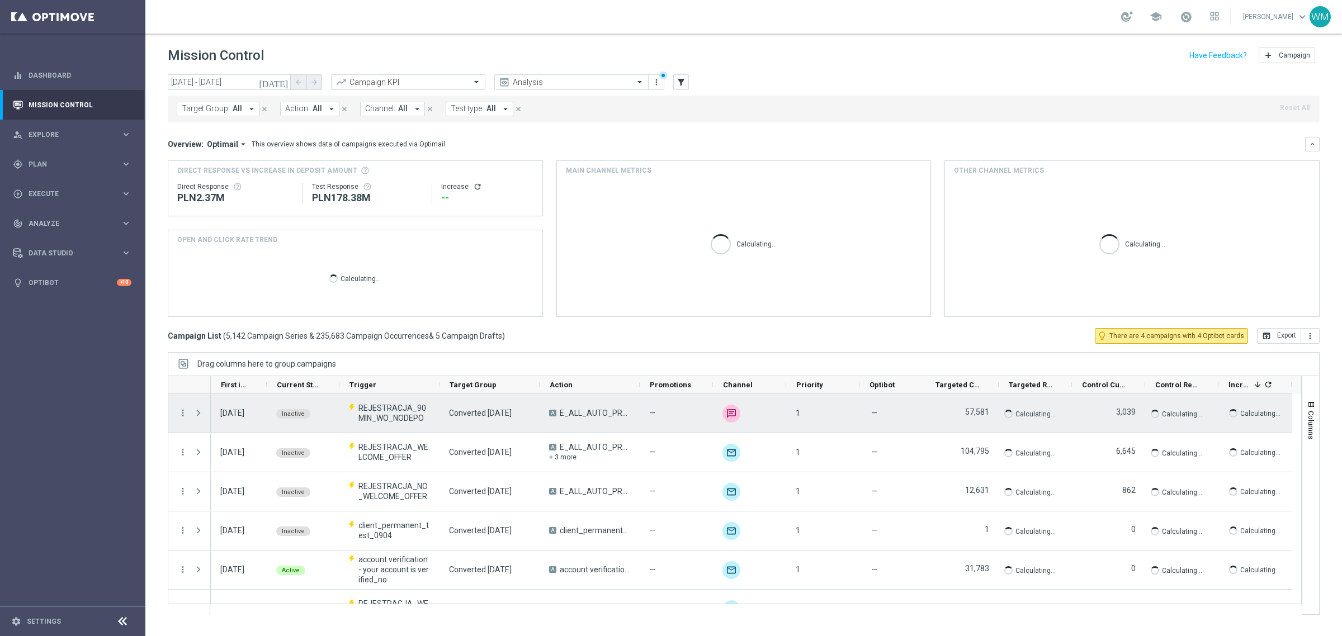
click at [308, 109] on button "Action: All arrow_drop_down" at bounding box center [309, 109] width 59 height 15
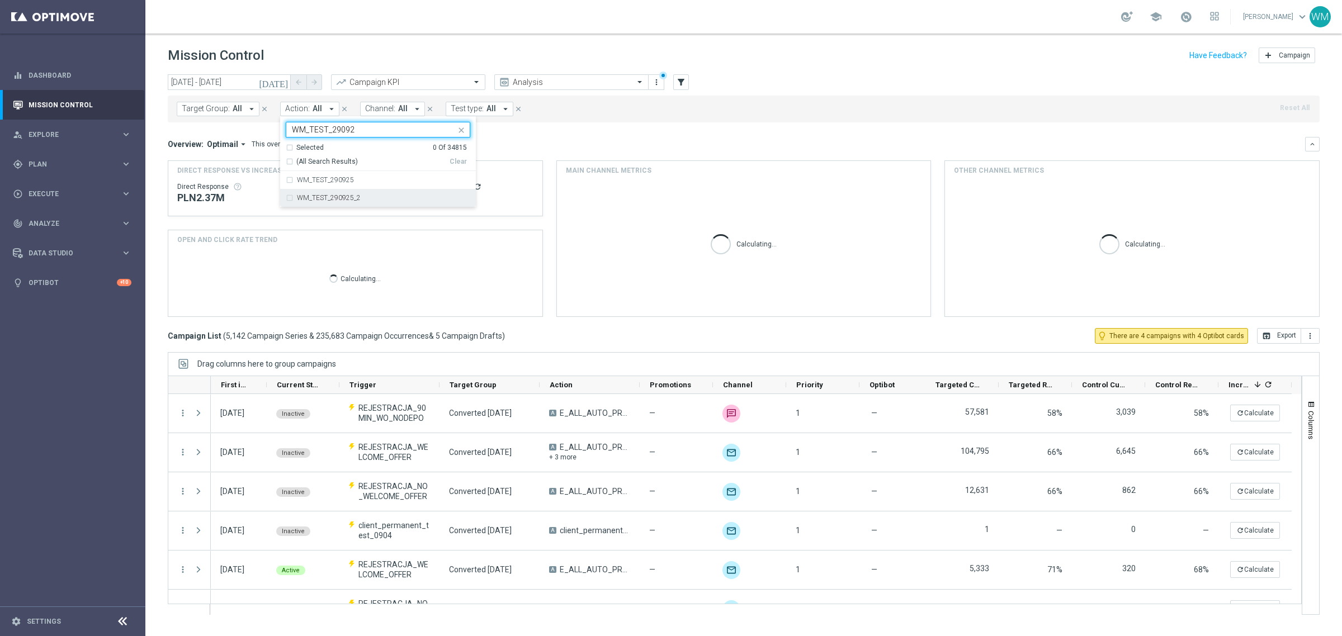
click at [373, 196] on div "WM_TEST_290925_2" at bounding box center [383, 198] width 173 height 7
type input "WM_TEST_29092"
click at [699, 152] on div "Overview: Optimail arrow_drop_down This overview shows data of campaigns execut…" at bounding box center [743, 227] width 1151 height 180
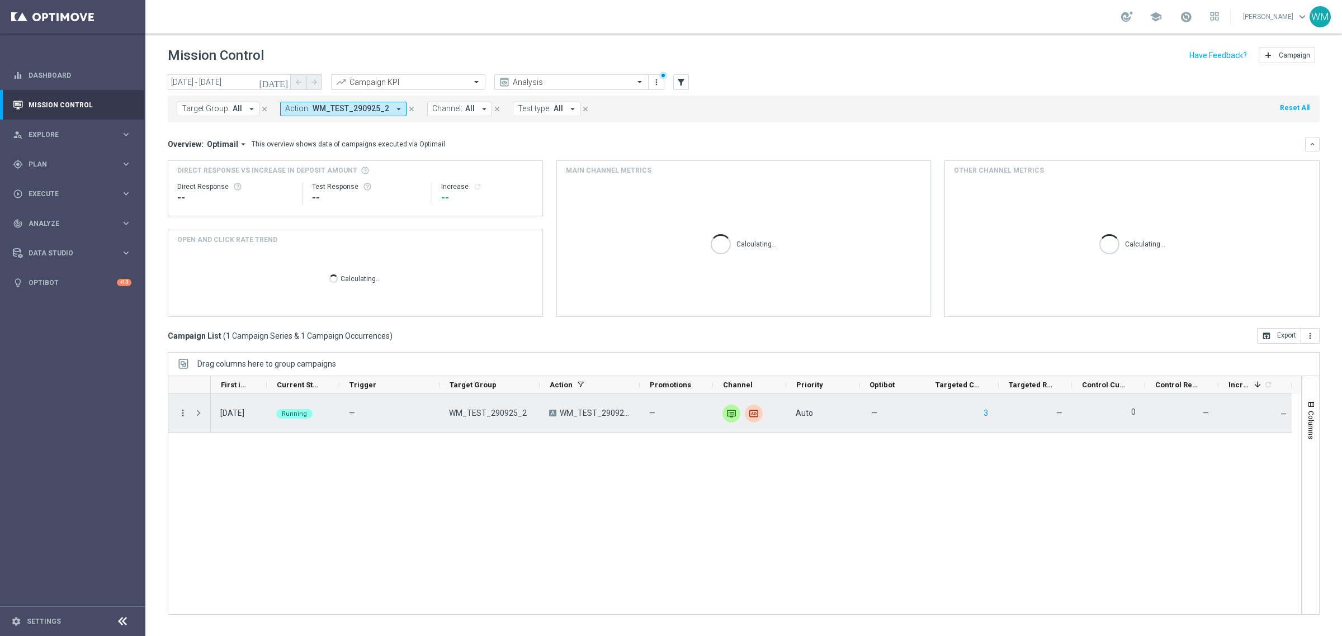
click at [183, 411] on icon "more_vert" at bounding box center [183, 413] width 10 height 10
click at [538, 464] on div "29 Sep 2025, Monday Running — WM_TEST_290925_2 A WM_TEST_290925_2 — unfold_more…" at bounding box center [756, 504] width 1090 height 220
click at [183, 414] on icon "more_vert" at bounding box center [183, 413] width 10 height 10
click at [201, 423] on div "list" at bounding box center [196, 421] width 17 height 8
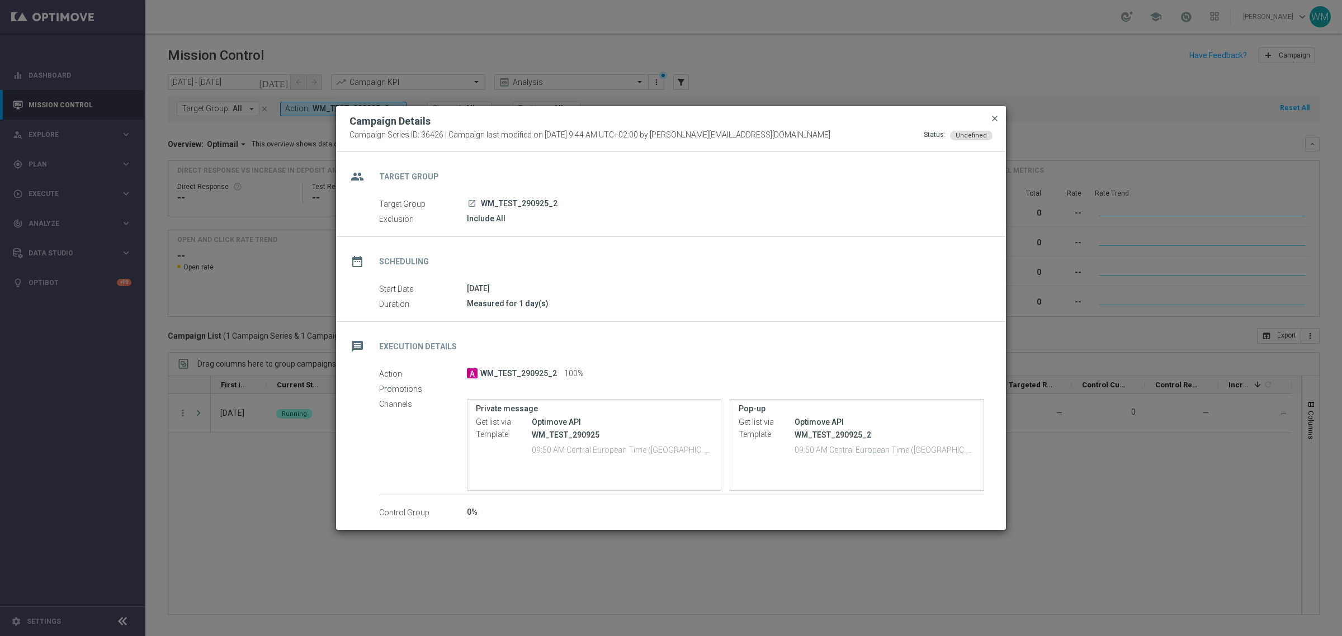
click at [994, 122] on span "close" at bounding box center [994, 118] width 9 height 9
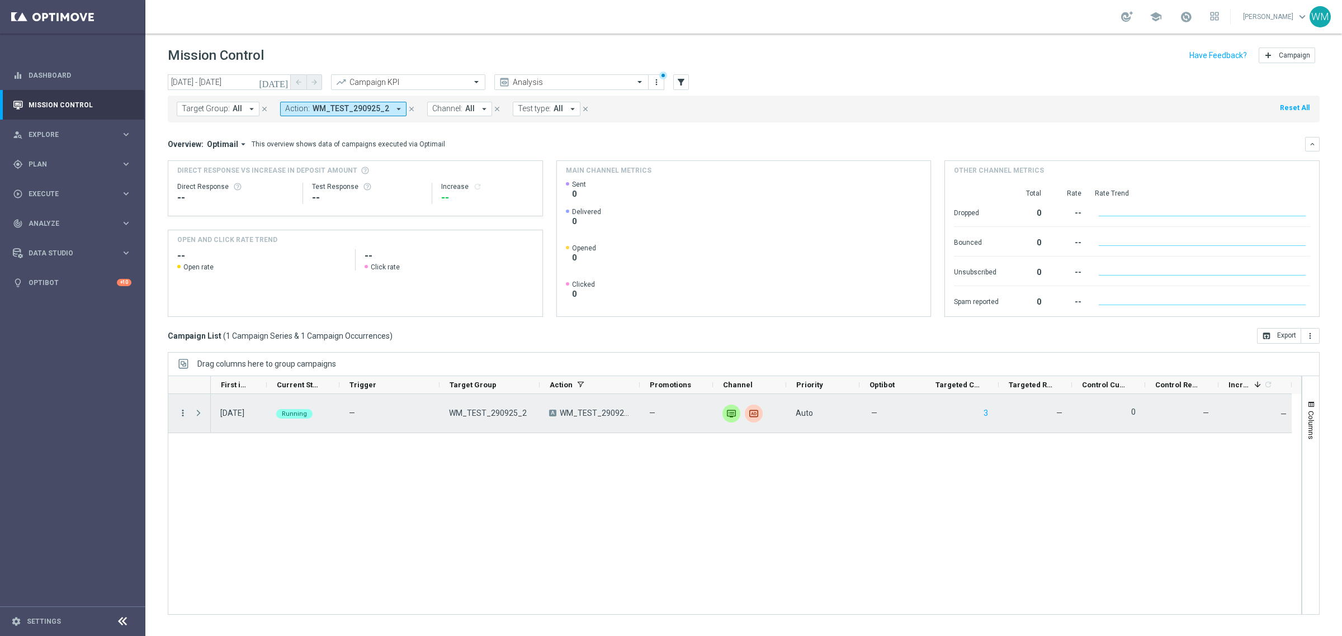
click at [181, 411] on icon "more_vert" at bounding box center [183, 413] width 10 height 10
click at [205, 423] on span "Campaign Details" at bounding box center [233, 420] width 56 height 8
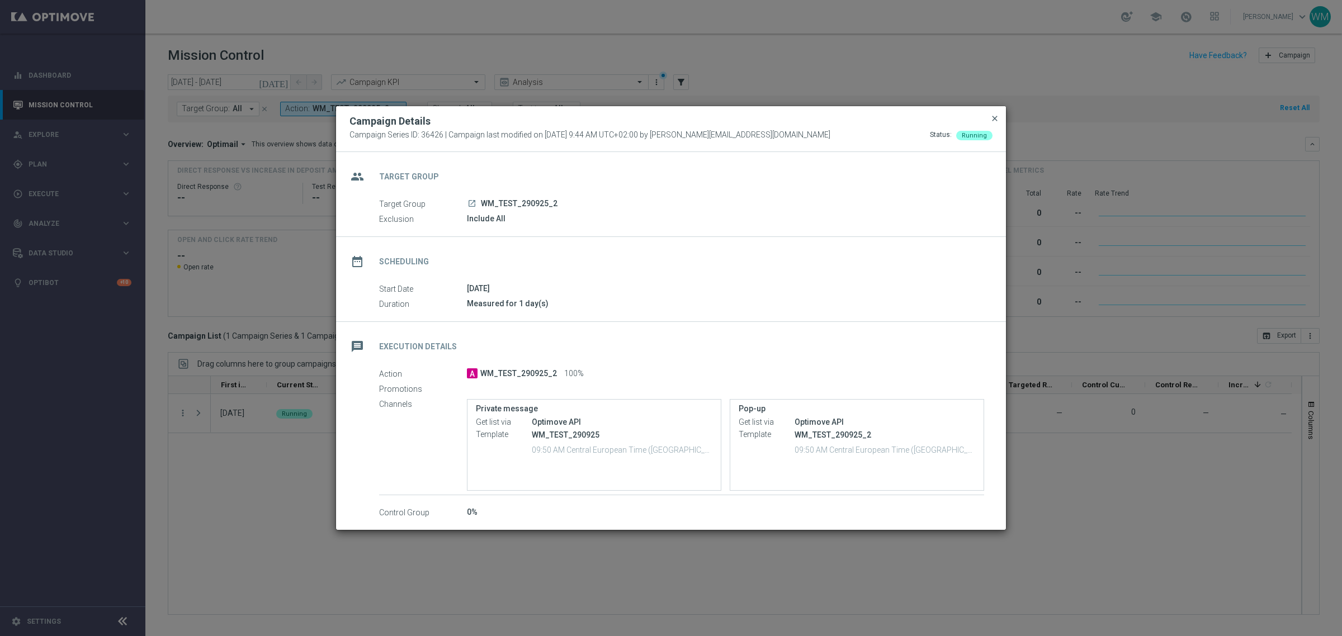
click at [991, 118] on span "close" at bounding box center [994, 118] width 9 height 9
